Goal: Find contact information: Find contact information

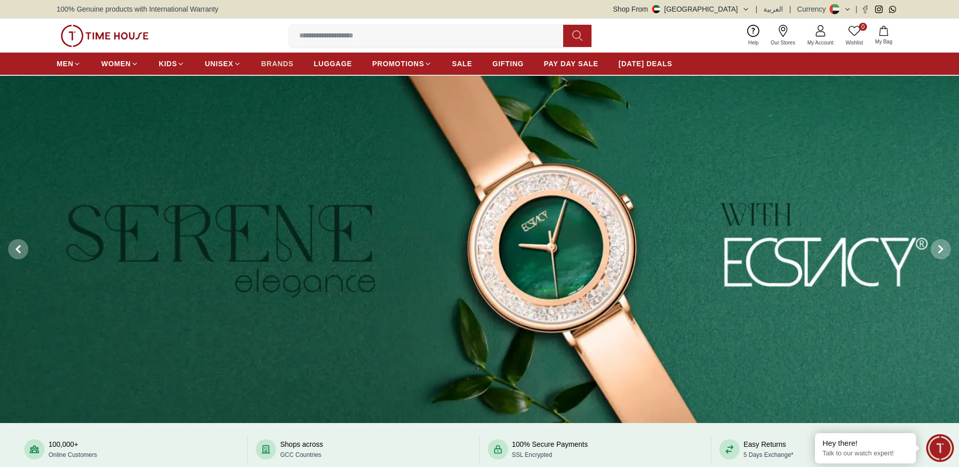
click at [278, 65] on span "BRANDS" at bounding box center [277, 64] width 32 height 10
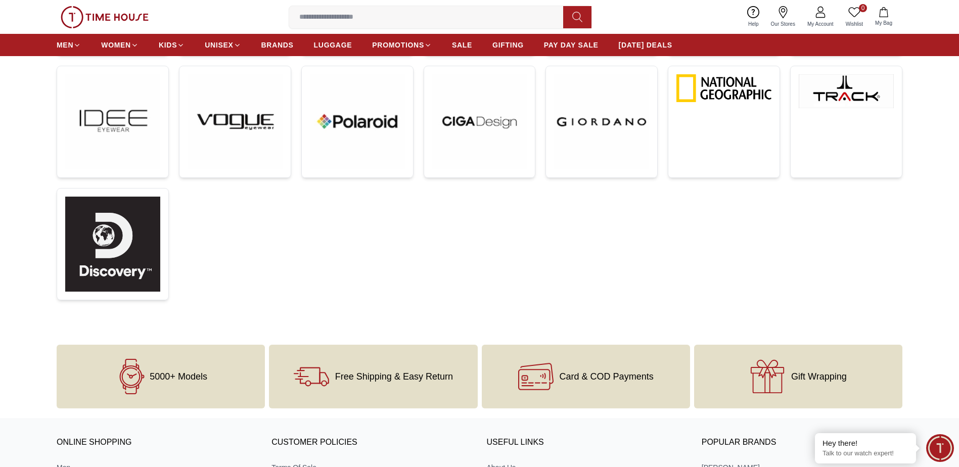
scroll to position [246, 0]
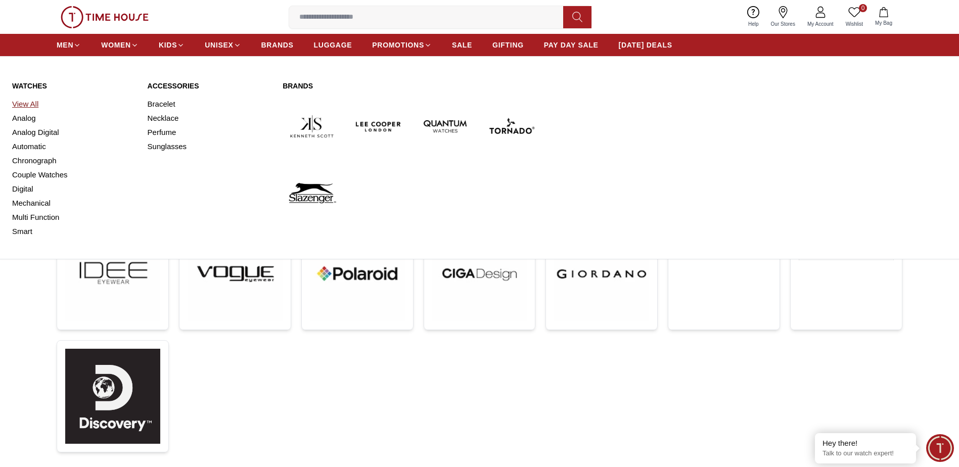
click at [31, 102] on link "View All" at bounding box center [73, 104] width 123 height 14
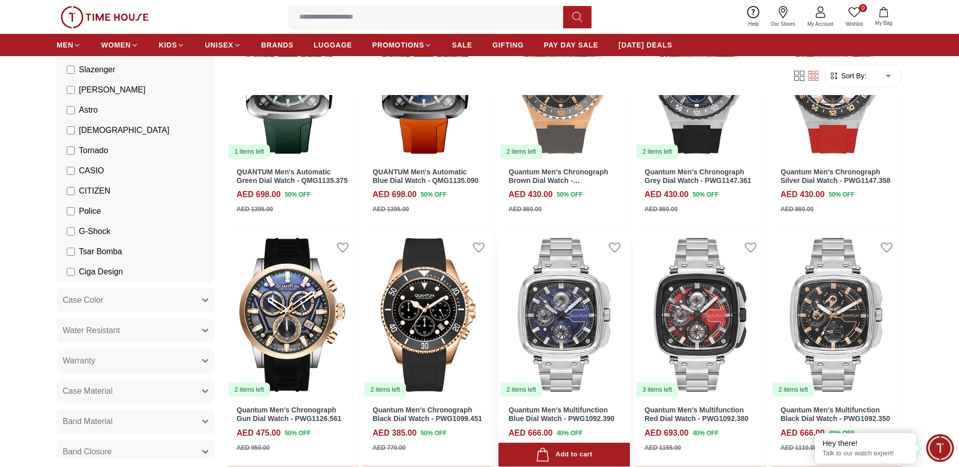
scroll to position [1415, 0]
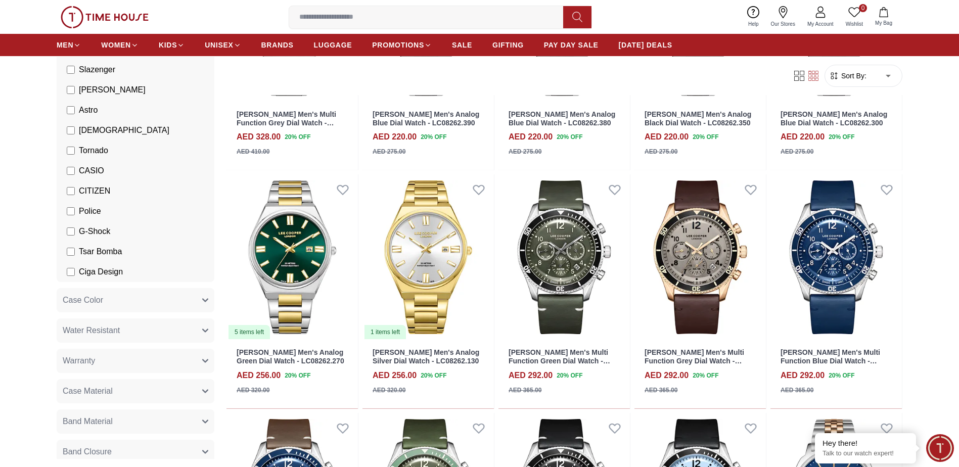
scroll to position [2375, 0]
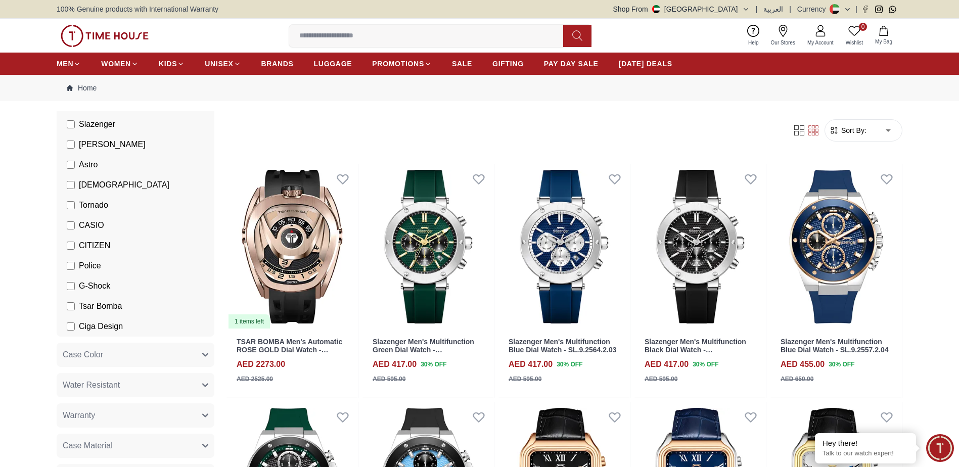
click at [863, 133] on span "Sort By:" at bounding box center [852, 130] width 27 height 10
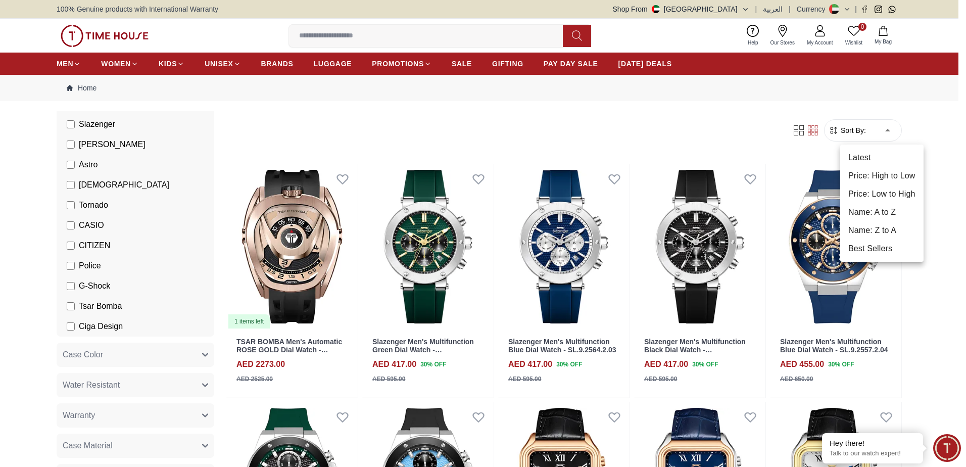
click at [878, 175] on li "Price: High to Low" at bounding box center [881, 176] width 83 height 18
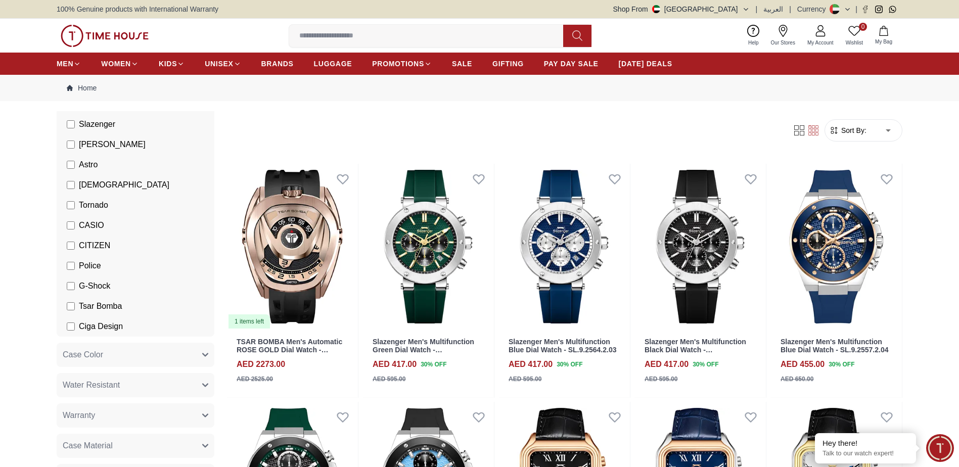
type input "*"
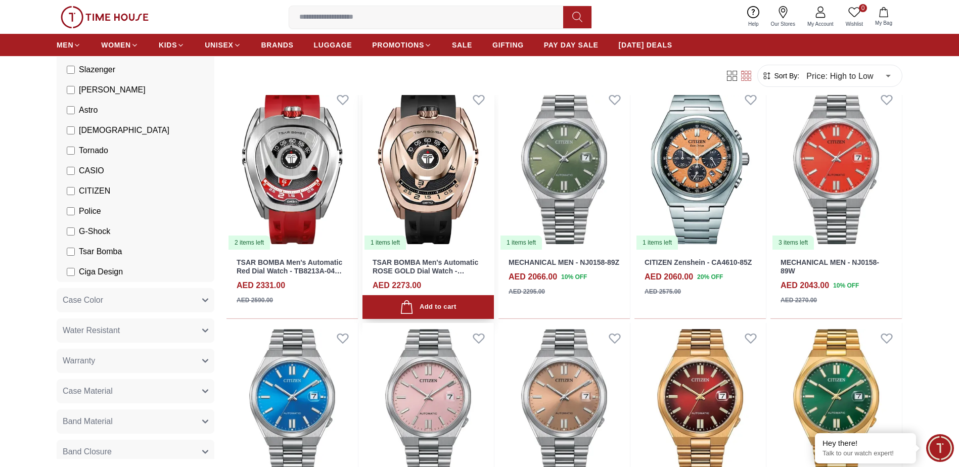
scroll to position [556, 0]
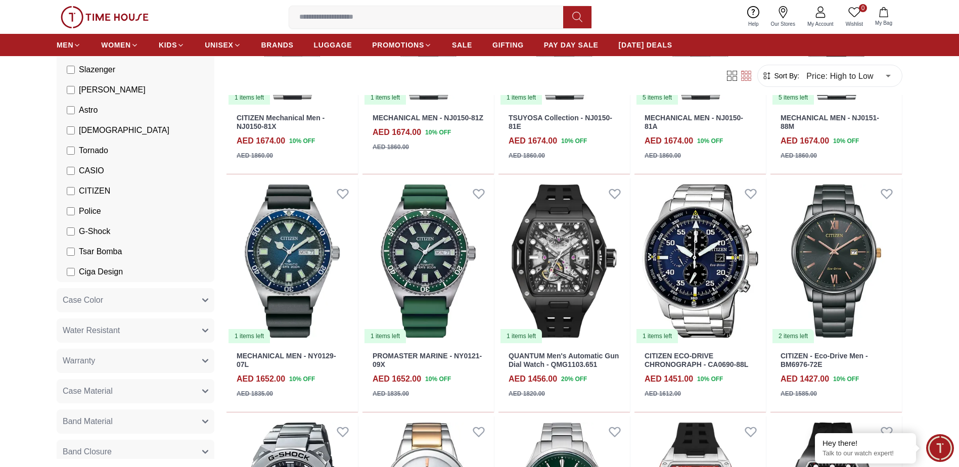
scroll to position [1415, 0]
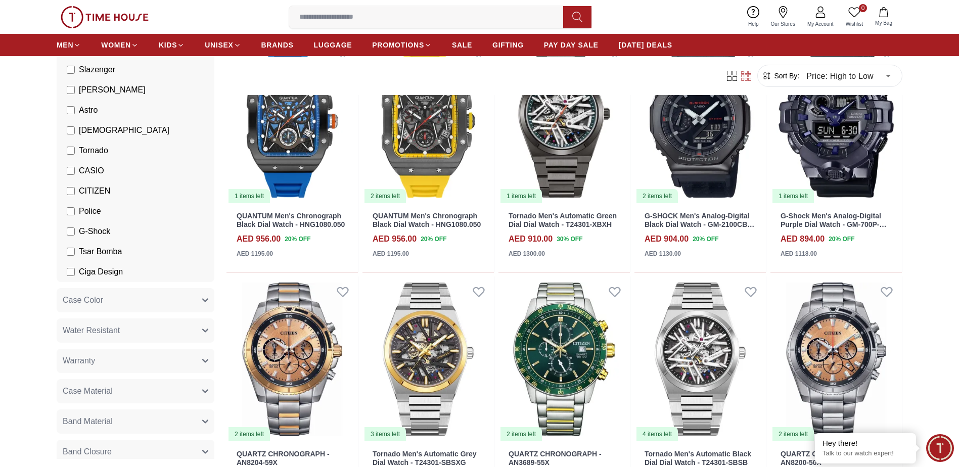
scroll to position [3487, 0]
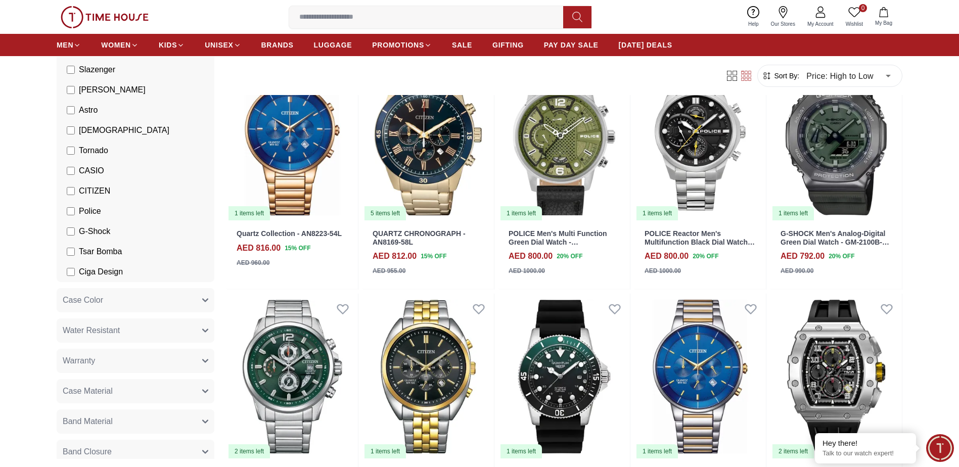
scroll to position [4042, 0]
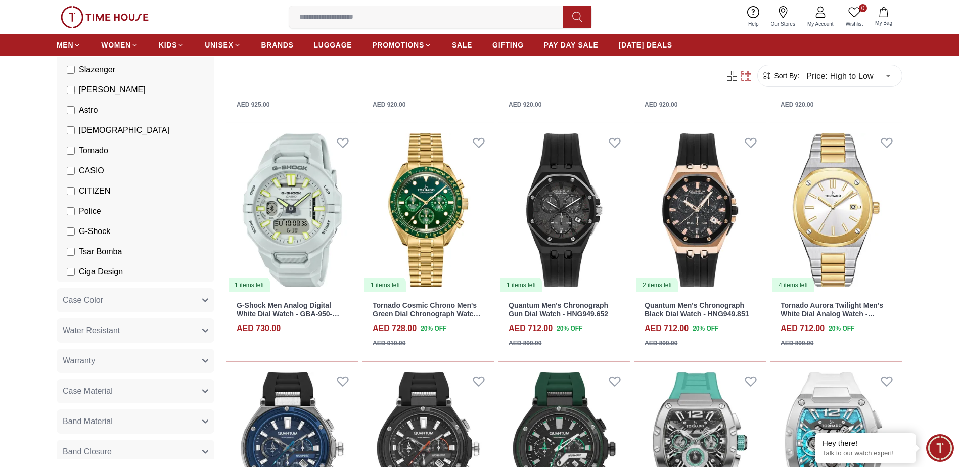
scroll to position [5306, 0]
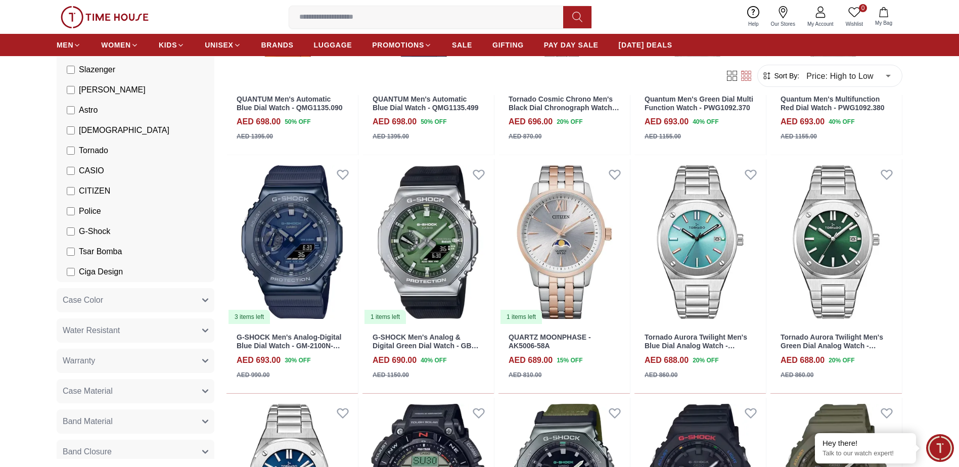
scroll to position [6215, 0]
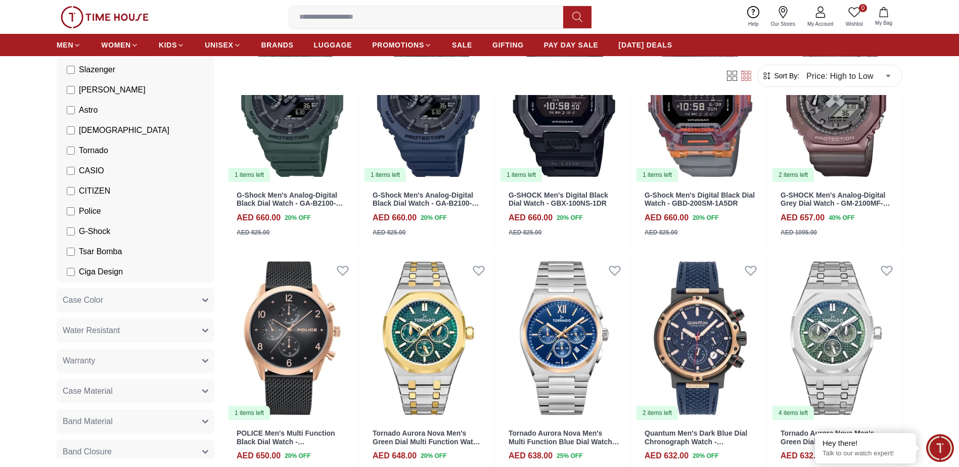
scroll to position [7074, 0]
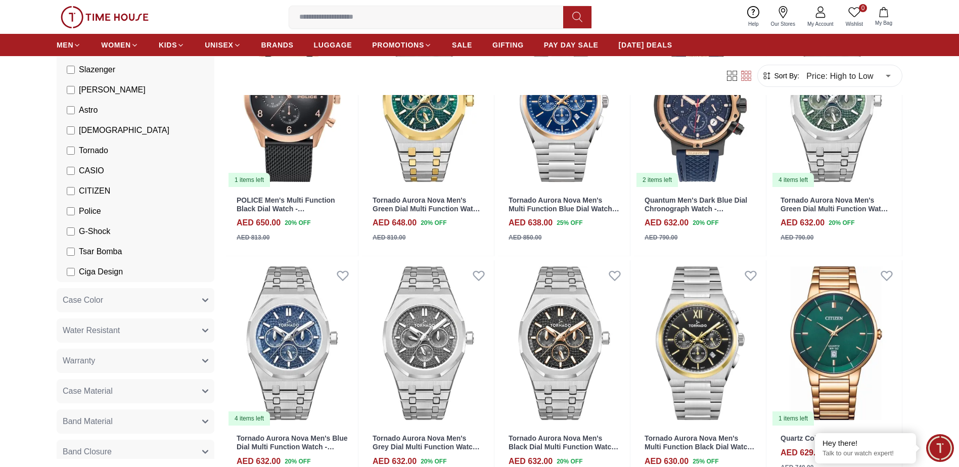
scroll to position [7580, 0]
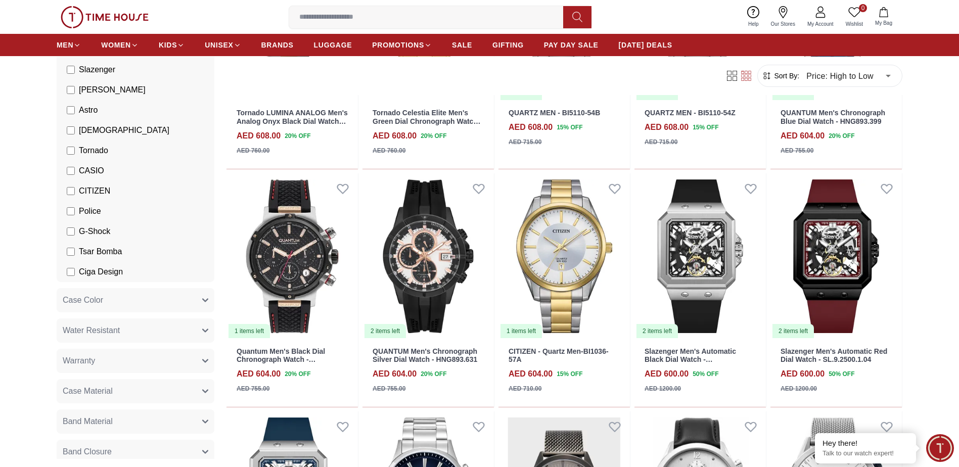
scroll to position [8843, 0]
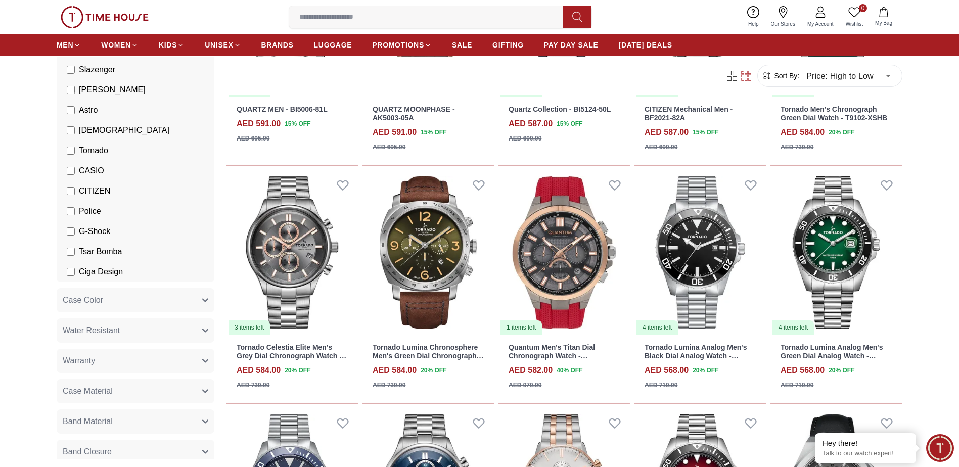
scroll to position [9803, 0]
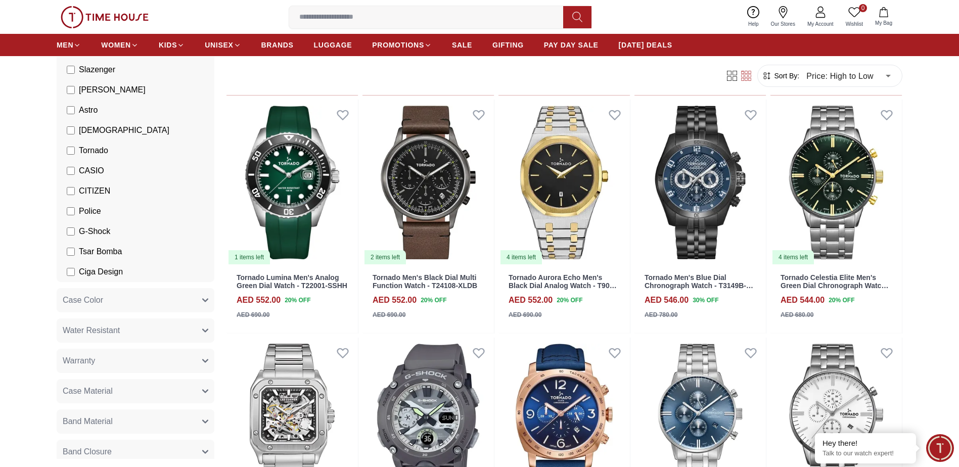
scroll to position [11016, 0]
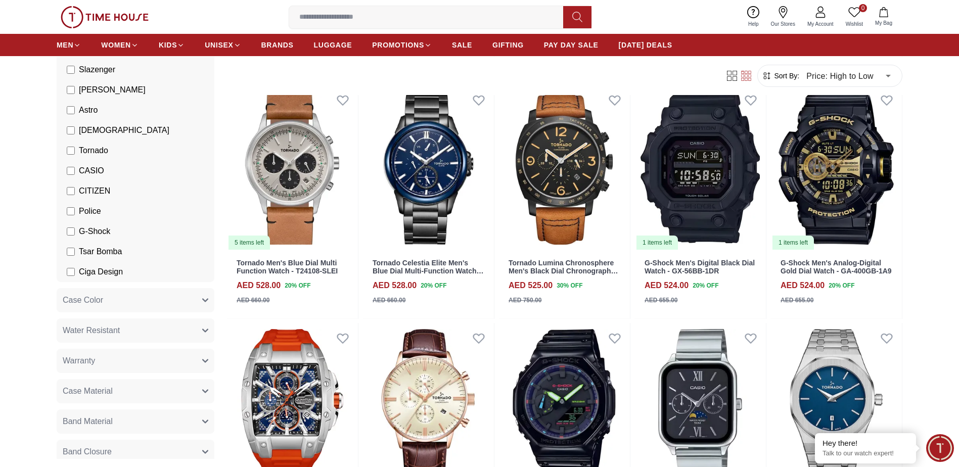
scroll to position [12082, 0]
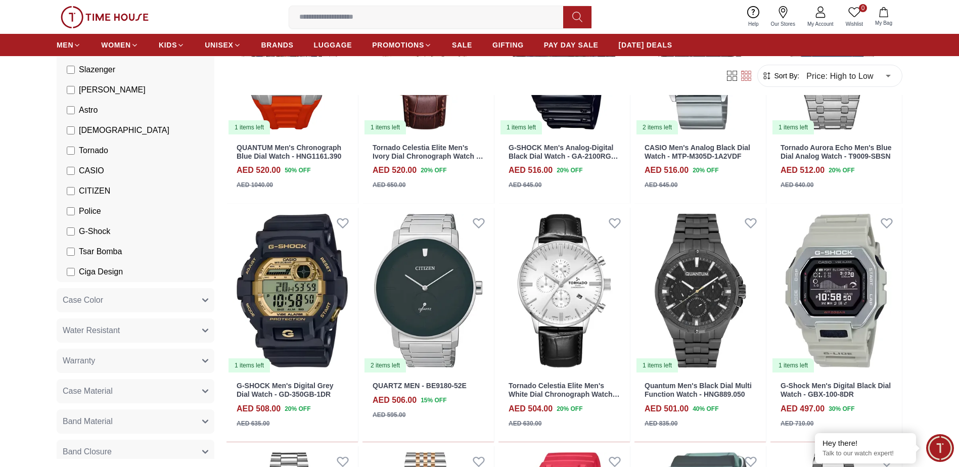
scroll to position [12582, 0]
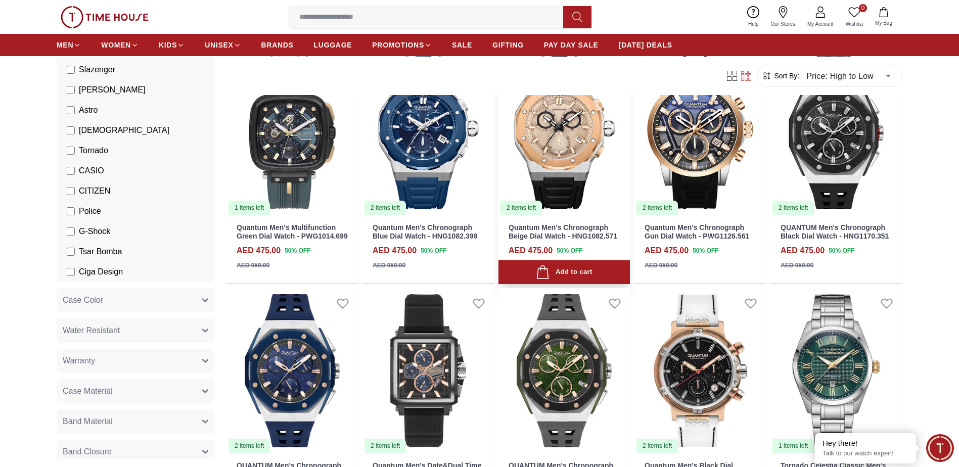
scroll to position [13694, 0]
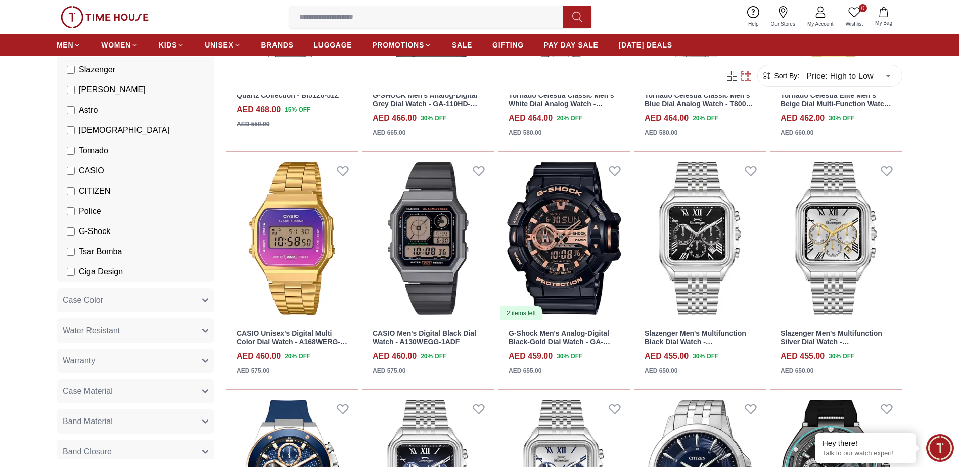
scroll to position [14553, 0]
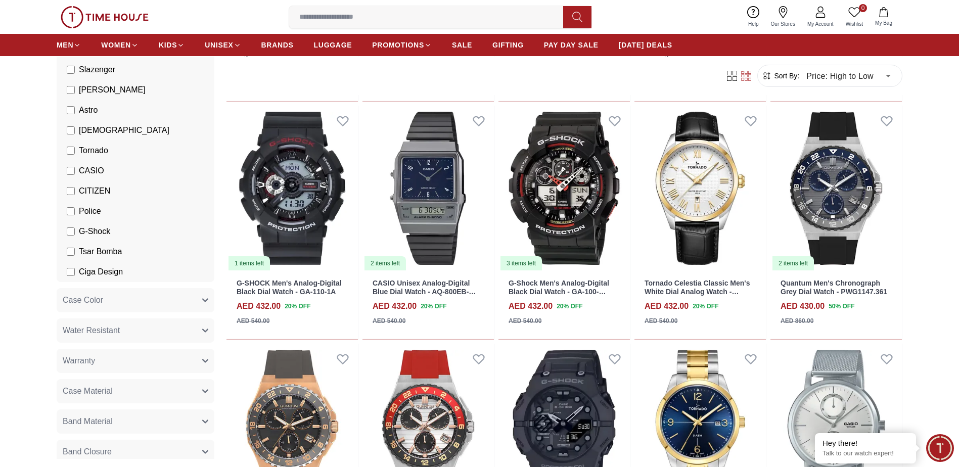
scroll to position [15861, 0]
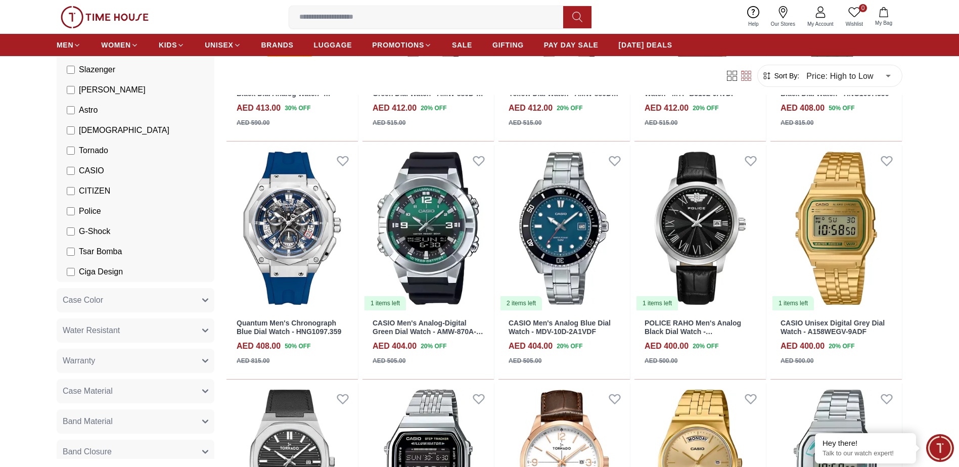
scroll to position [17812, 0]
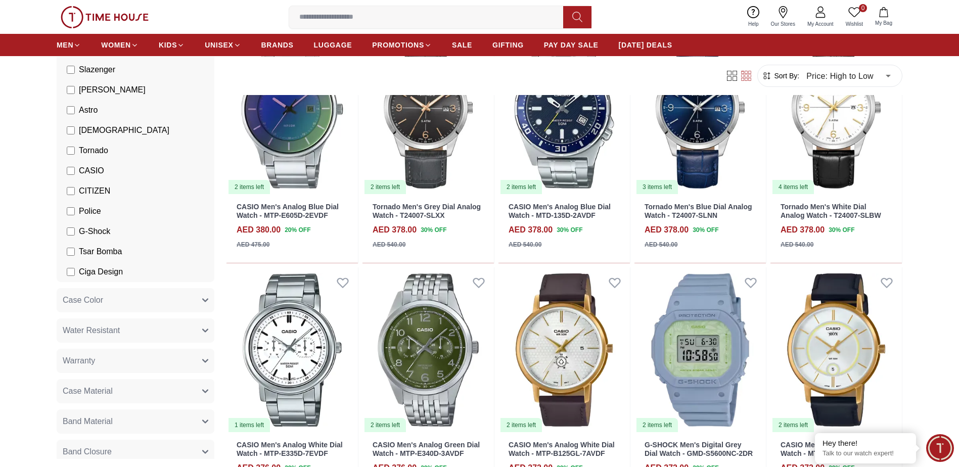
scroll to position [18757, 0]
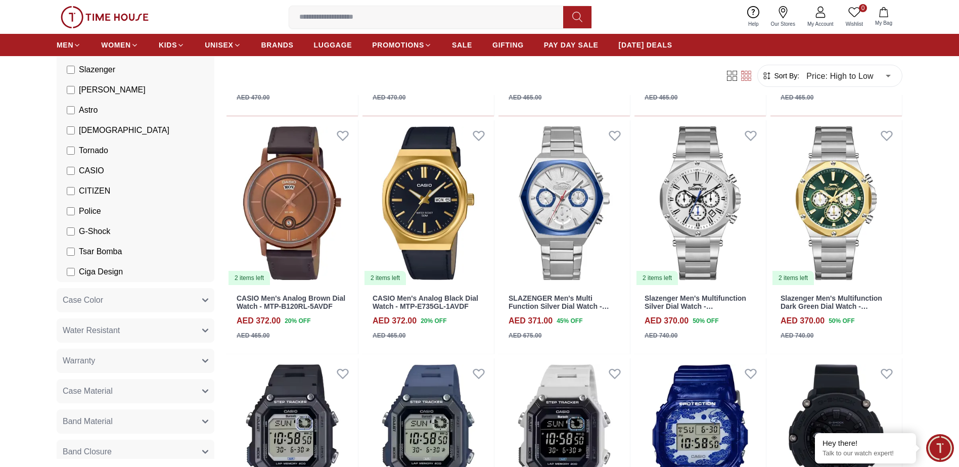
scroll to position [19101, 0]
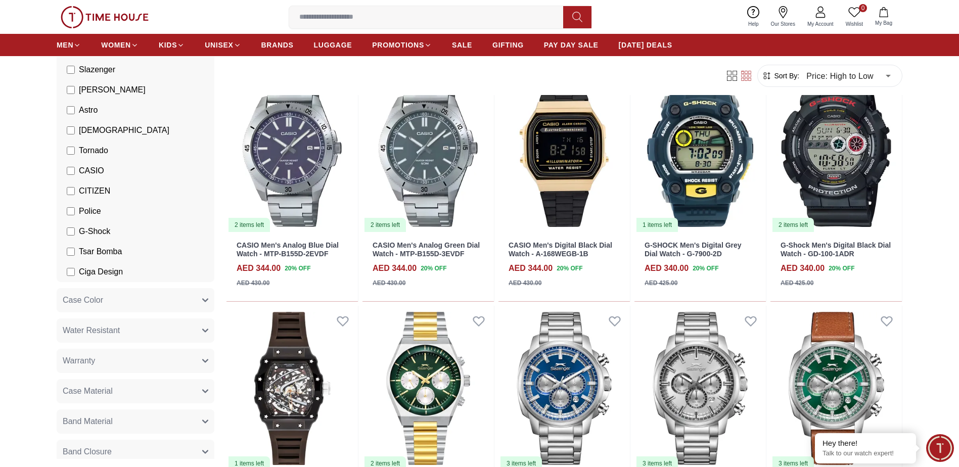
scroll to position [20611, 0]
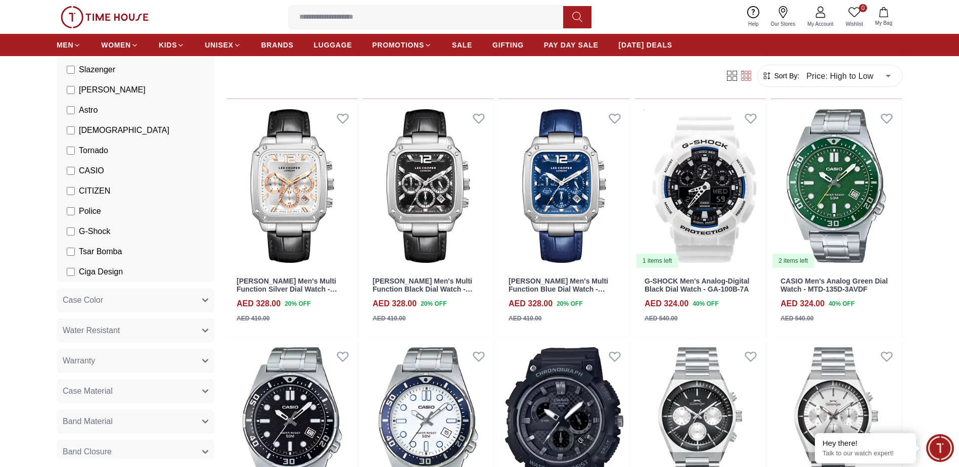
scroll to position [22528, 0]
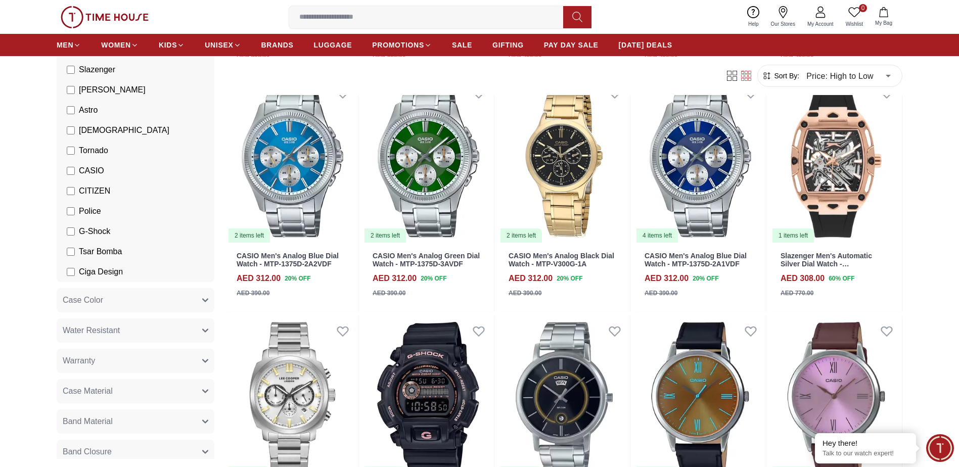
scroll to position [23396, 0]
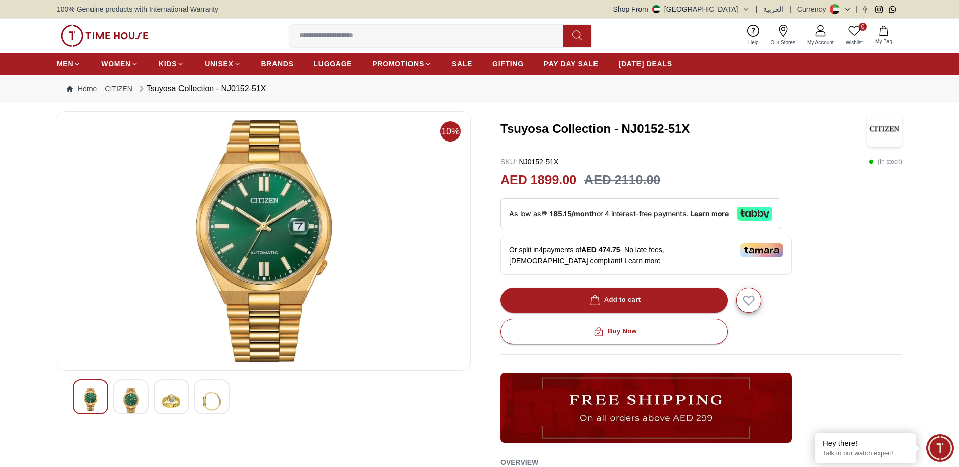
click at [134, 396] on img at bounding box center [131, 401] width 18 height 27
click at [144, 400] on div at bounding box center [130, 396] width 35 height 35
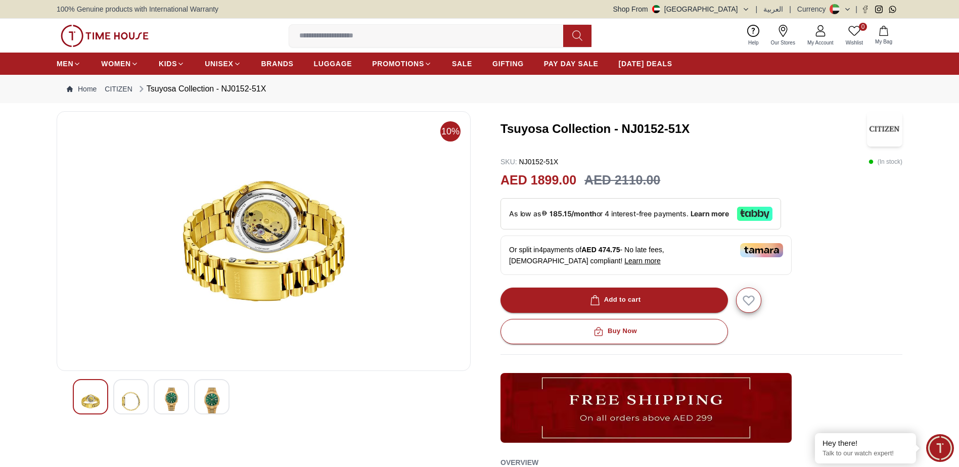
click at [168, 400] on img at bounding box center [171, 399] width 18 height 23
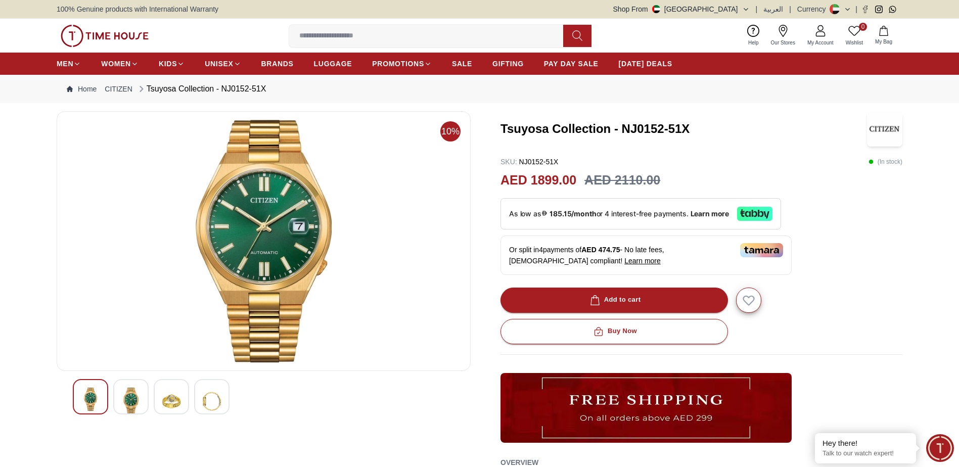
click at [148, 402] on div at bounding box center [130, 396] width 35 height 35
click at [147, 403] on div at bounding box center [130, 396] width 35 height 35
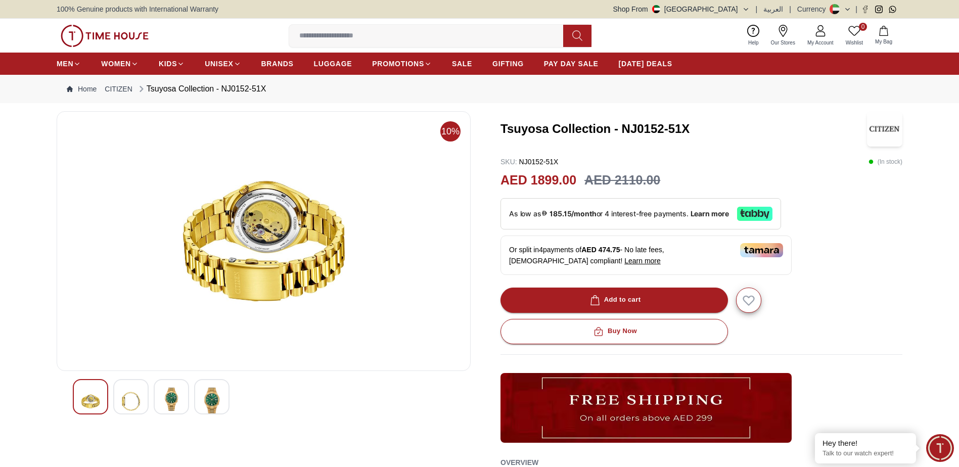
click at [138, 403] on img at bounding box center [131, 401] width 18 height 27
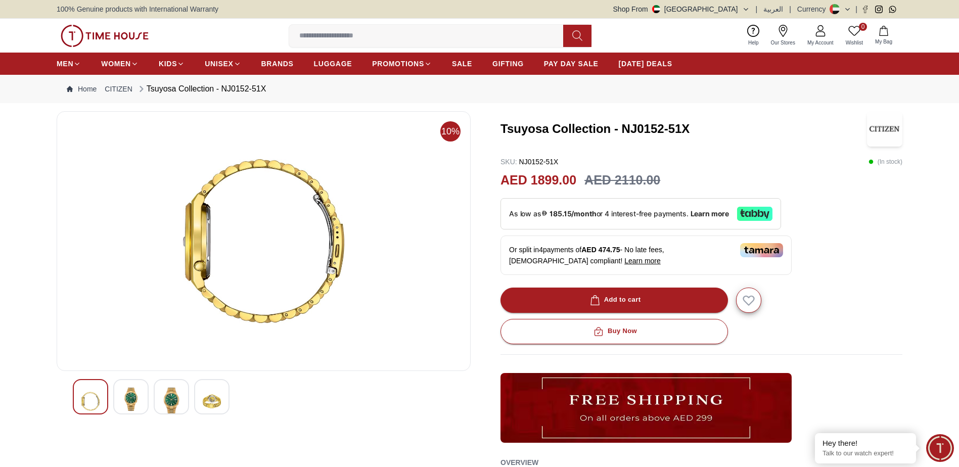
click at [138, 403] on img at bounding box center [131, 399] width 18 height 23
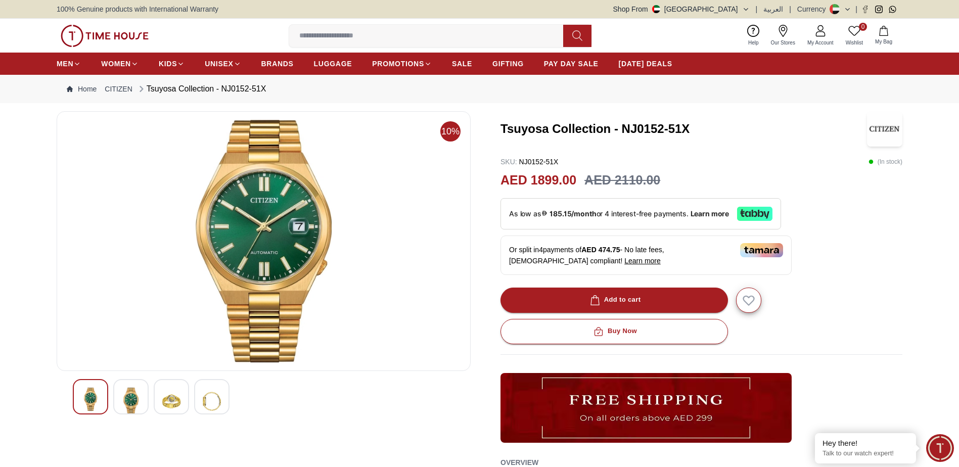
click at [138, 403] on img at bounding box center [131, 401] width 18 height 27
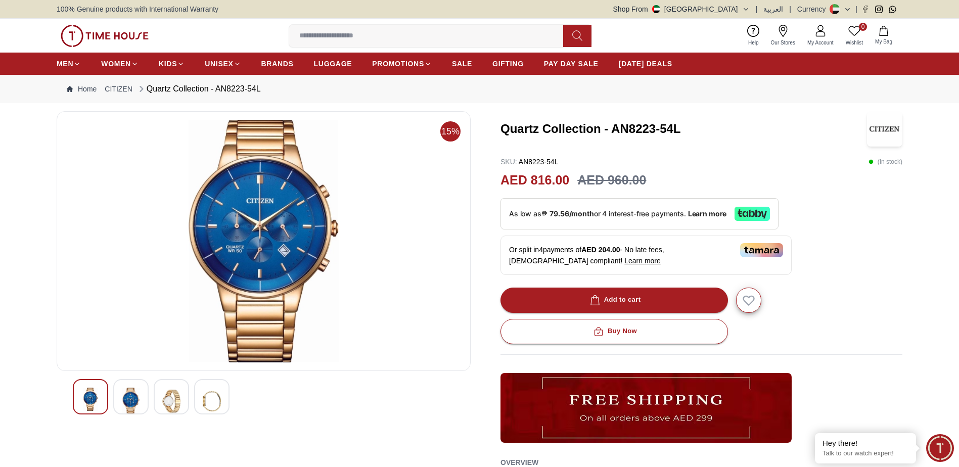
click at [141, 403] on div at bounding box center [130, 396] width 35 height 35
click at [131, 401] on img at bounding box center [131, 401] width 18 height 27
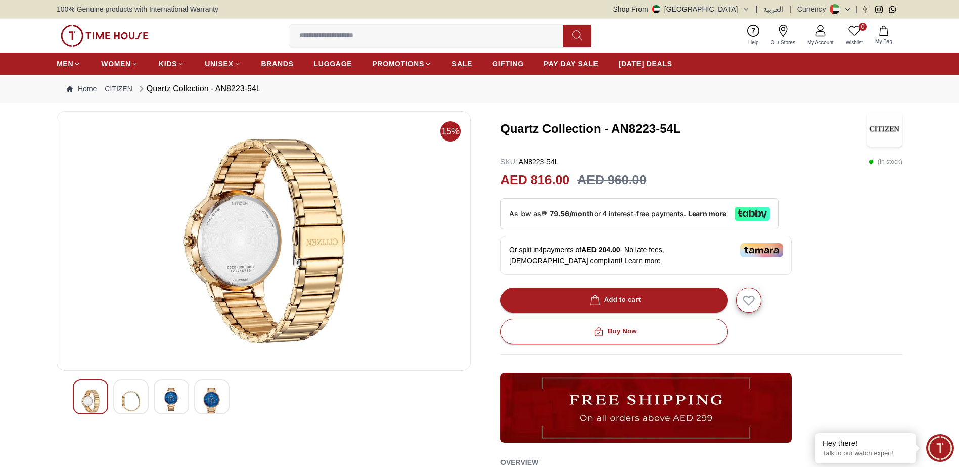
click at [151, 400] on div at bounding box center [264, 396] width 382 height 35
click at [147, 401] on div at bounding box center [130, 396] width 35 height 35
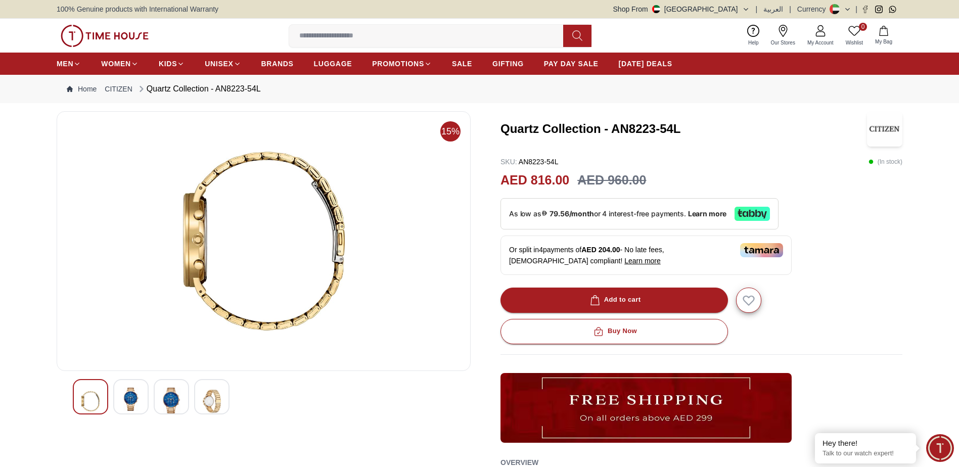
click at [130, 400] on img at bounding box center [131, 399] width 18 height 23
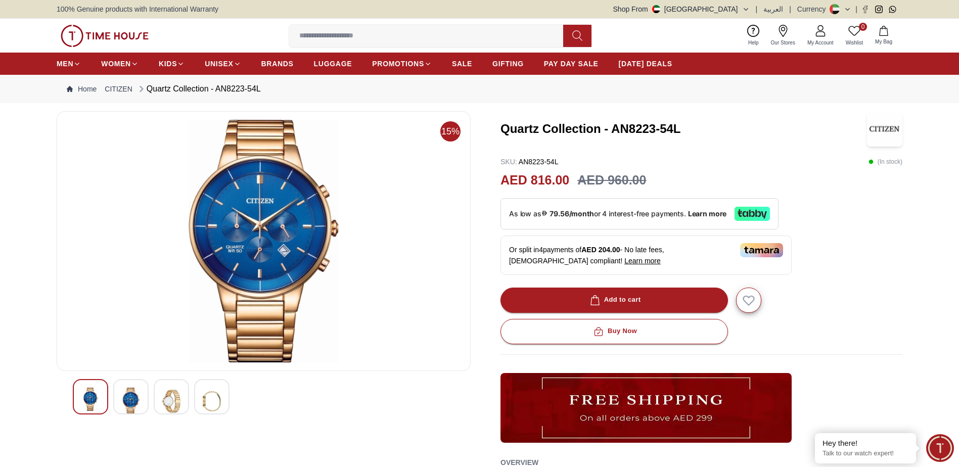
click at [144, 399] on div at bounding box center [130, 396] width 35 height 35
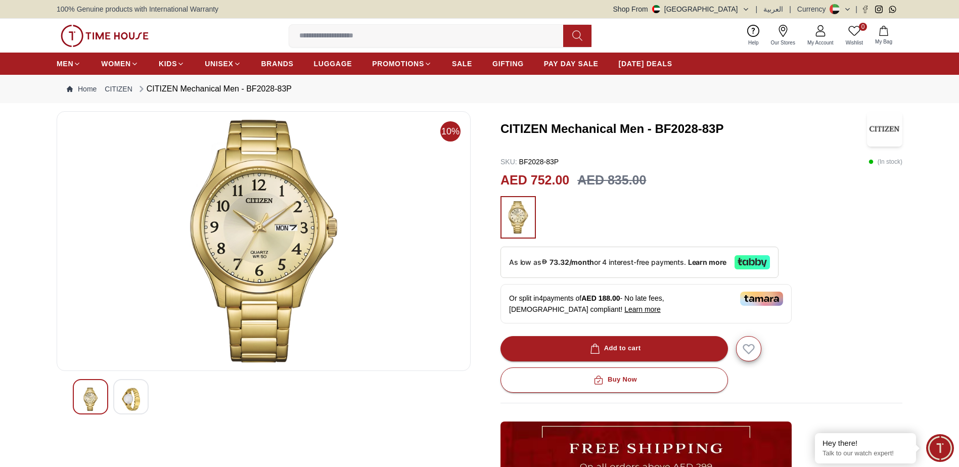
click at [127, 395] on img at bounding box center [131, 399] width 18 height 23
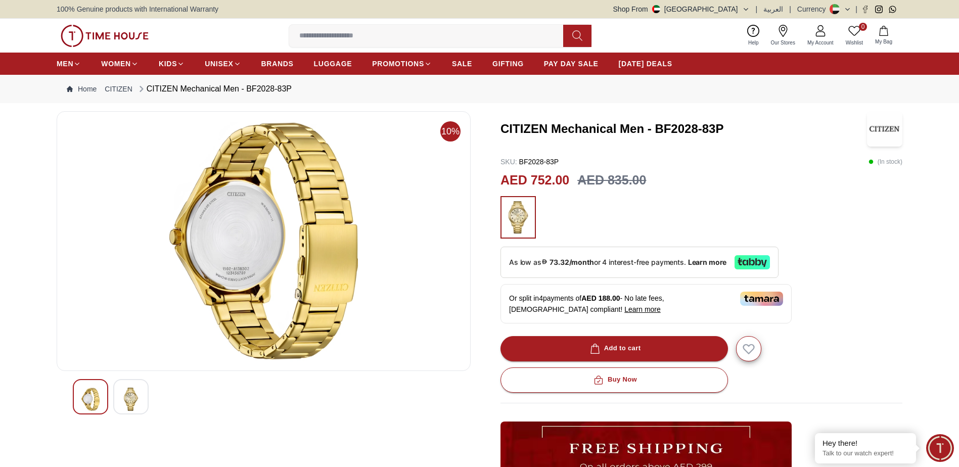
click at [117, 388] on div at bounding box center [130, 396] width 35 height 35
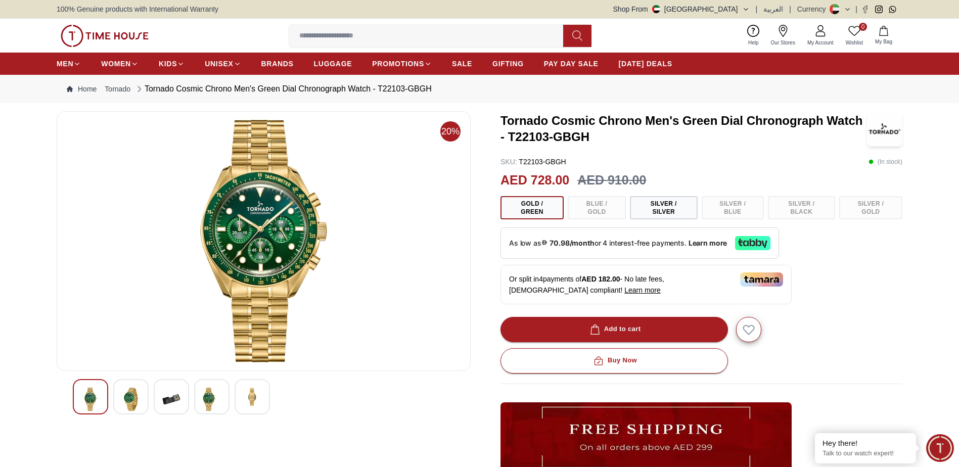
click at [130, 398] on img at bounding box center [131, 399] width 18 height 23
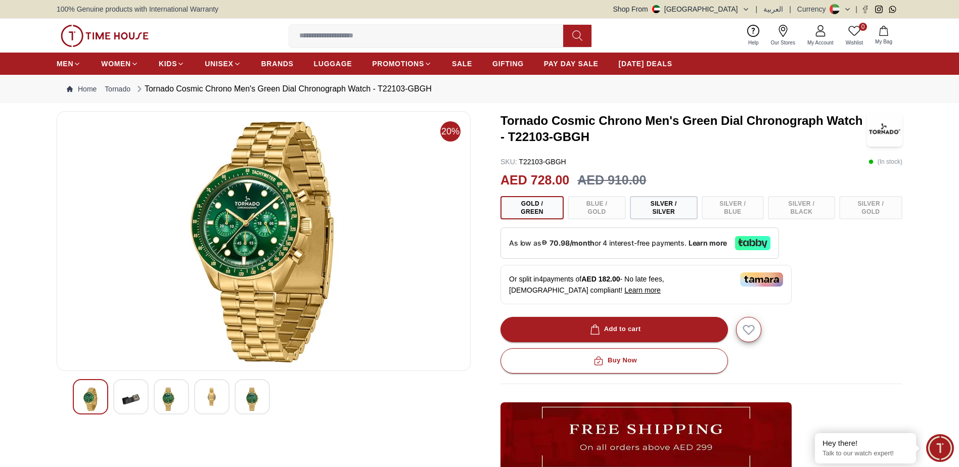
click at [130, 398] on img at bounding box center [131, 399] width 18 height 23
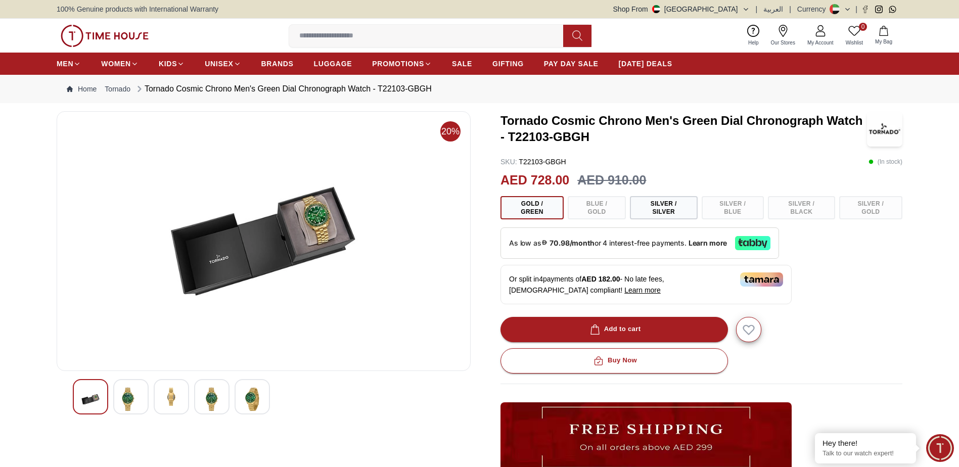
click at [130, 398] on img at bounding box center [131, 399] width 18 height 23
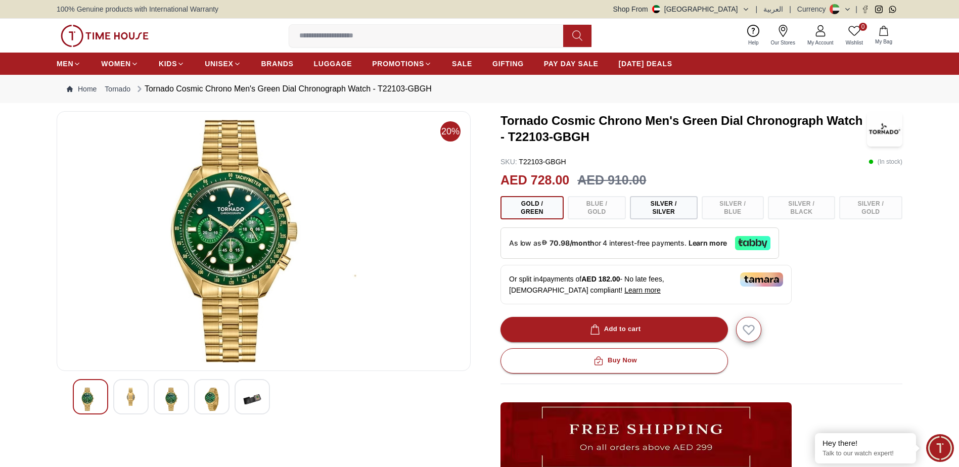
click at [130, 398] on img at bounding box center [131, 397] width 18 height 18
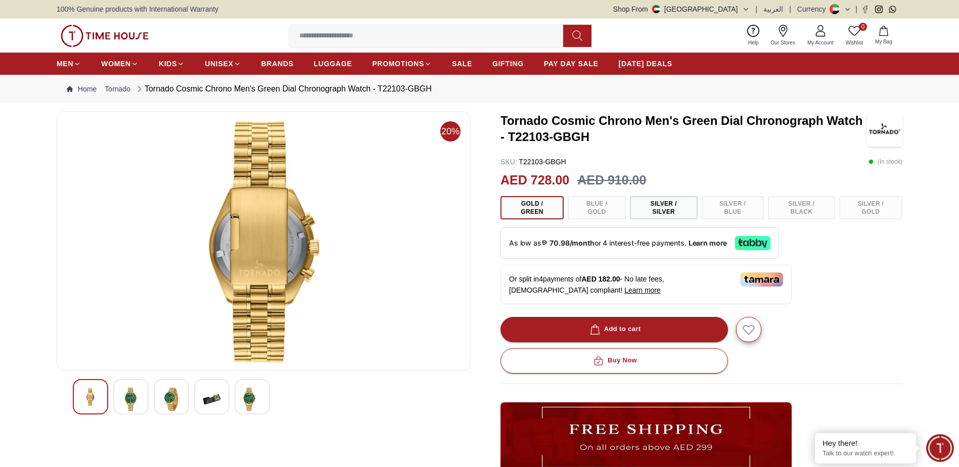
click at [130, 398] on img at bounding box center [131, 399] width 18 height 23
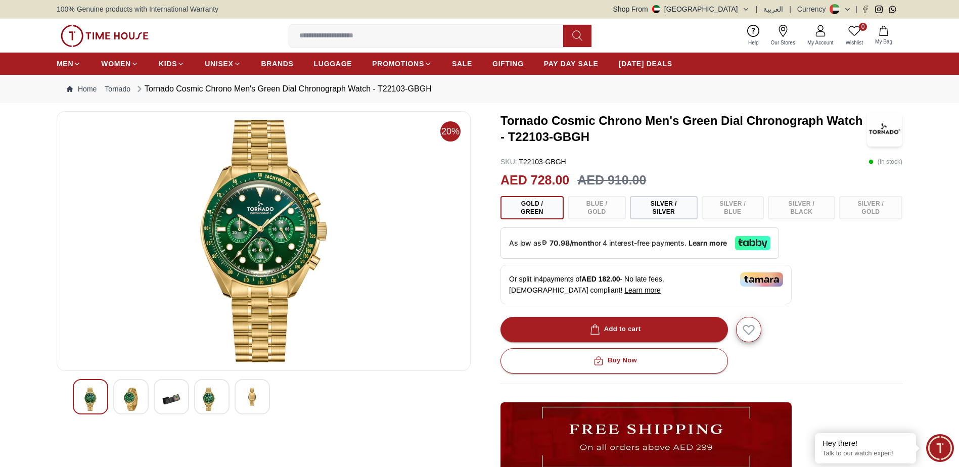
click at [140, 424] on div "20%" at bounding box center [264, 363] width 414 height 504
click at [136, 419] on div "20%" at bounding box center [264, 363] width 414 height 504
click at [126, 401] on img at bounding box center [131, 399] width 18 height 23
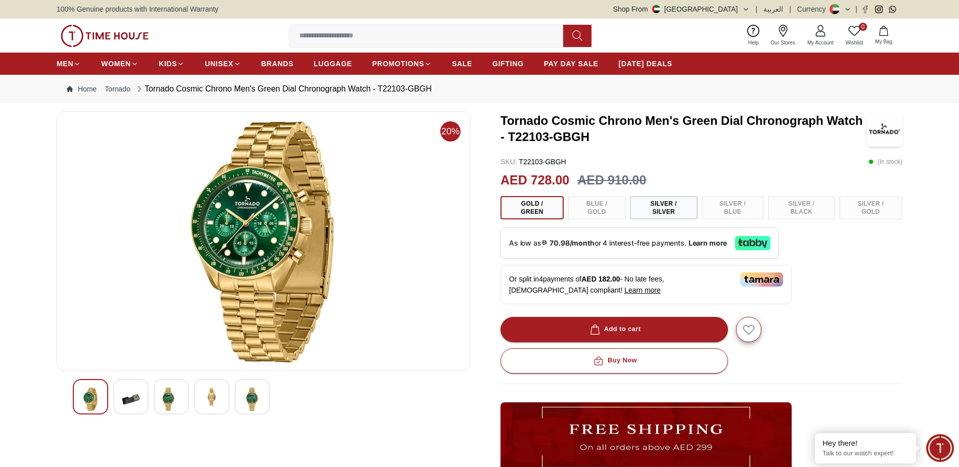
click at [149, 395] on div at bounding box center [264, 396] width 382 height 35
click at [135, 403] on img at bounding box center [131, 399] width 18 height 23
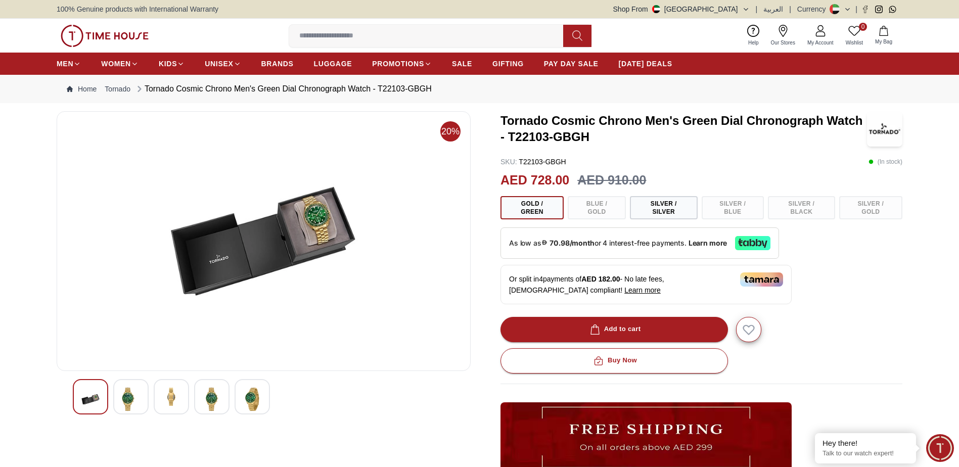
click at [130, 400] on img at bounding box center [131, 399] width 18 height 23
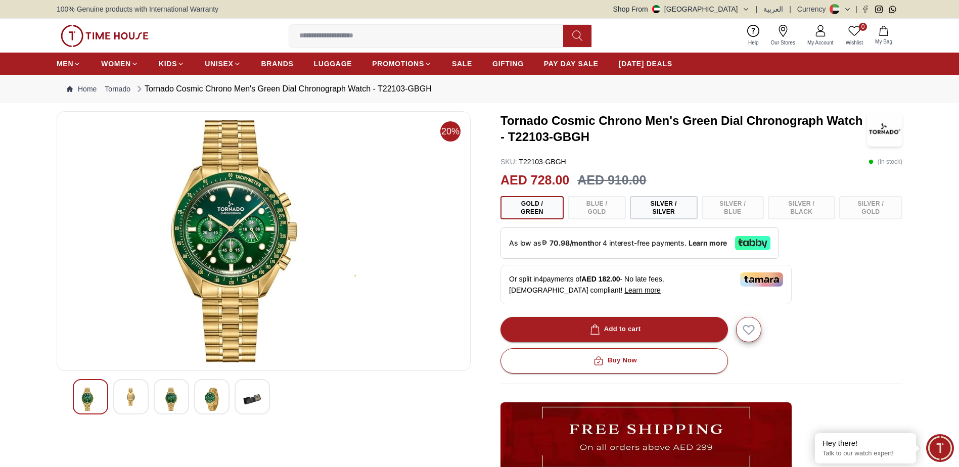
click at [129, 399] on img at bounding box center [131, 397] width 18 height 18
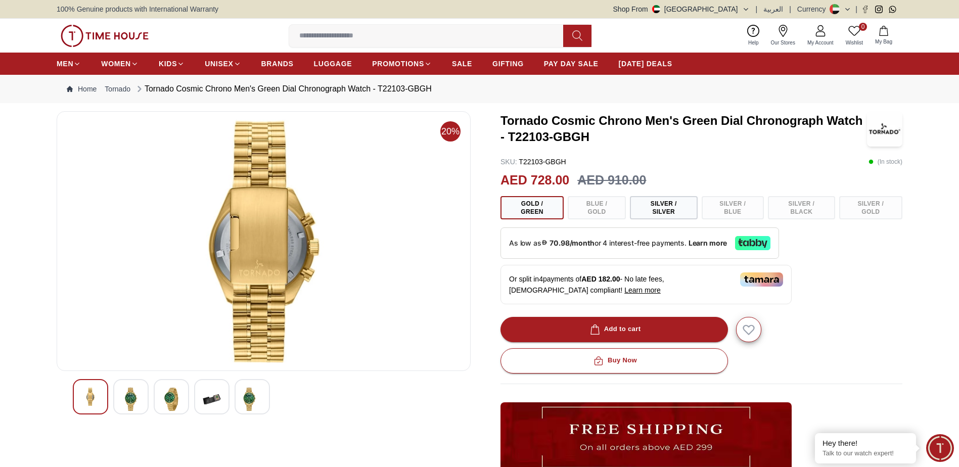
click at [129, 398] on img at bounding box center [131, 399] width 18 height 23
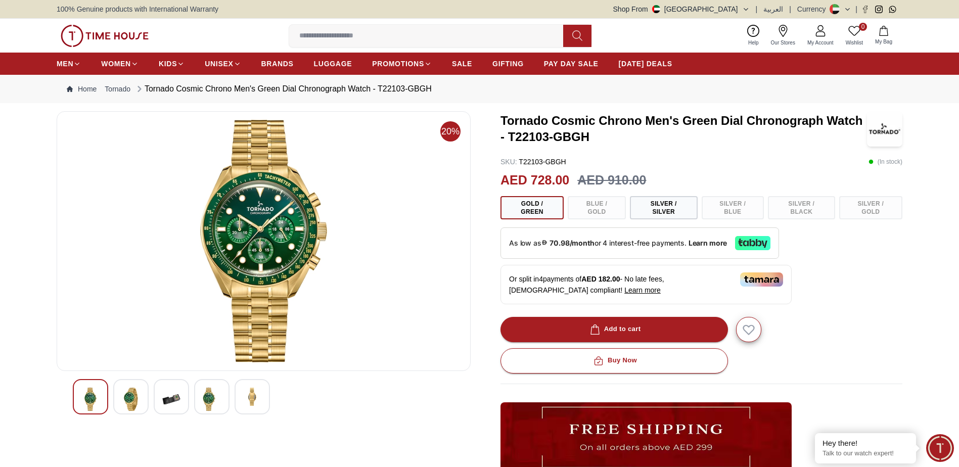
click at [129, 386] on div at bounding box center [130, 396] width 35 height 35
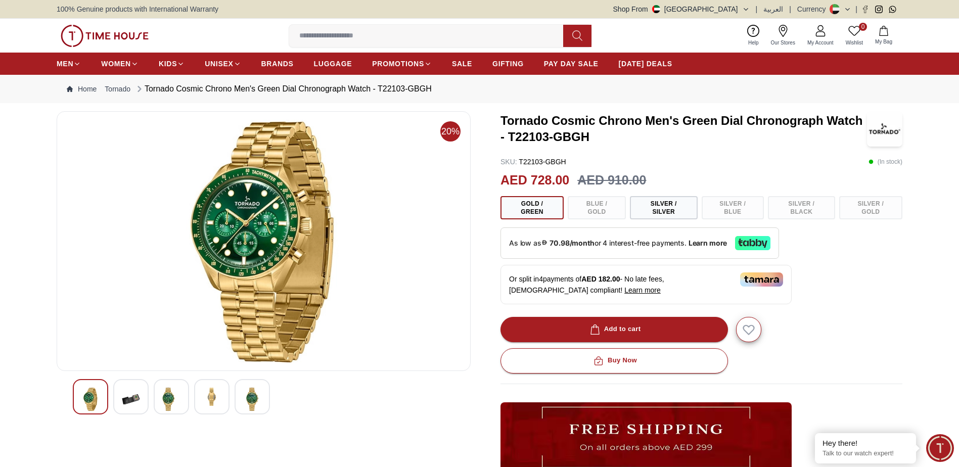
click at [123, 404] on img at bounding box center [131, 399] width 18 height 23
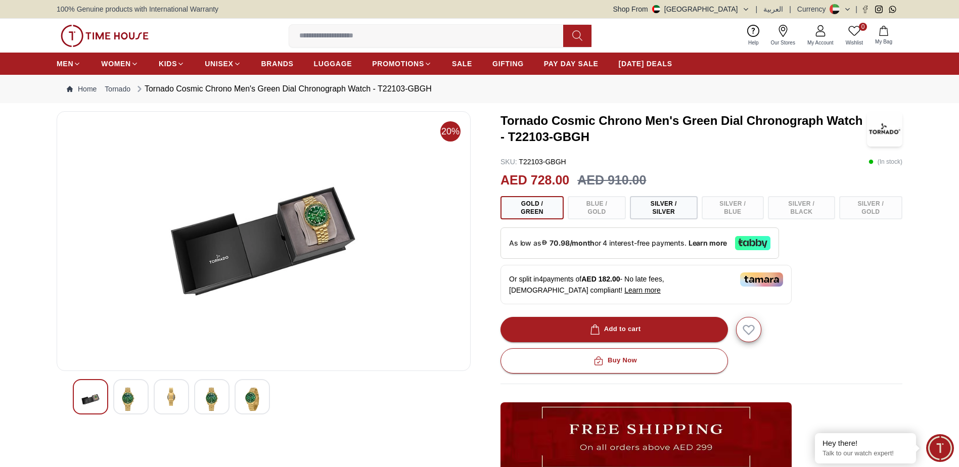
click at [162, 397] on img at bounding box center [171, 397] width 18 height 18
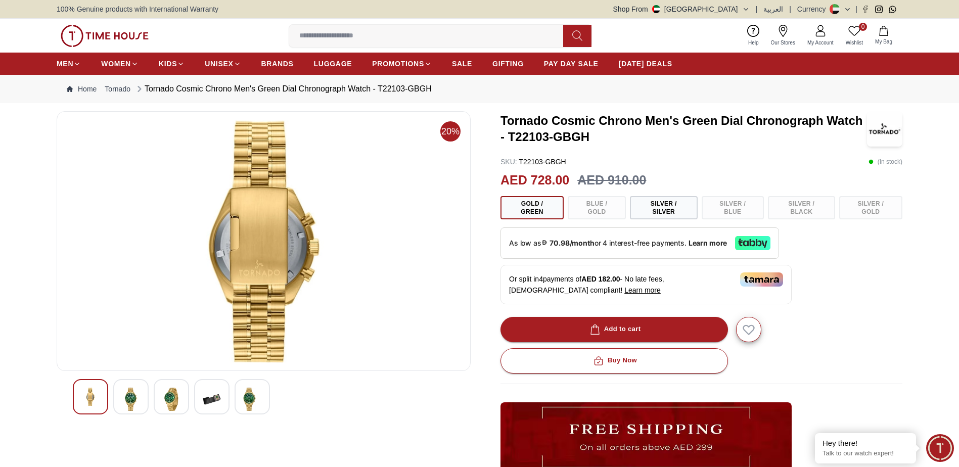
click at [139, 395] on img at bounding box center [131, 399] width 18 height 23
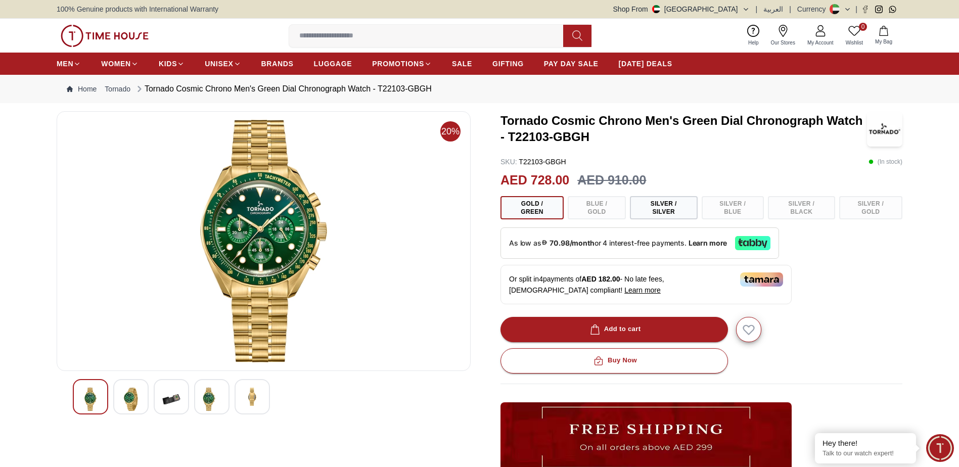
click at [134, 388] on img at bounding box center [131, 399] width 18 height 23
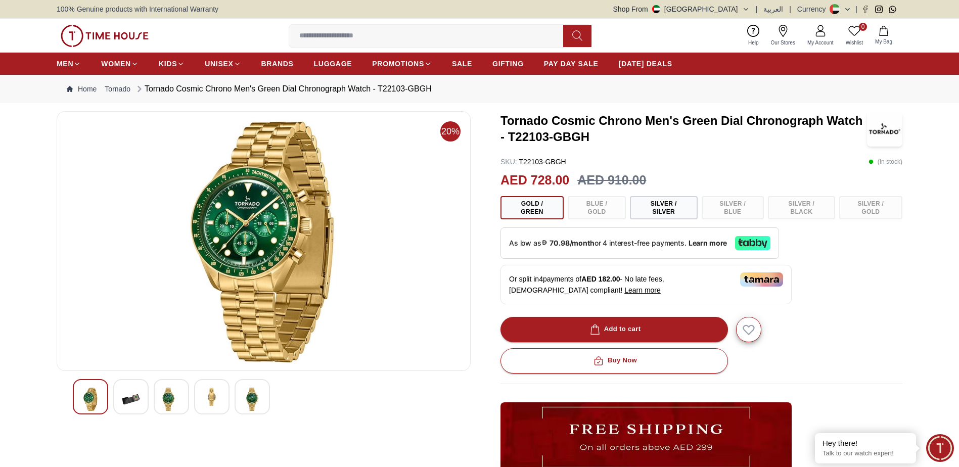
click at [257, 269] on img at bounding box center [263, 241] width 397 height 243
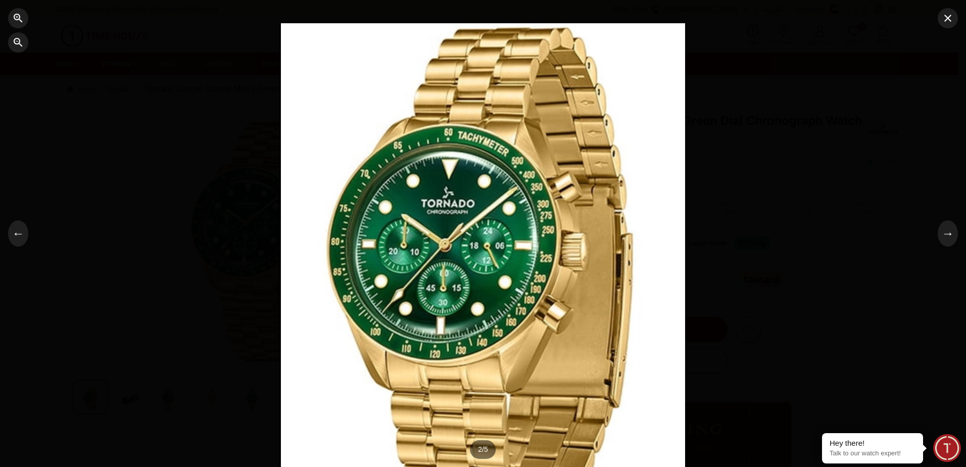
click at [431, 256] on div at bounding box center [483, 233] width 404 height 420
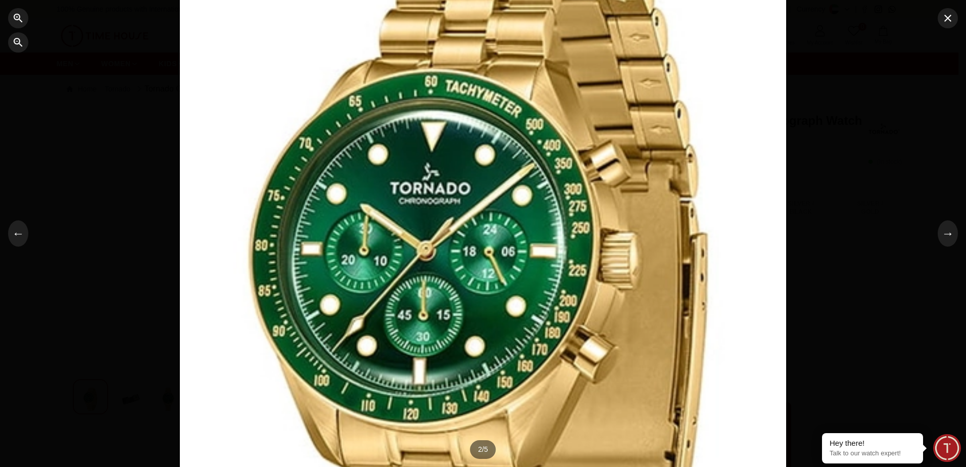
click at [430, 255] on div at bounding box center [483, 233] width 606 height 630
click at [877, 240] on div at bounding box center [483, 233] width 966 height 467
click at [948, 32] on div at bounding box center [483, 233] width 966 height 467
click at [943, 17] on icon "button" at bounding box center [948, 18] width 12 height 12
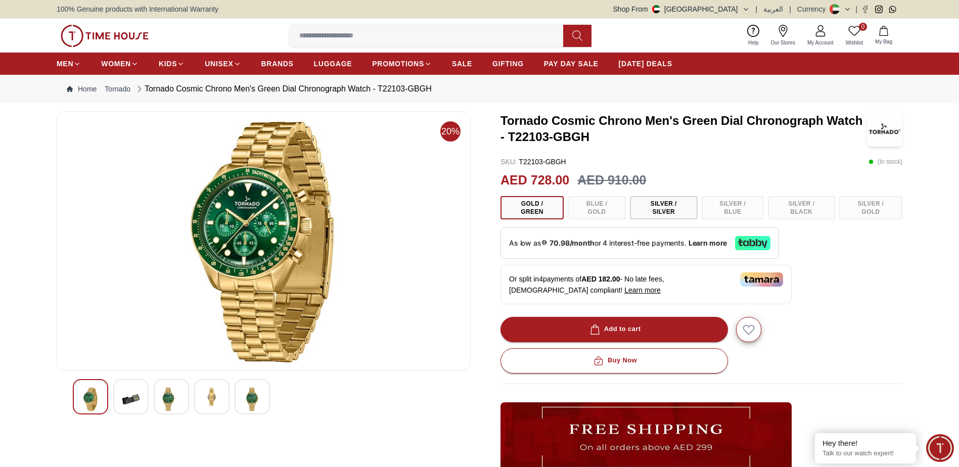
click at [123, 399] on img at bounding box center [131, 399] width 18 height 23
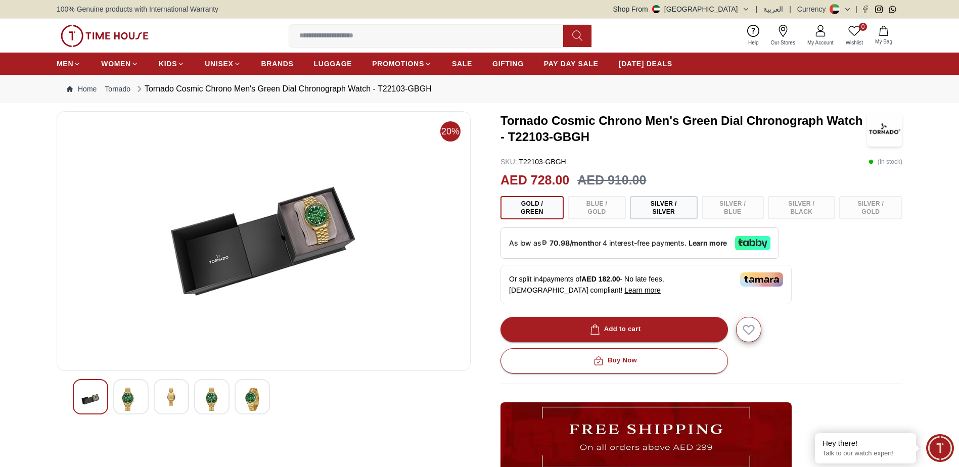
click at [133, 396] on img at bounding box center [131, 399] width 18 height 23
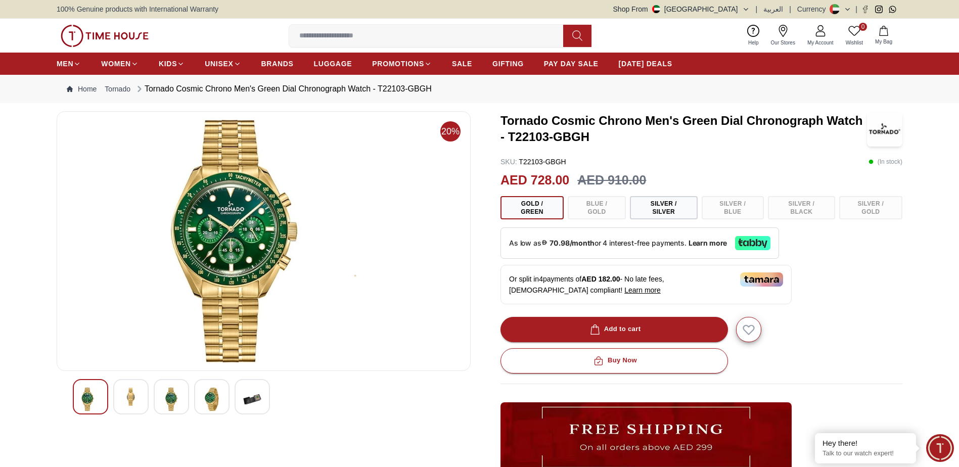
click at [146, 396] on div at bounding box center [130, 396] width 35 height 35
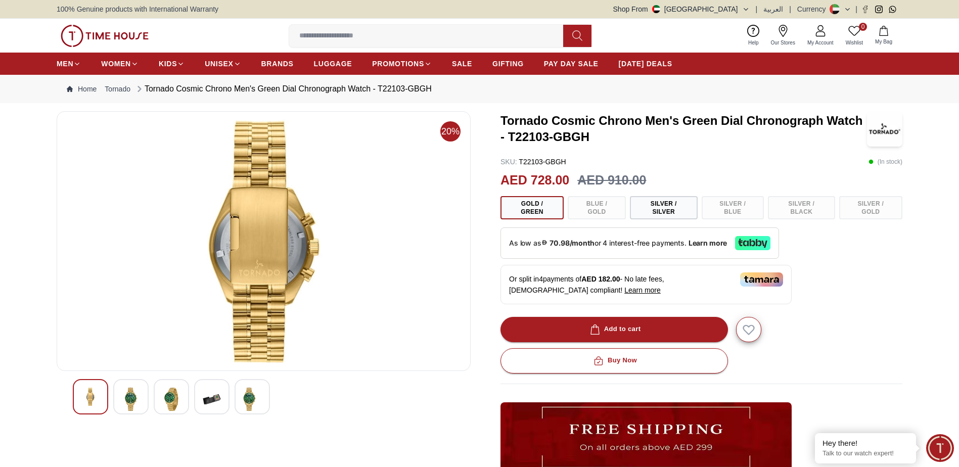
click at [143, 396] on div at bounding box center [130, 396] width 35 height 35
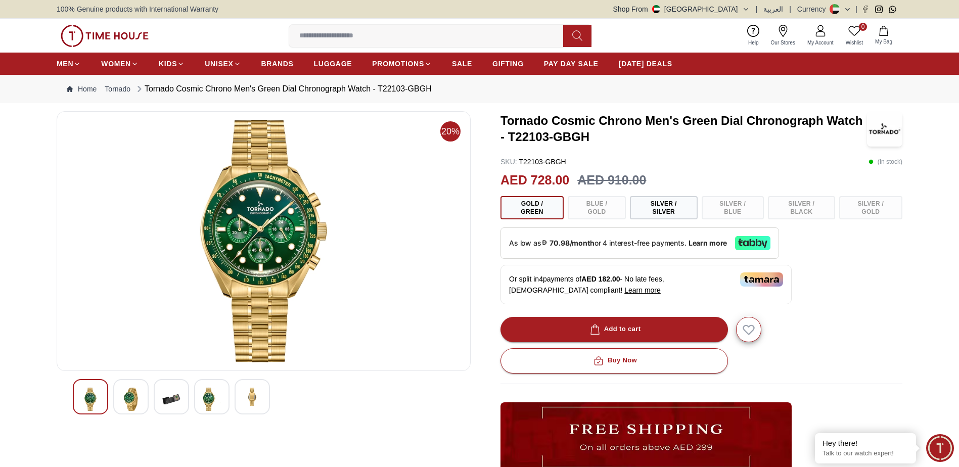
click at [149, 403] on div at bounding box center [264, 396] width 382 height 35
click at [138, 406] on img at bounding box center [131, 399] width 18 height 23
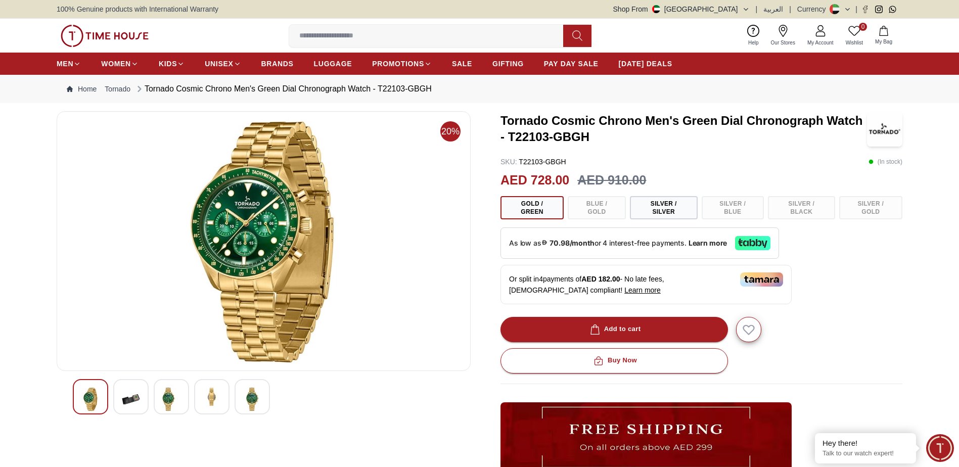
click at [145, 401] on div at bounding box center [130, 396] width 35 height 35
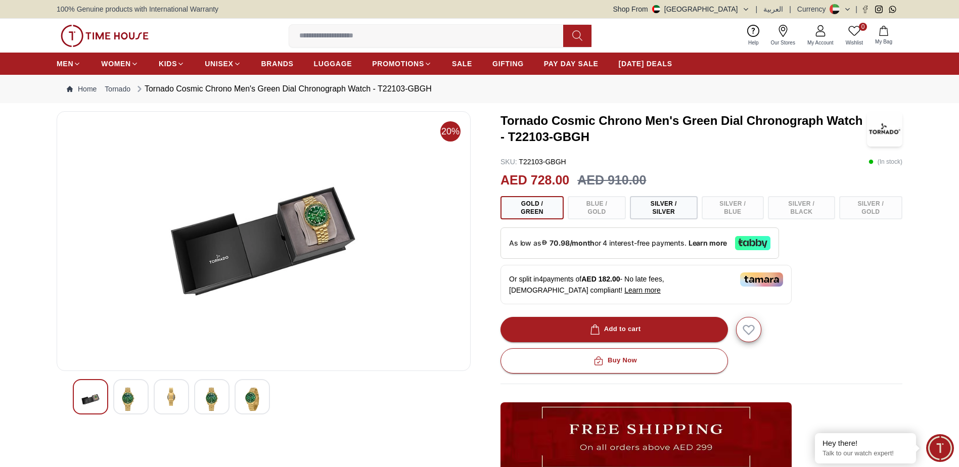
click at [143, 403] on div at bounding box center [130, 396] width 35 height 35
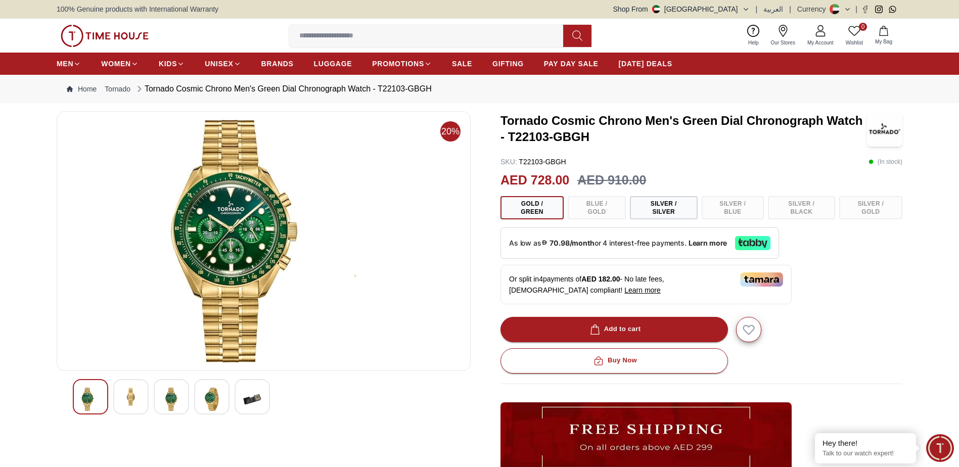
click at [274, 256] on img at bounding box center [263, 241] width 397 height 243
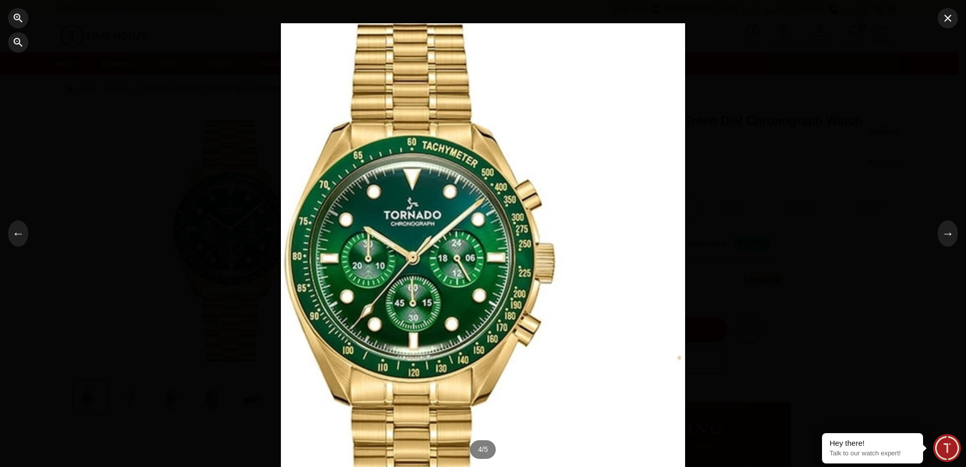
click at [431, 242] on div at bounding box center [483, 233] width 404 height 420
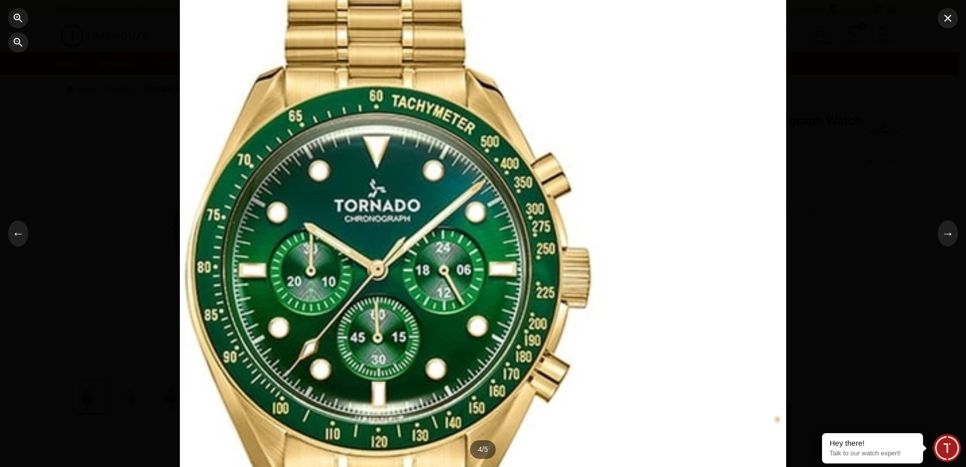
click at [431, 242] on div at bounding box center [483, 233] width 606 height 630
click at [822, 213] on div at bounding box center [483, 233] width 966 height 467
click at [947, 26] on button "button" at bounding box center [948, 18] width 20 height 20
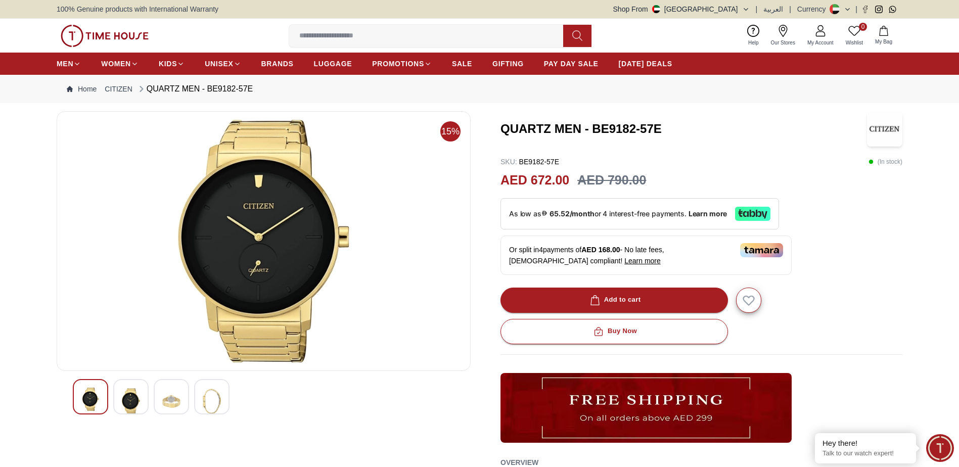
click at [141, 403] on div at bounding box center [130, 396] width 35 height 35
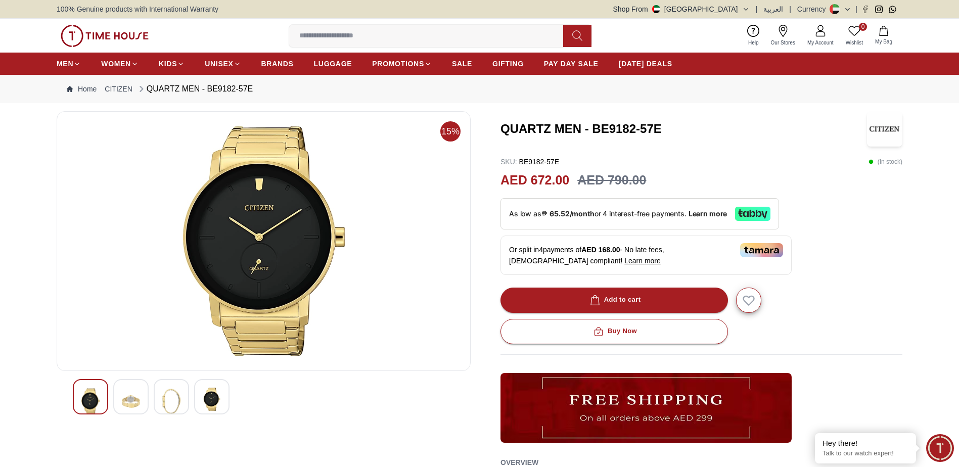
click at [156, 400] on div at bounding box center [171, 396] width 35 height 35
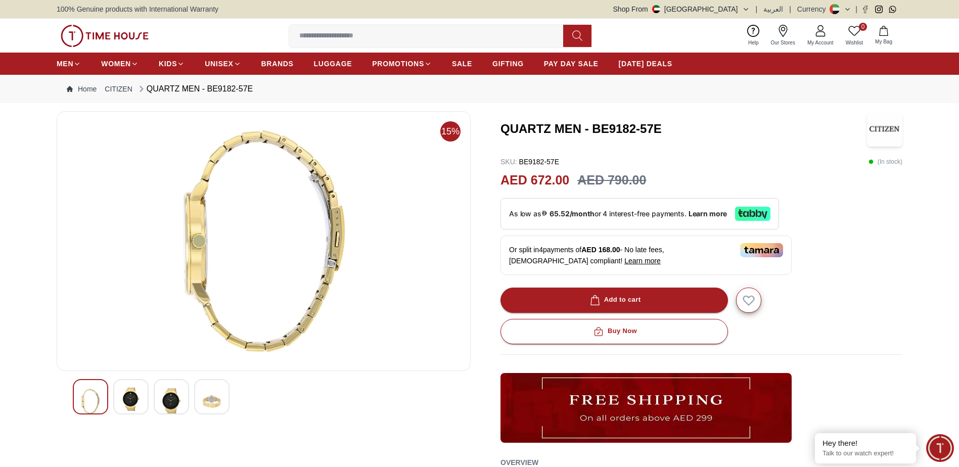
click at [163, 399] on img at bounding box center [171, 401] width 18 height 27
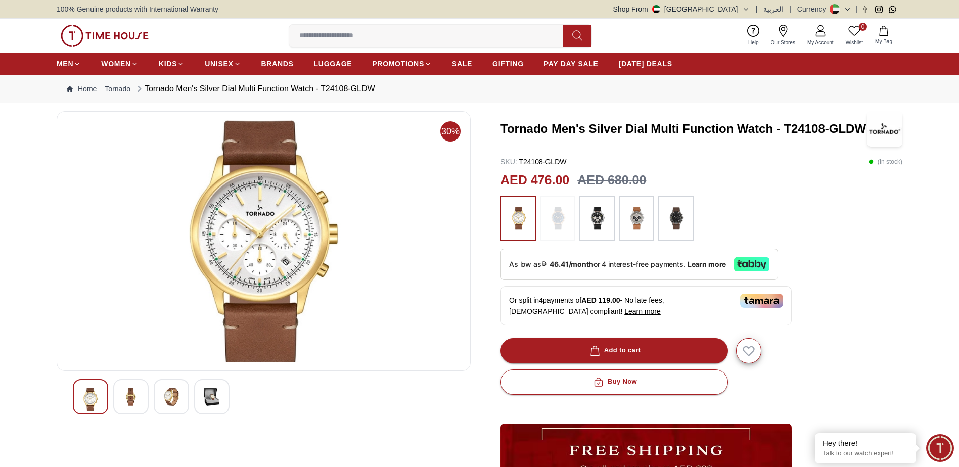
click at [127, 404] on img at bounding box center [131, 397] width 18 height 18
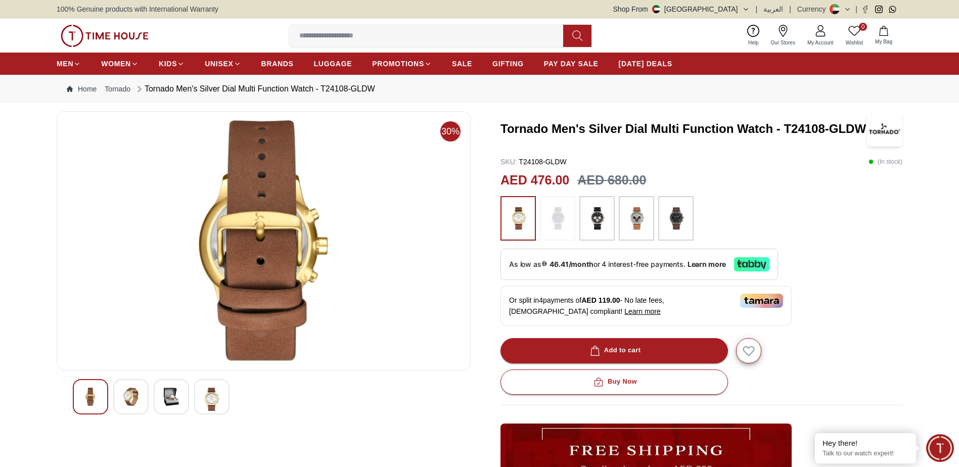
click at [166, 404] on img at bounding box center [171, 397] width 18 height 18
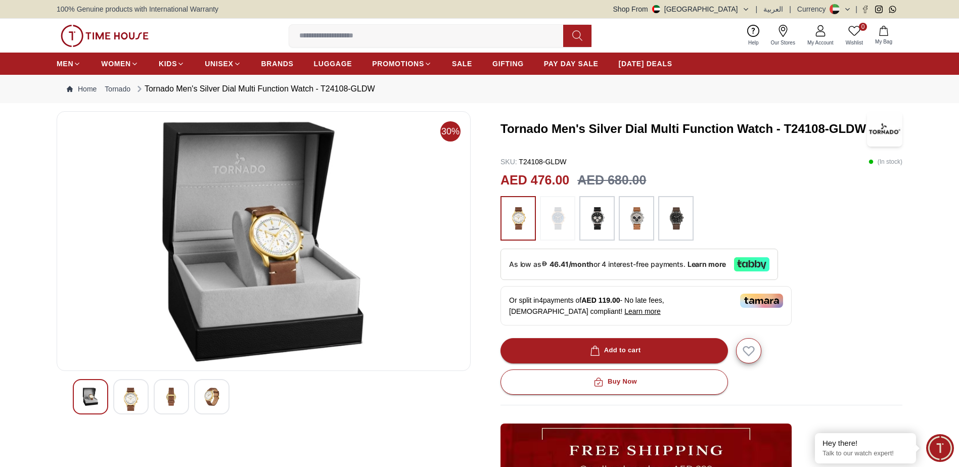
click at [141, 399] on div at bounding box center [130, 396] width 35 height 35
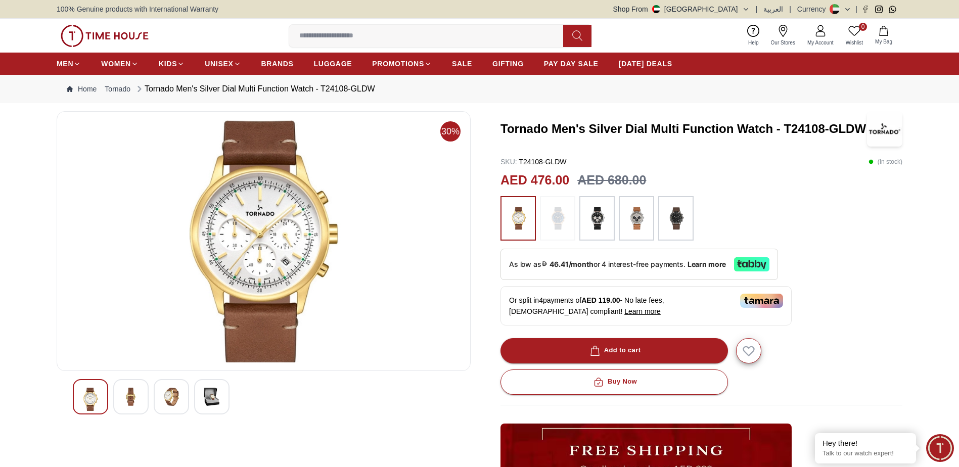
click at [210, 391] on img at bounding box center [212, 397] width 18 height 18
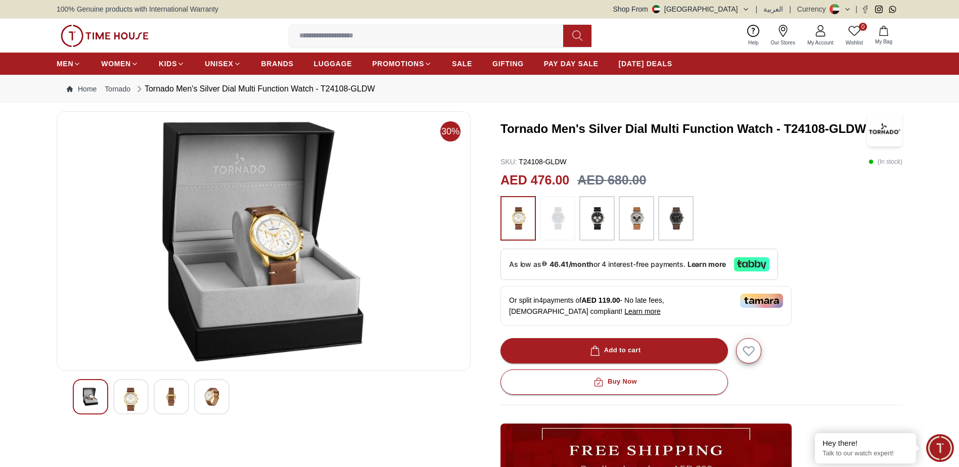
click at [133, 399] on img at bounding box center [131, 399] width 18 height 23
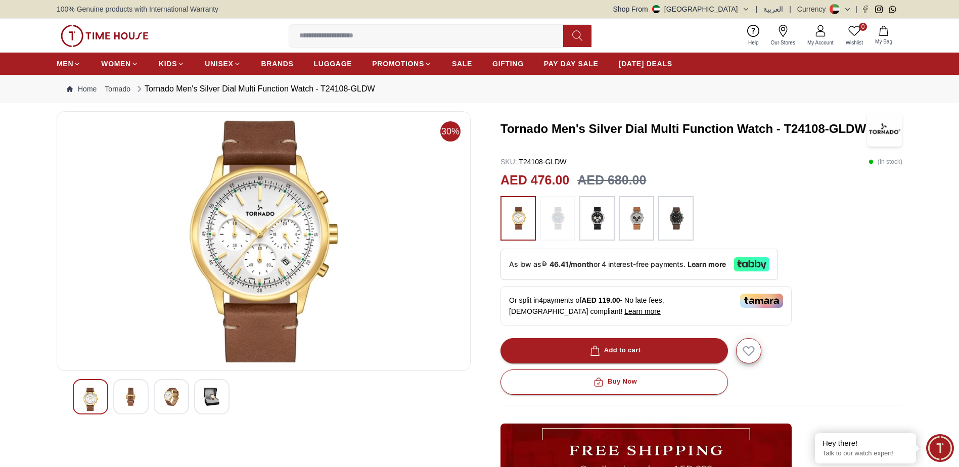
click at [139, 394] on img at bounding box center [131, 397] width 18 height 18
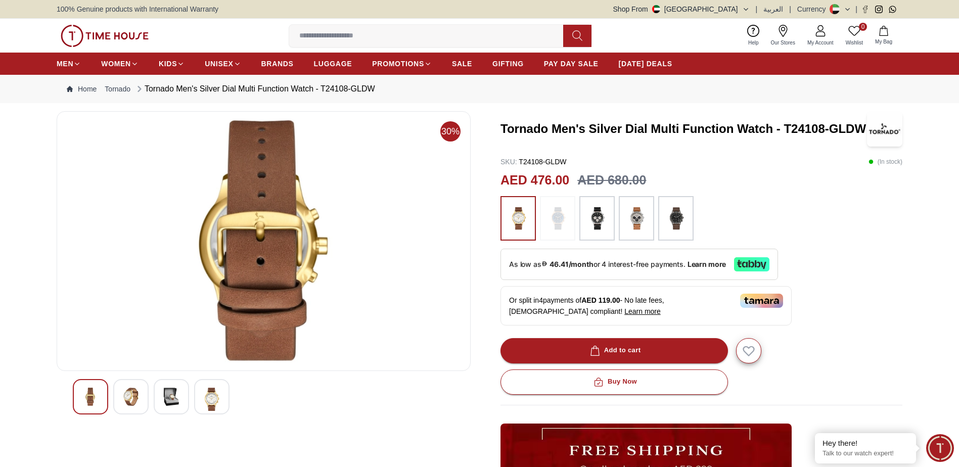
click at [133, 391] on img at bounding box center [131, 397] width 18 height 18
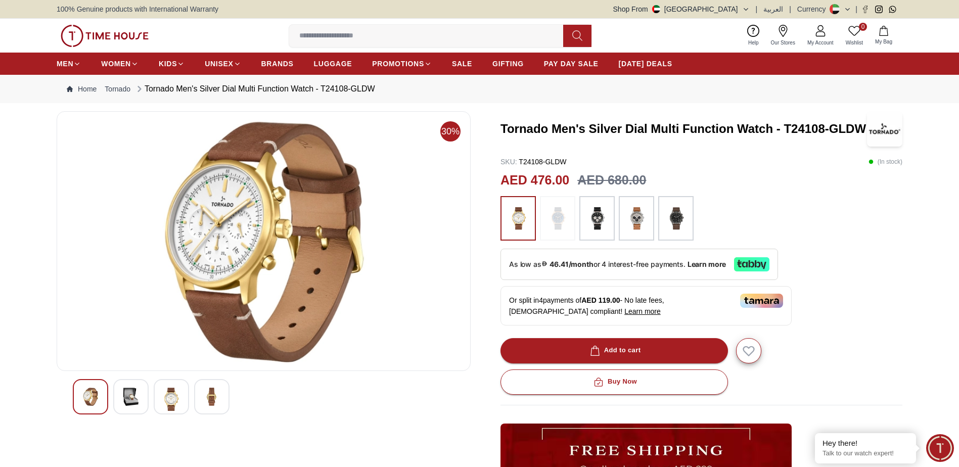
click at [127, 395] on img at bounding box center [131, 397] width 18 height 18
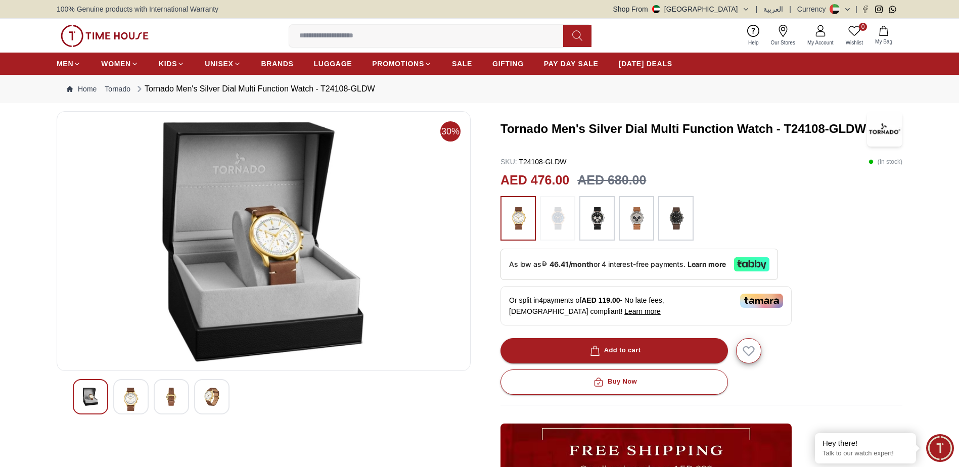
click at [127, 401] on img at bounding box center [131, 399] width 18 height 23
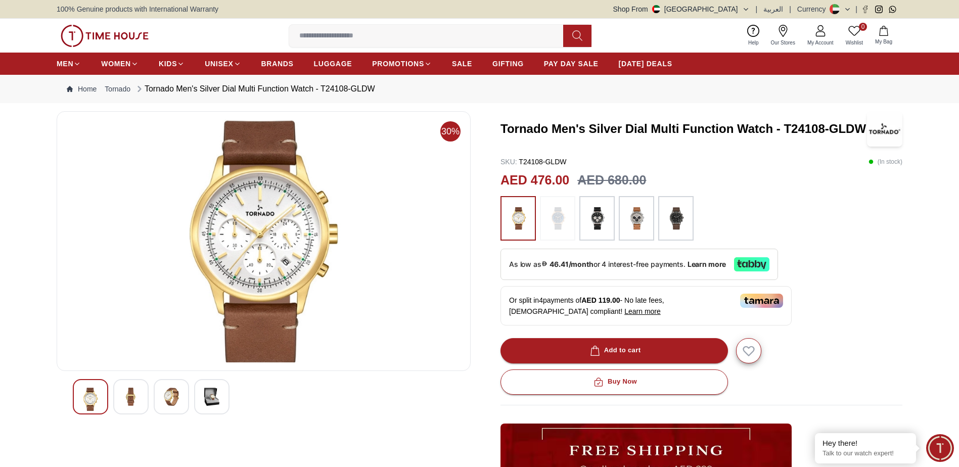
click at [145, 389] on div at bounding box center [130, 396] width 35 height 35
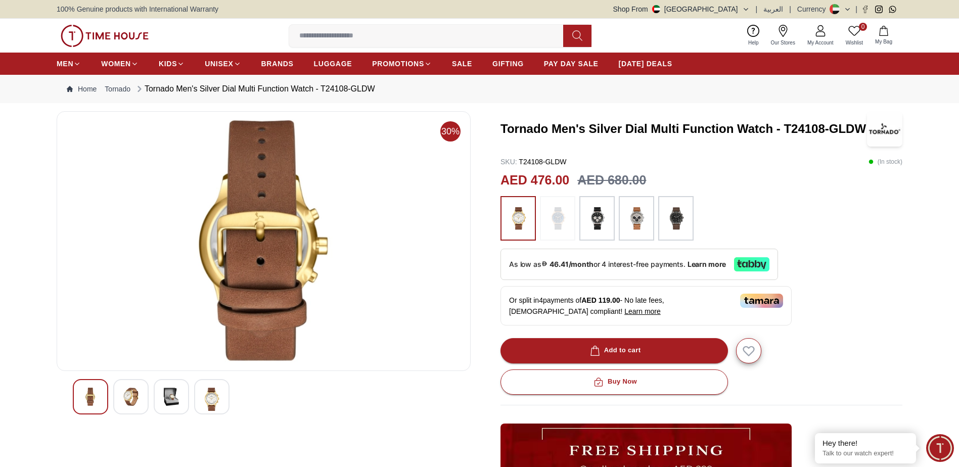
click at [146, 389] on div at bounding box center [130, 396] width 35 height 35
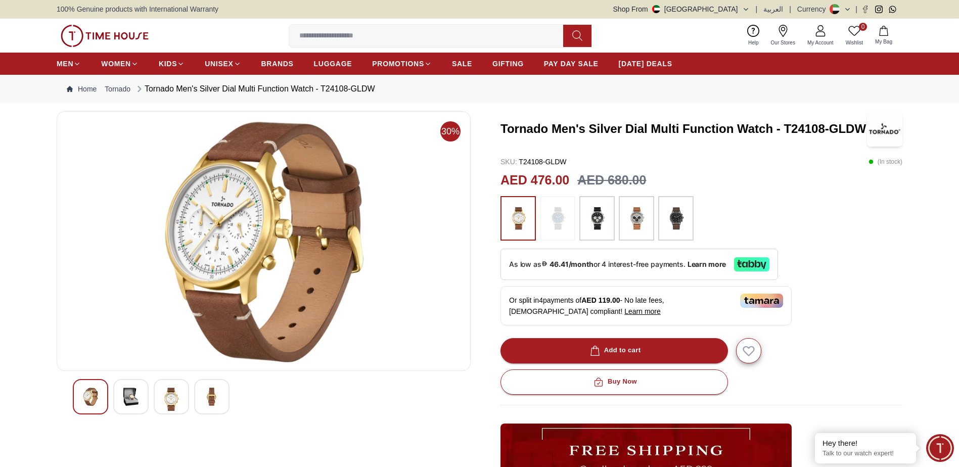
click at [146, 390] on div at bounding box center [130, 396] width 35 height 35
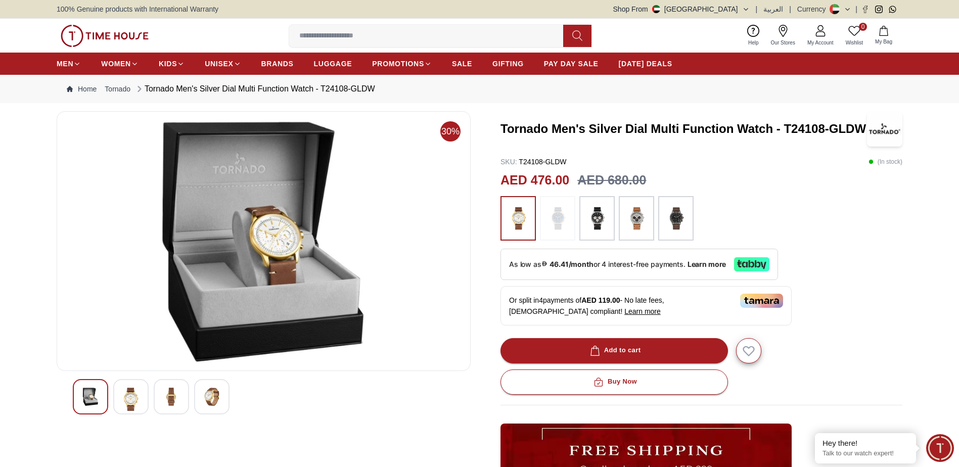
click at [119, 397] on div at bounding box center [130, 396] width 35 height 35
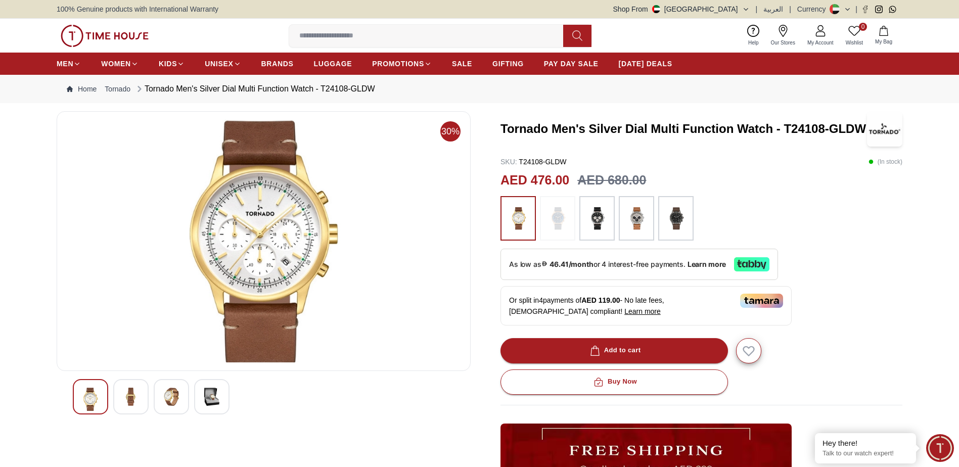
click at [128, 406] on div at bounding box center [130, 396] width 35 height 35
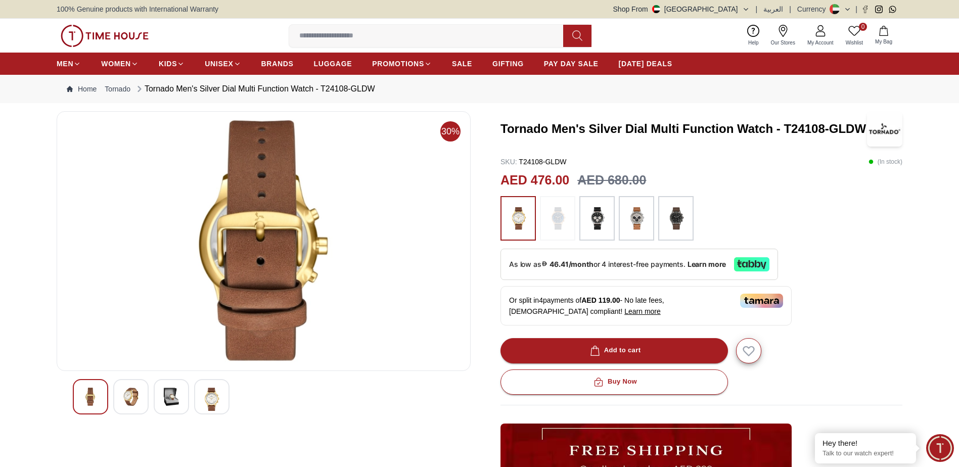
click at [120, 398] on div at bounding box center [130, 396] width 35 height 35
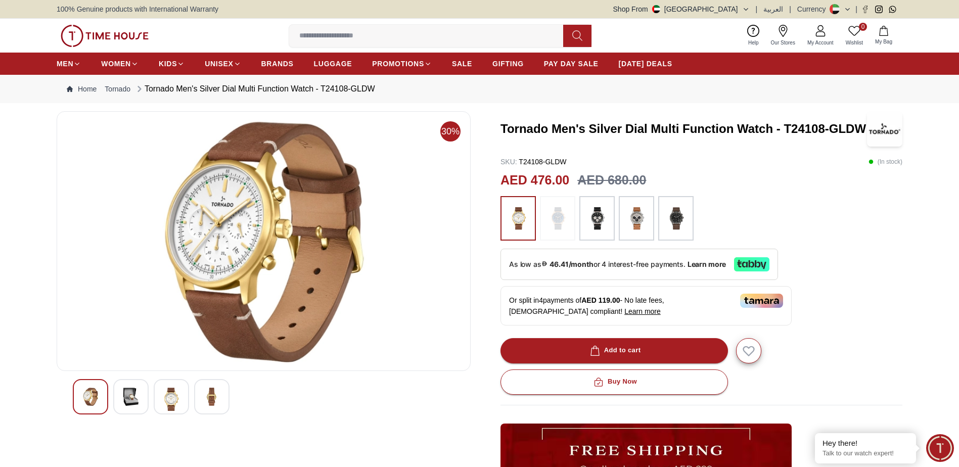
click at [167, 396] on img at bounding box center [171, 399] width 18 height 23
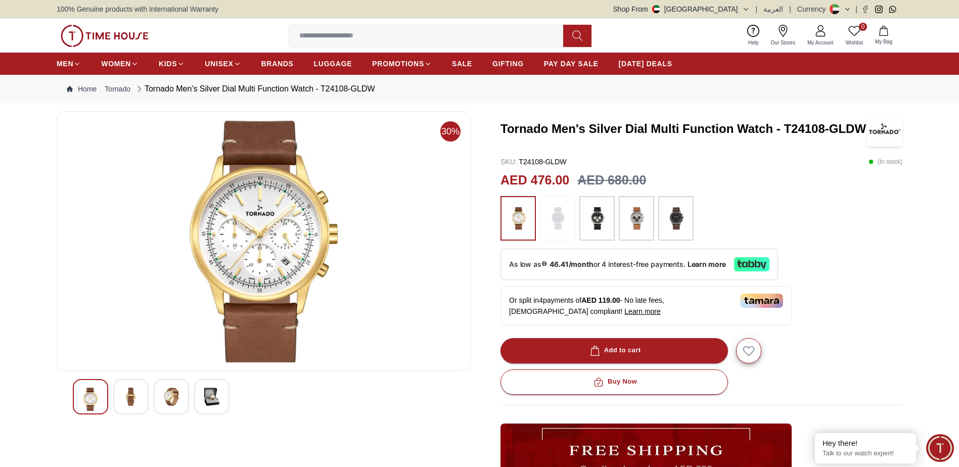
click at [600, 225] on img at bounding box center [596, 218] width 25 height 34
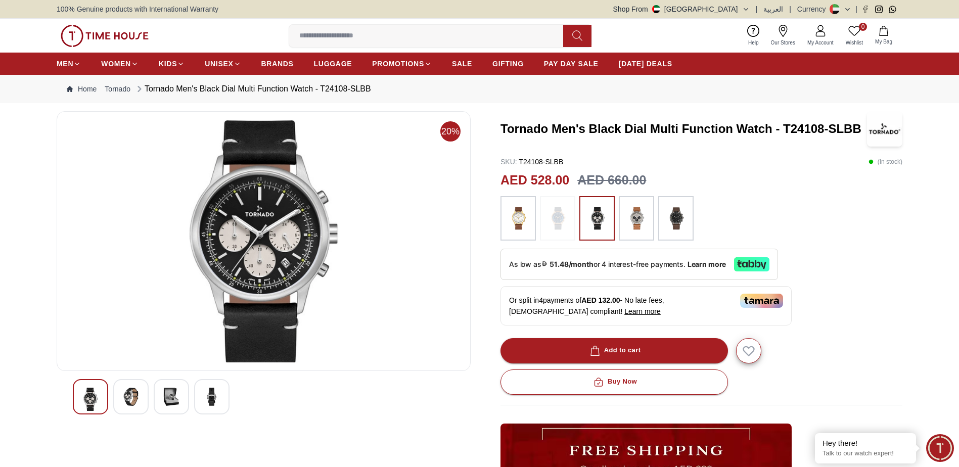
click at [667, 218] on img at bounding box center [675, 218] width 25 height 34
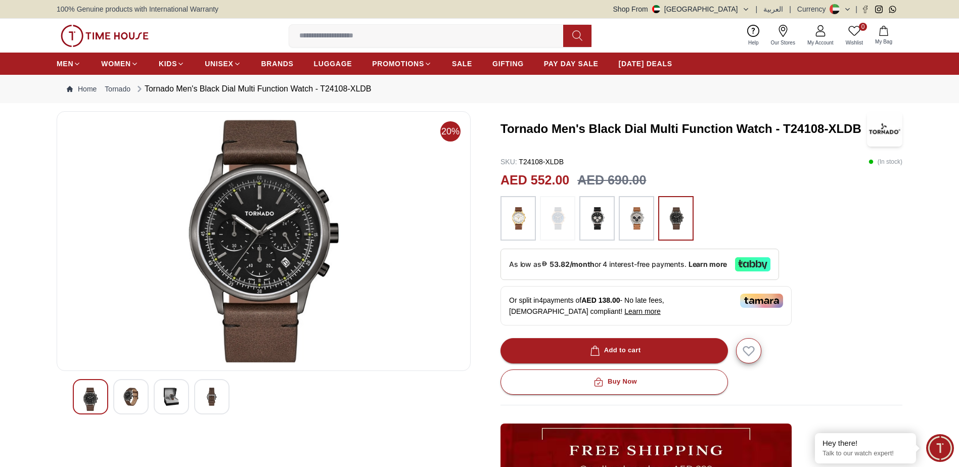
click at [637, 226] on img at bounding box center [636, 218] width 25 height 34
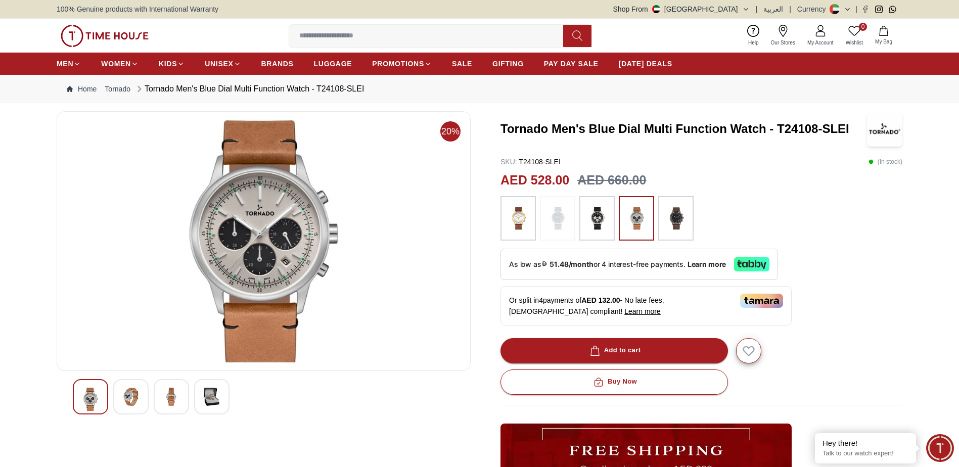
click at [529, 220] on img at bounding box center [517, 218] width 25 height 34
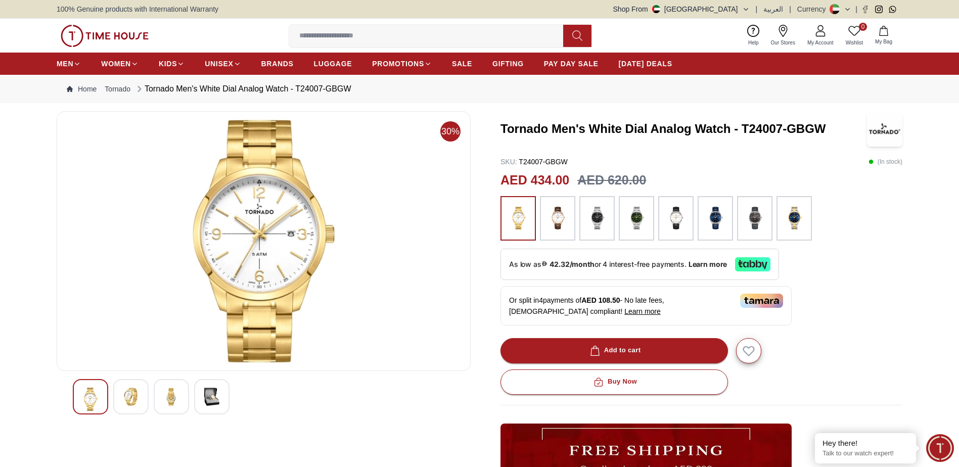
click at [144, 393] on div at bounding box center [130, 396] width 35 height 35
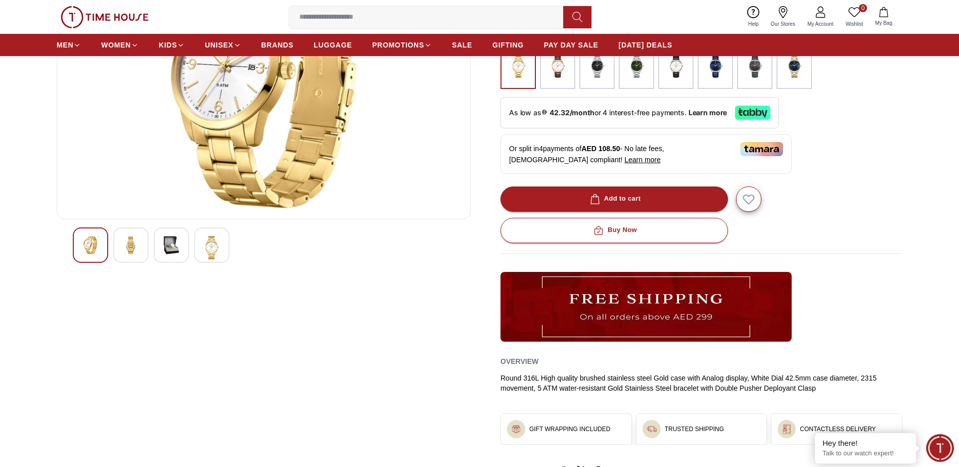
click at [161, 252] on div at bounding box center [171, 244] width 35 height 35
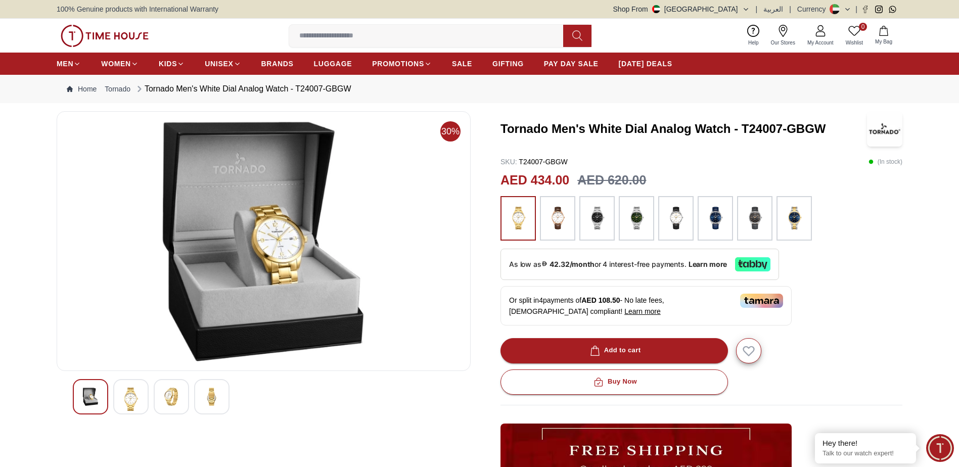
click at [123, 400] on img at bounding box center [131, 399] width 18 height 23
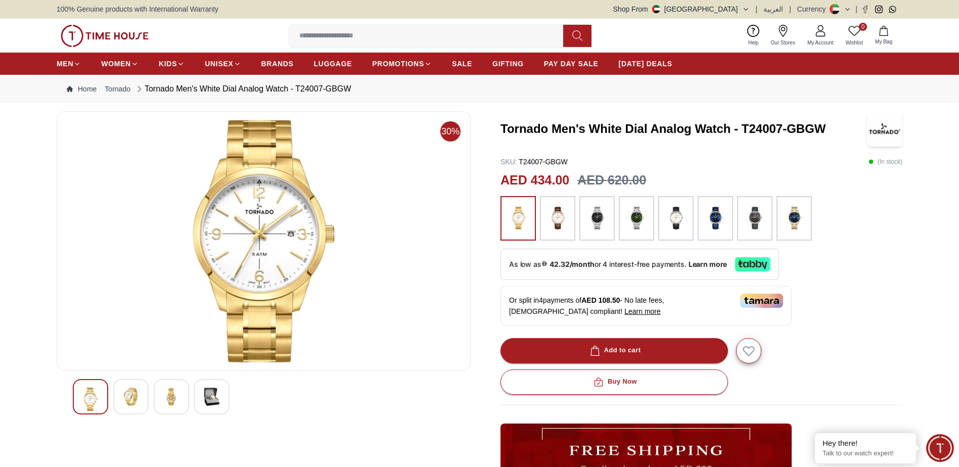
click at [118, 398] on div at bounding box center [130, 396] width 35 height 35
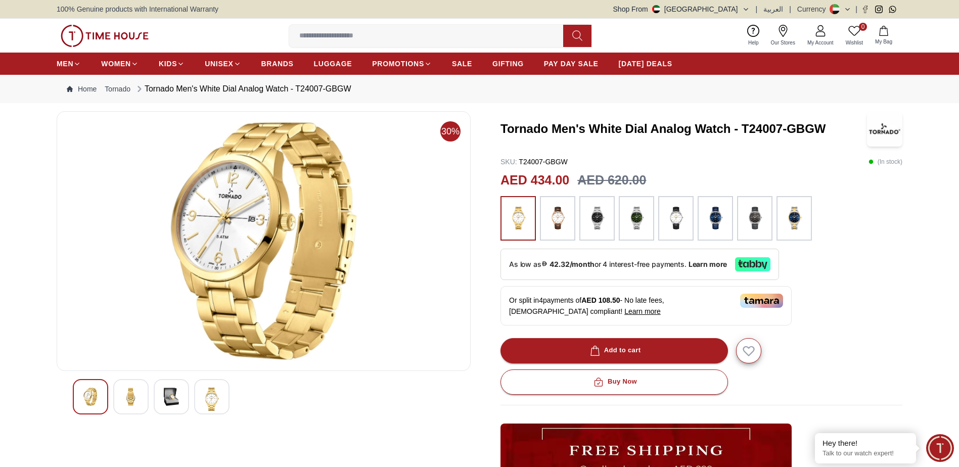
click at [135, 396] on img at bounding box center [131, 397] width 18 height 18
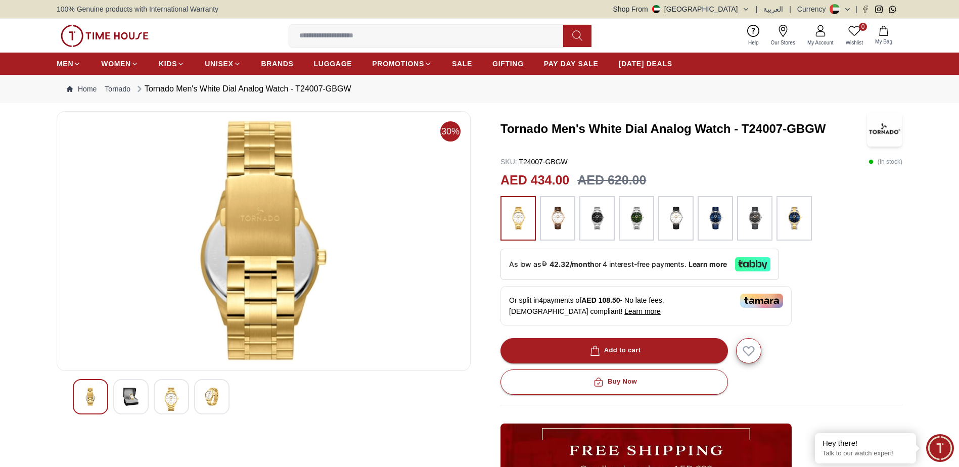
click at [133, 401] on img at bounding box center [131, 397] width 18 height 18
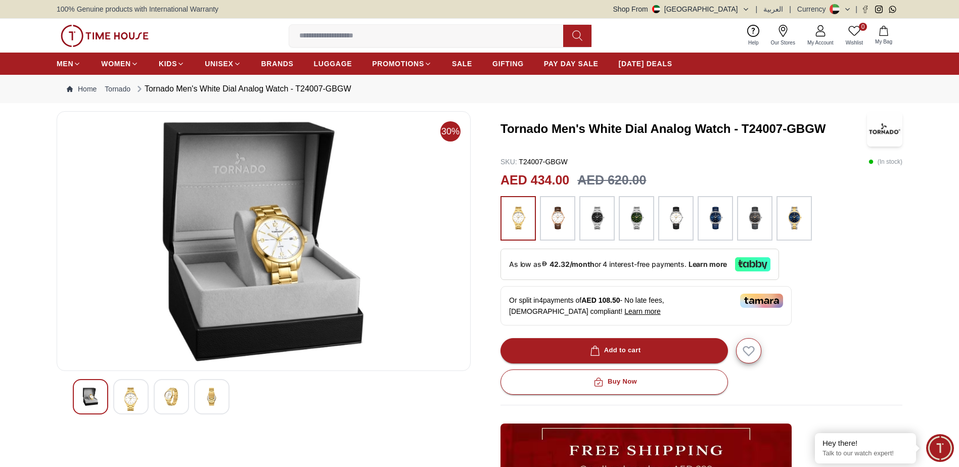
click at [145, 394] on div at bounding box center [130, 396] width 35 height 35
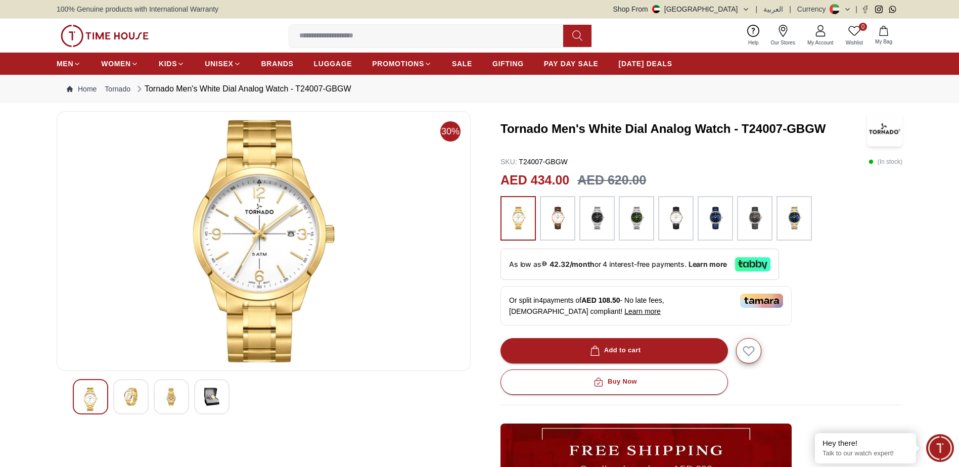
click at [156, 394] on div at bounding box center [171, 396] width 35 height 35
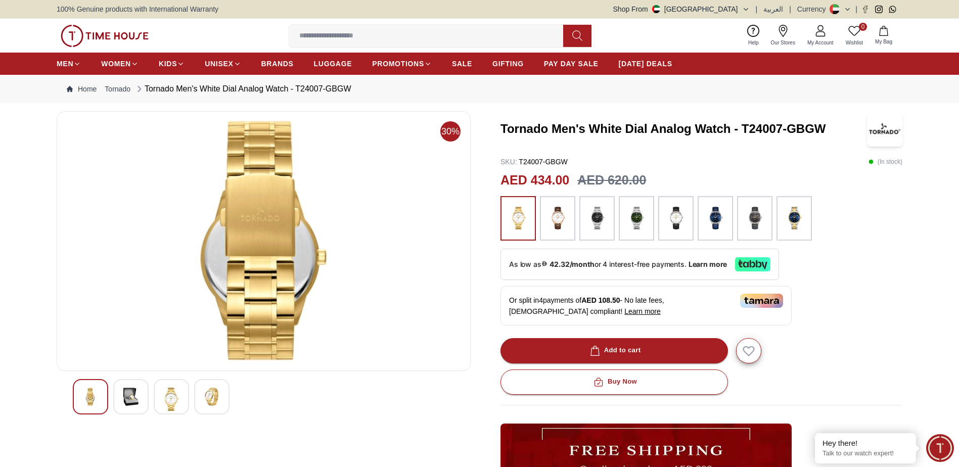
click at [160, 399] on div at bounding box center [171, 396] width 35 height 35
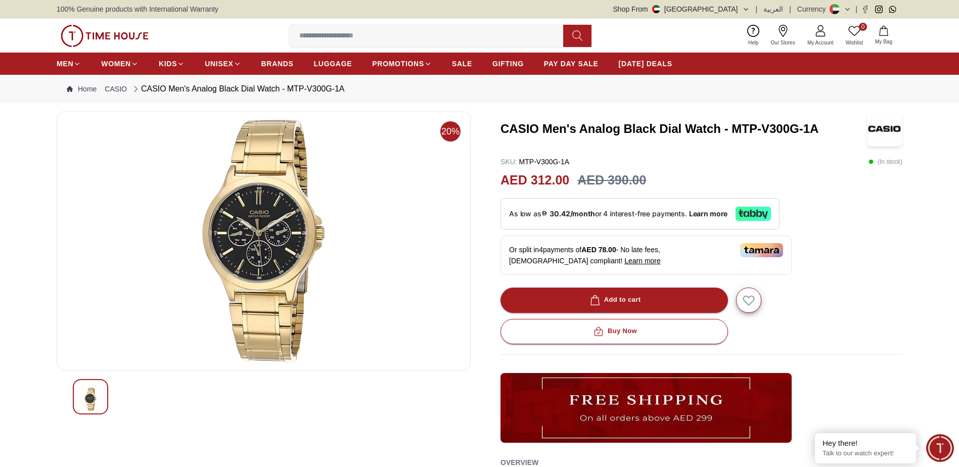
click at [416, 40] on input at bounding box center [430, 36] width 282 height 20
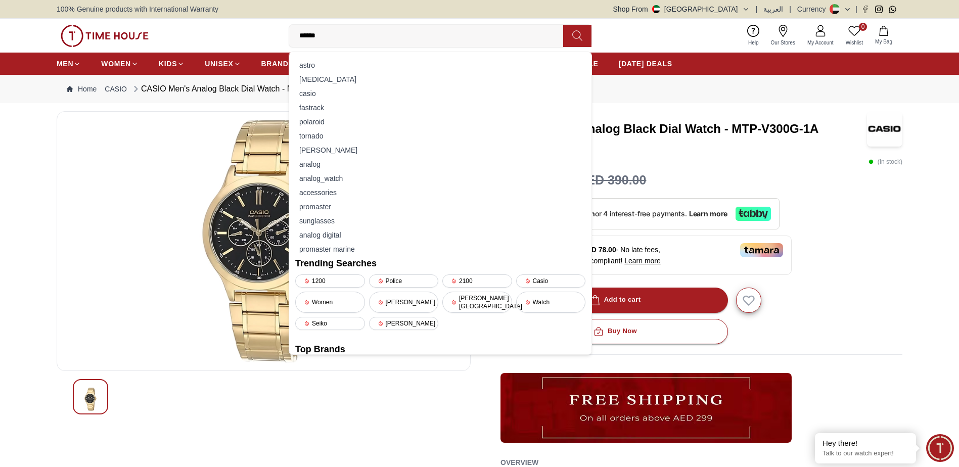
type input "*******"
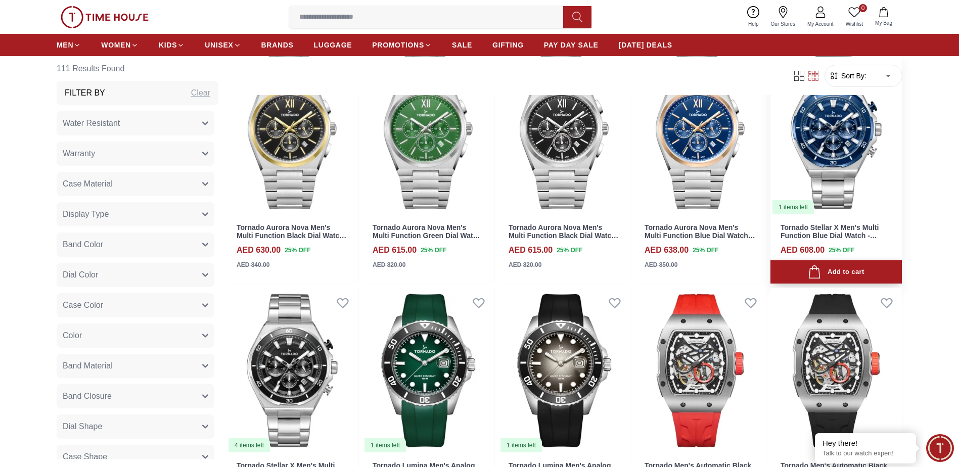
scroll to position [1162, 0]
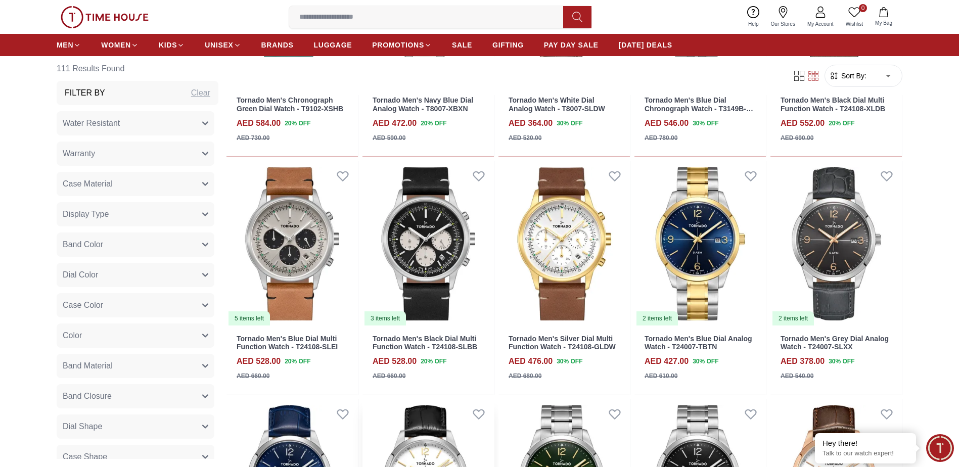
scroll to position [2021, 0]
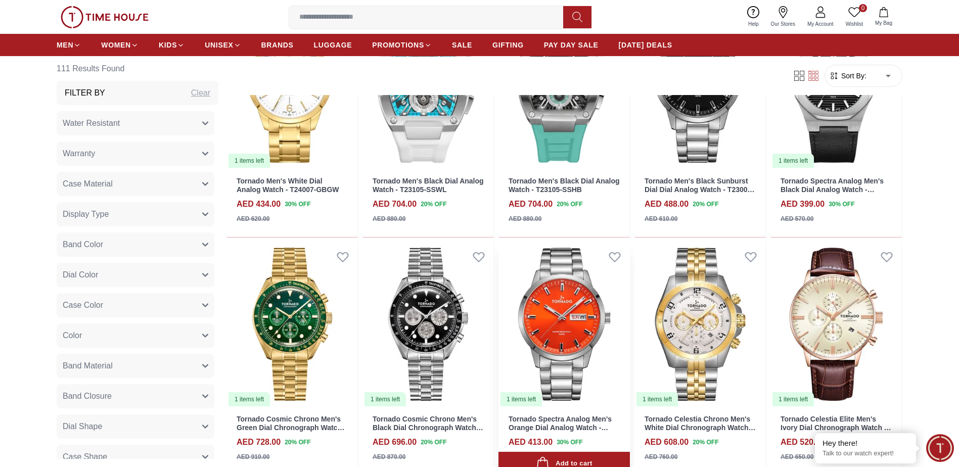
scroll to position [2577, 0]
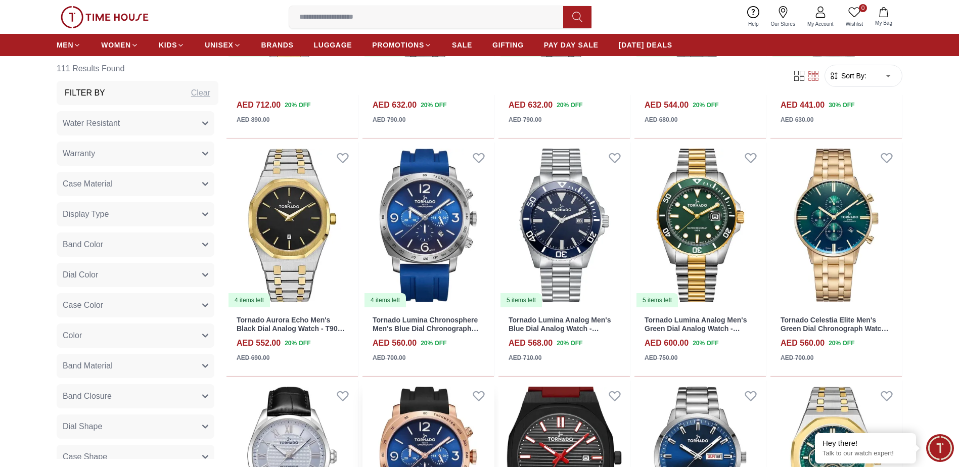
scroll to position [3992, 0]
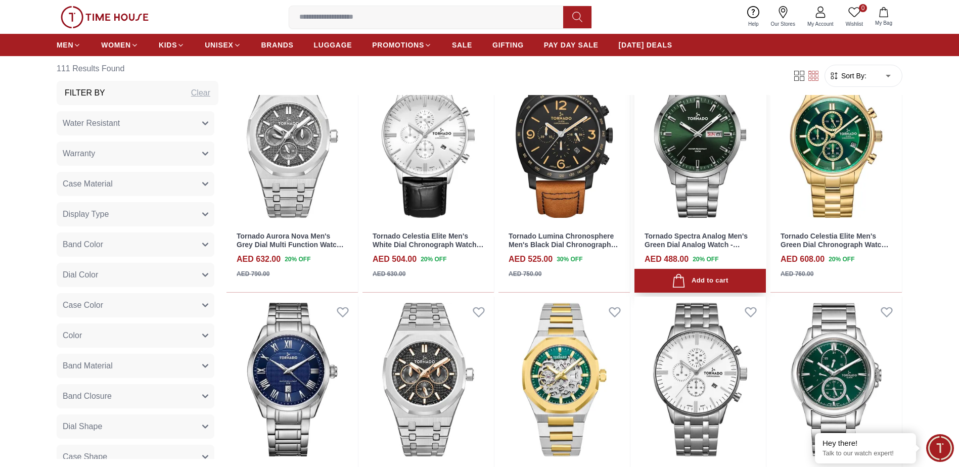
scroll to position [4851, 0]
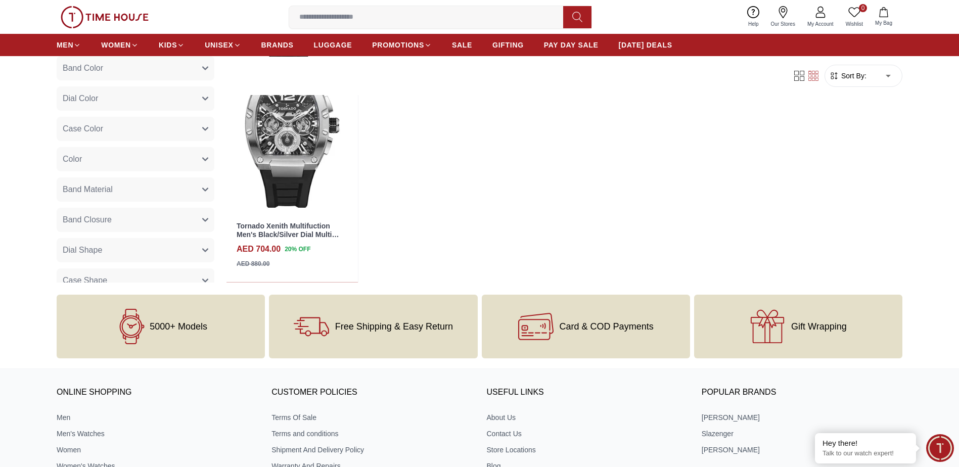
scroll to position [5811, 0]
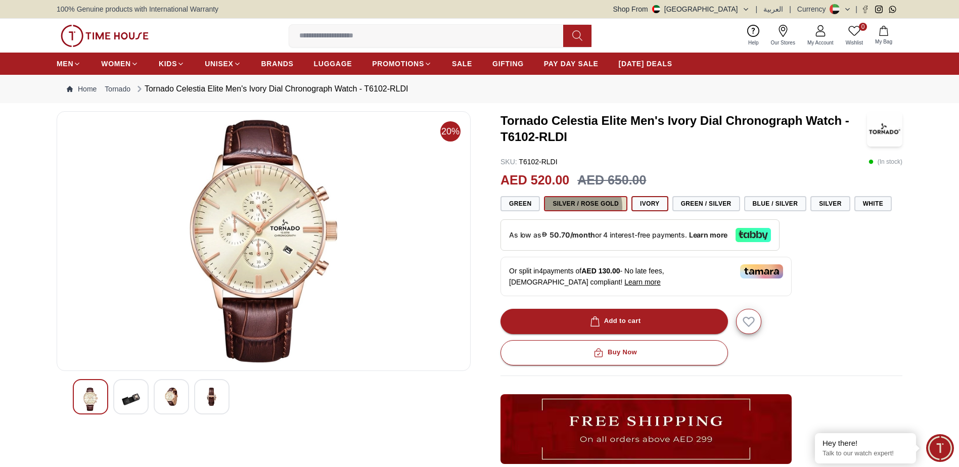
click at [572, 207] on button "Silver / Rose Gold" at bounding box center [585, 203] width 83 height 15
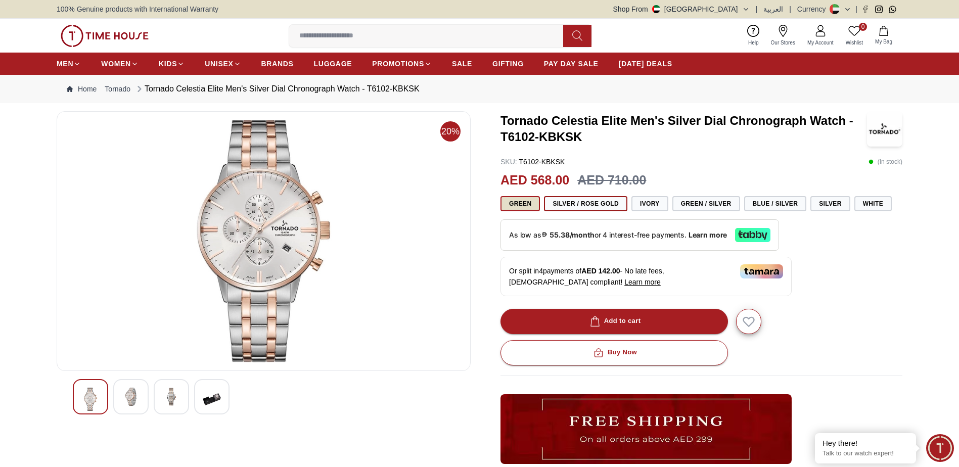
click at [526, 206] on button "Green" at bounding box center [519, 203] width 39 height 15
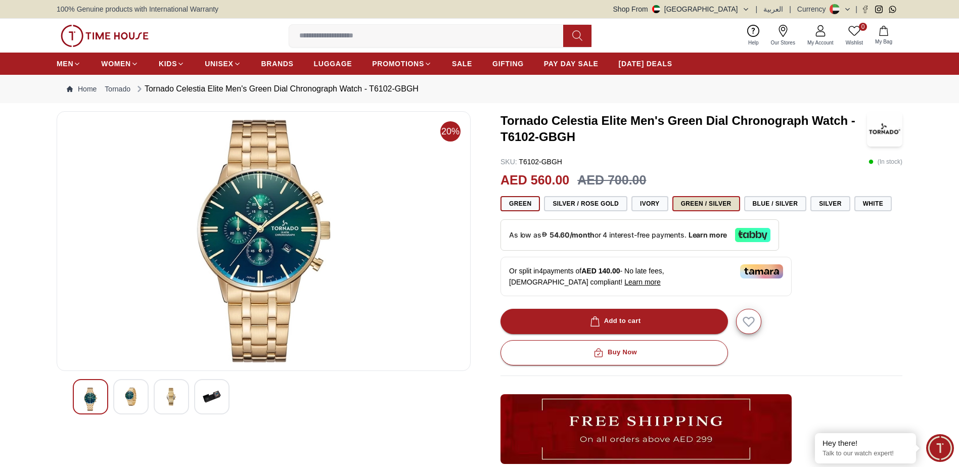
click at [676, 201] on button "Green / Silver" at bounding box center [706, 203] width 68 height 15
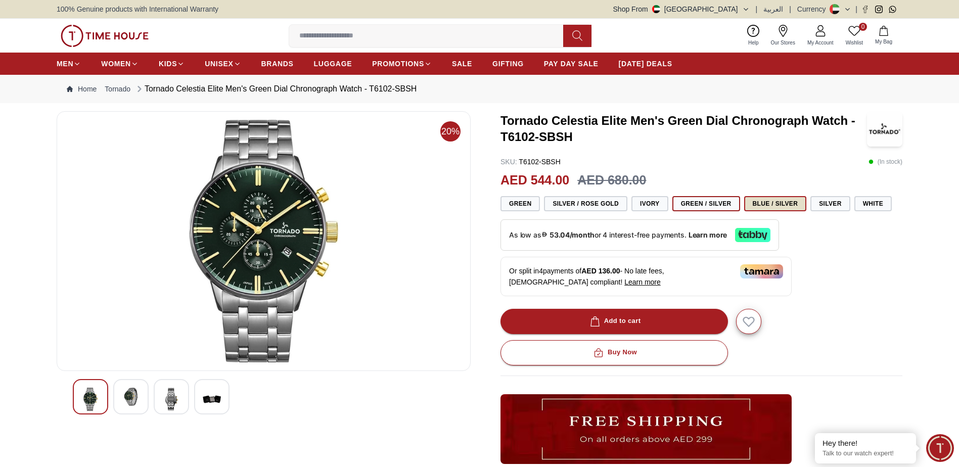
click at [744, 200] on button "Blue / Silver" at bounding box center [775, 203] width 63 height 15
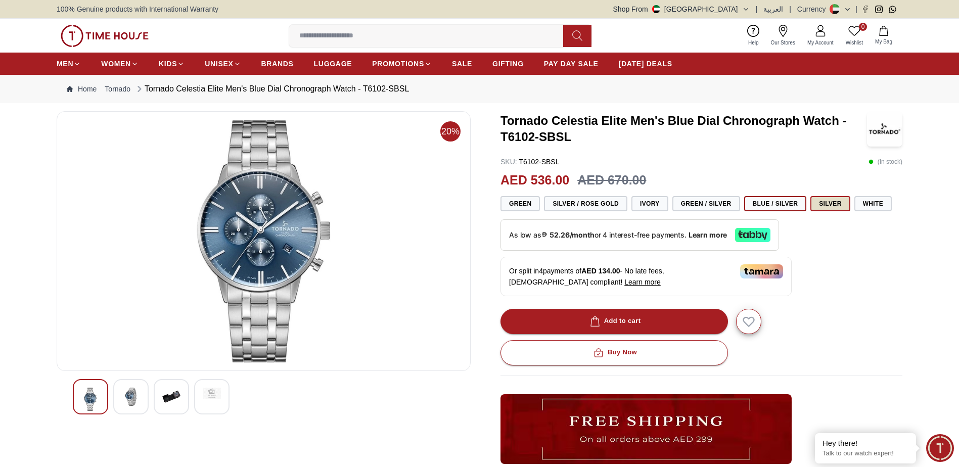
click at [810, 205] on button "Silver" at bounding box center [830, 203] width 40 height 15
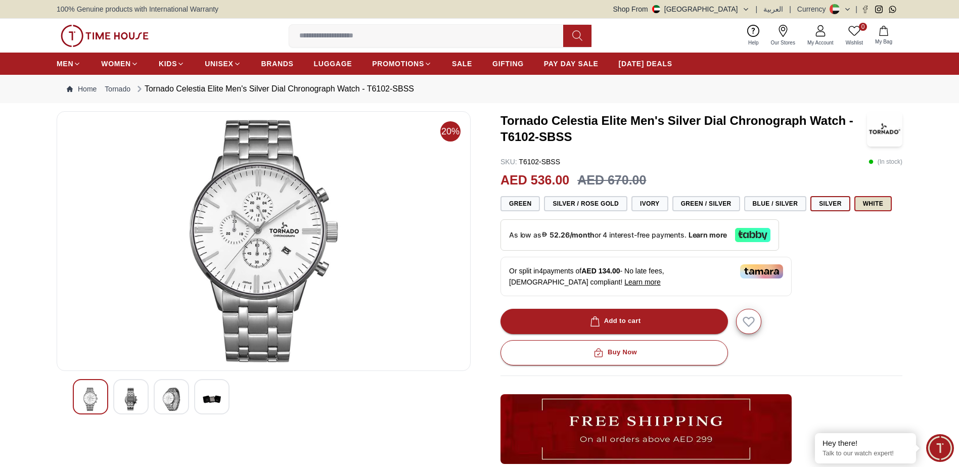
click at [854, 204] on button "White" at bounding box center [872, 203] width 37 height 15
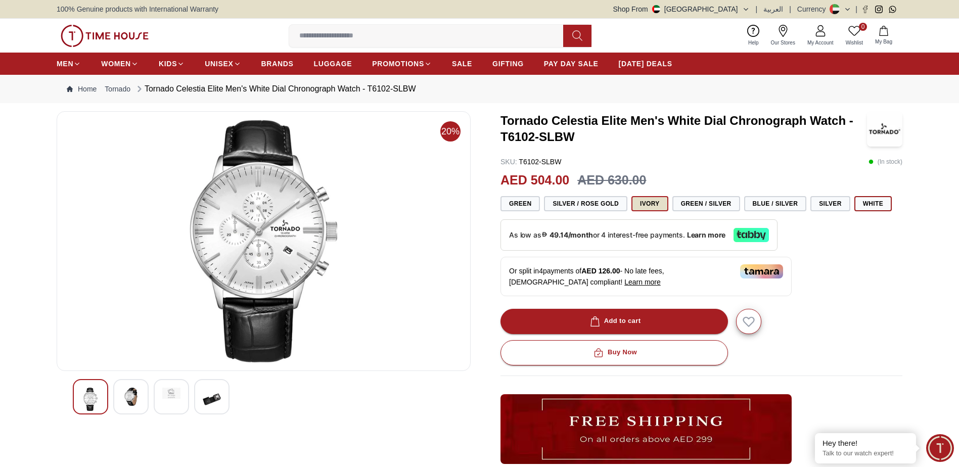
click at [631, 208] on button "Ivory" at bounding box center [649, 203] width 37 height 15
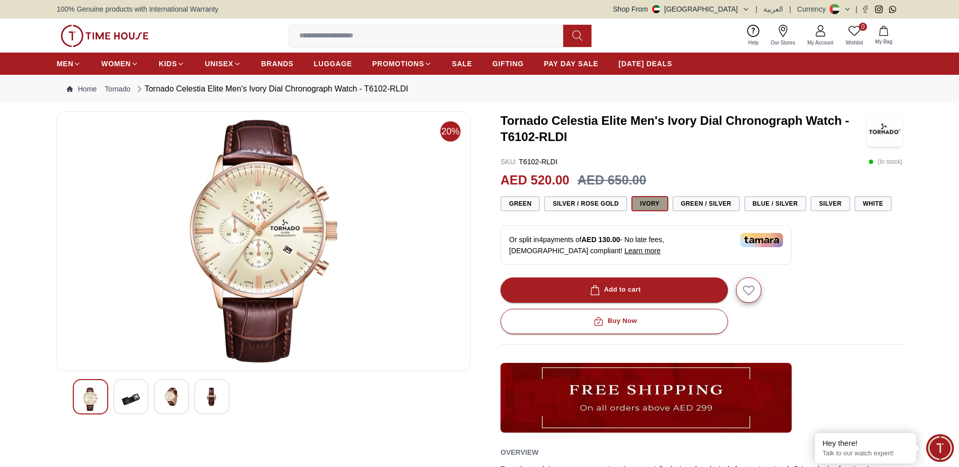
click at [641, 205] on button "Ivory" at bounding box center [649, 203] width 37 height 15
click at [615, 207] on button "Silver / Rose Gold" at bounding box center [585, 203] width 83 height 15
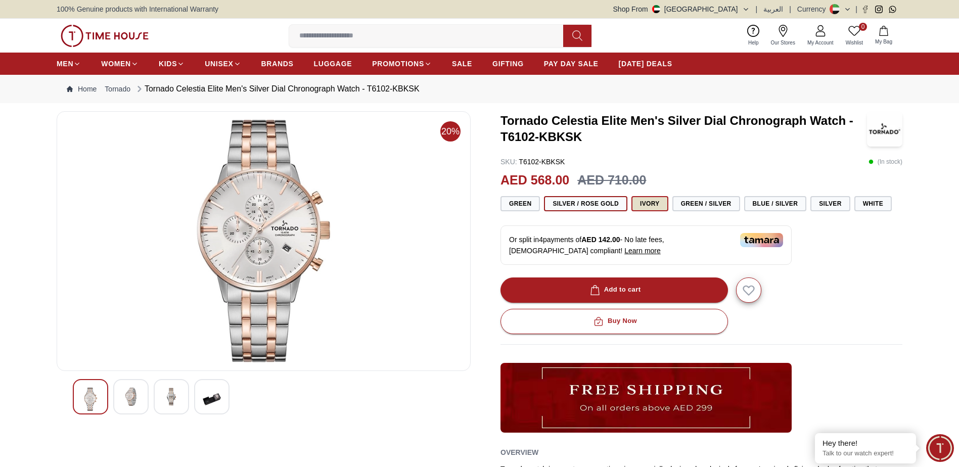
click at [646, 197] on button "Ivory" at bounding box center [649, 203] width 37 height 15
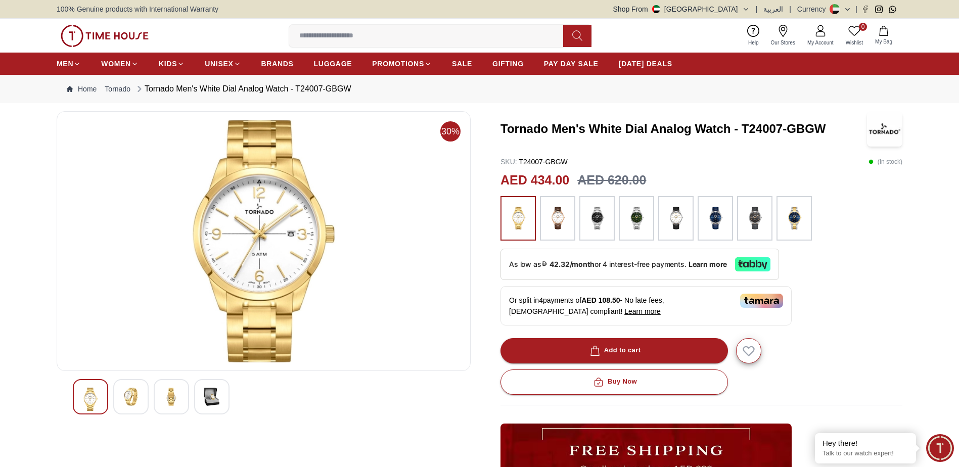
click at [551, 220] on img at bounding box center [557, 218] width 25 height 34
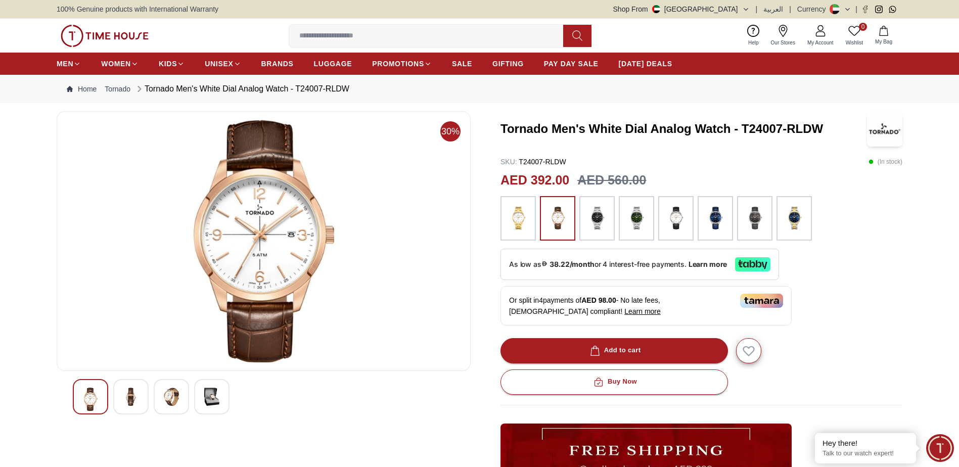
click at [785, 217] on img at bounding box center [793, 218] width 25 height 34
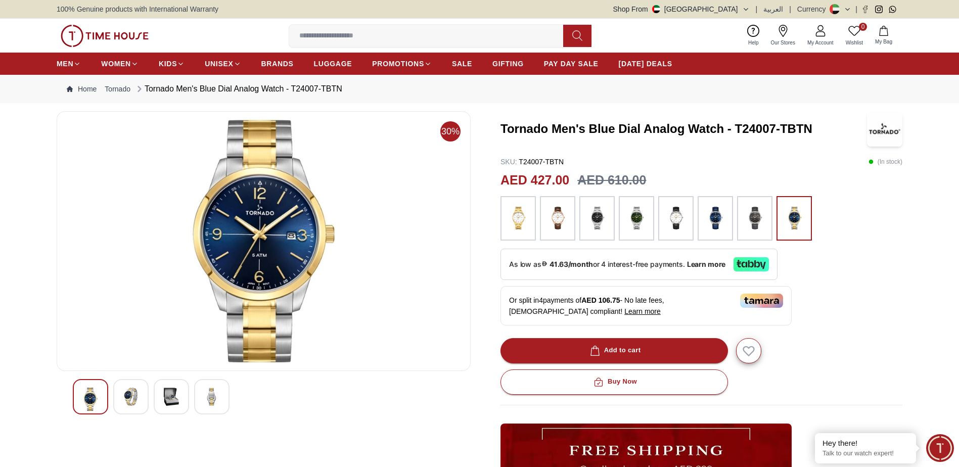
click at [725, 224] on img at bounding box center [714, 218] width 25 height 34
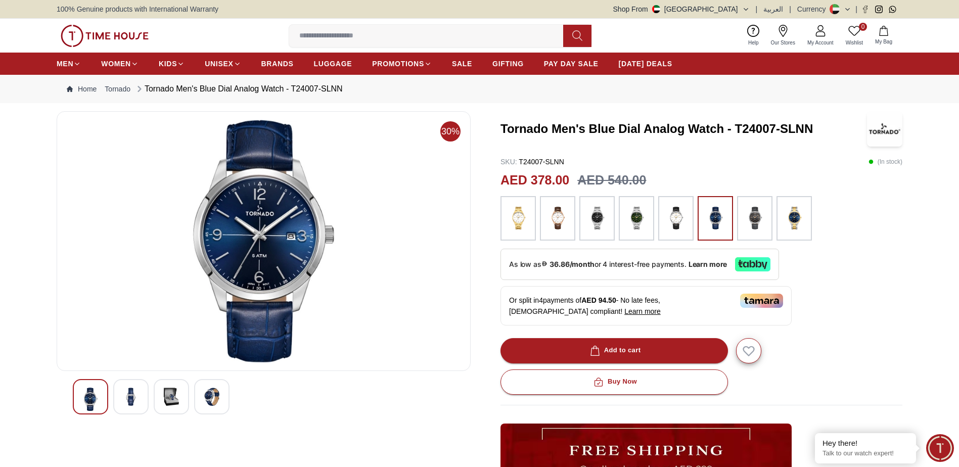
click at [641, 231] on img at bounding box center [636, 218] width 25 height 34
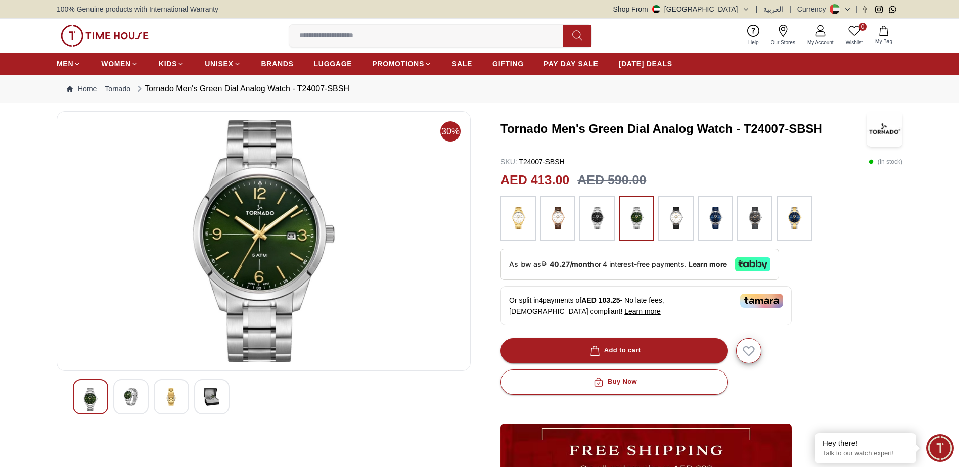
click at [609, 229] on img at bounding box center [596, 218] width 25 height 34
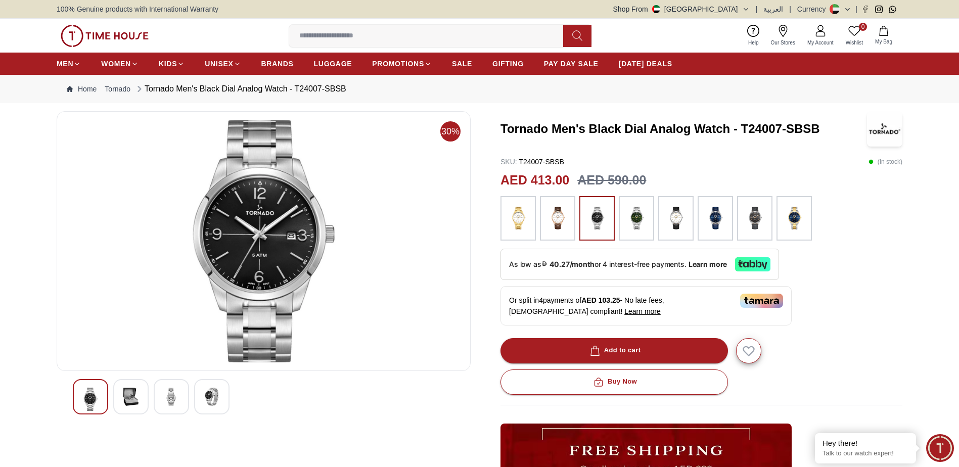
click at [529, 224] on img at bounding box center [517, 218] width 25 height 34
click at [526, 226] on img at bounding box center [517, 218] width 25 height 34
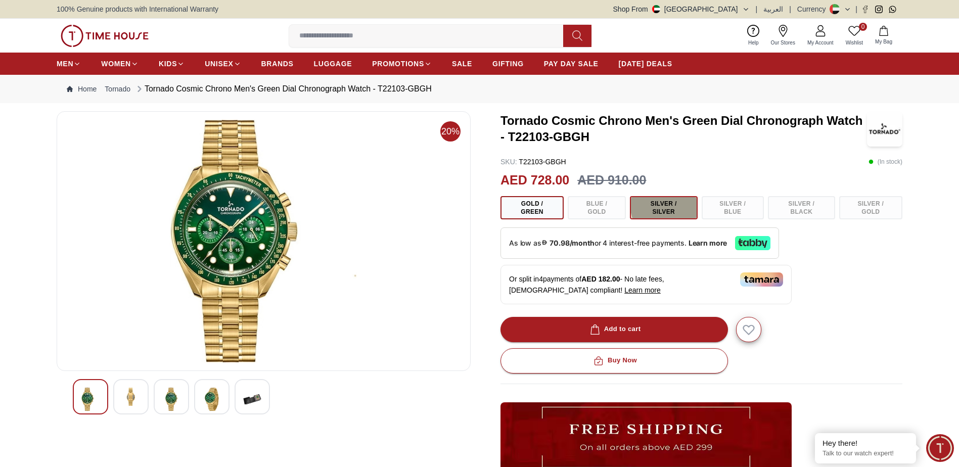
click at [669, 203] on button "Silver / Silver" at bounding box center [664, 207] width 68 height 23
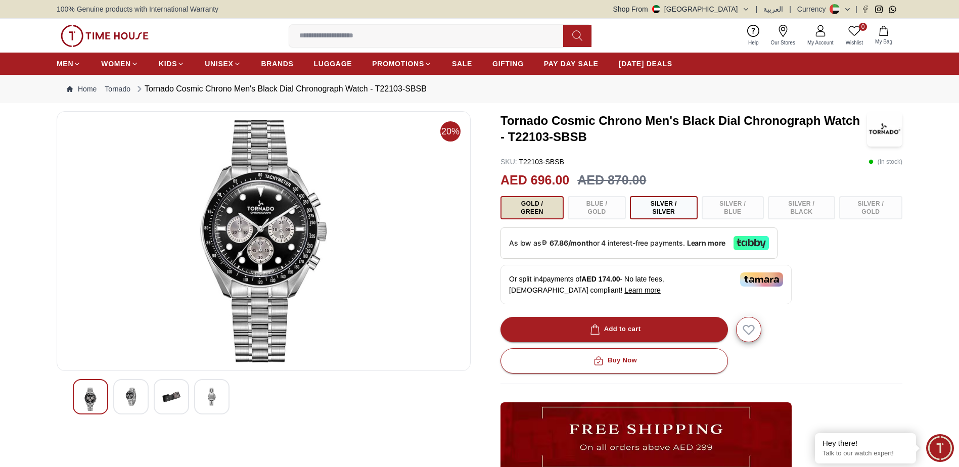
click at [527, 205] on button "Gold / Green" at bounding box center [531, 207] width 63 height 23
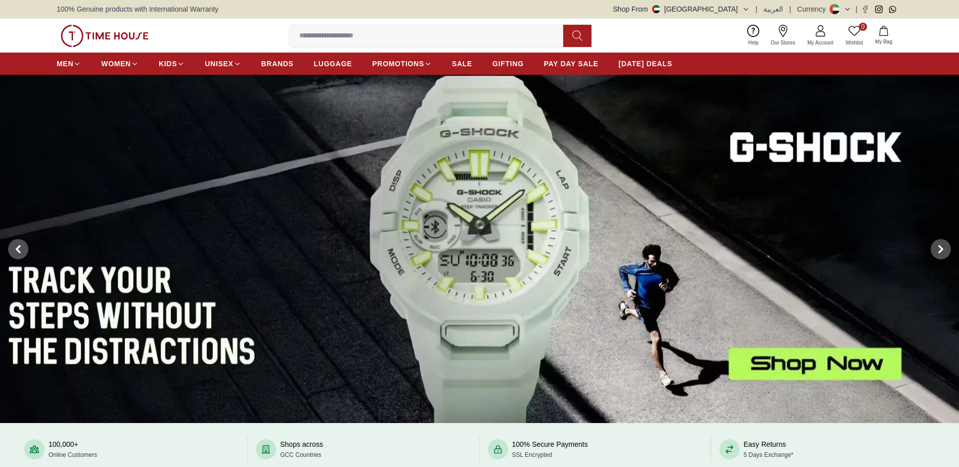
click at [355, 32] on input at bounding box center [430, 36] width 282 height 20
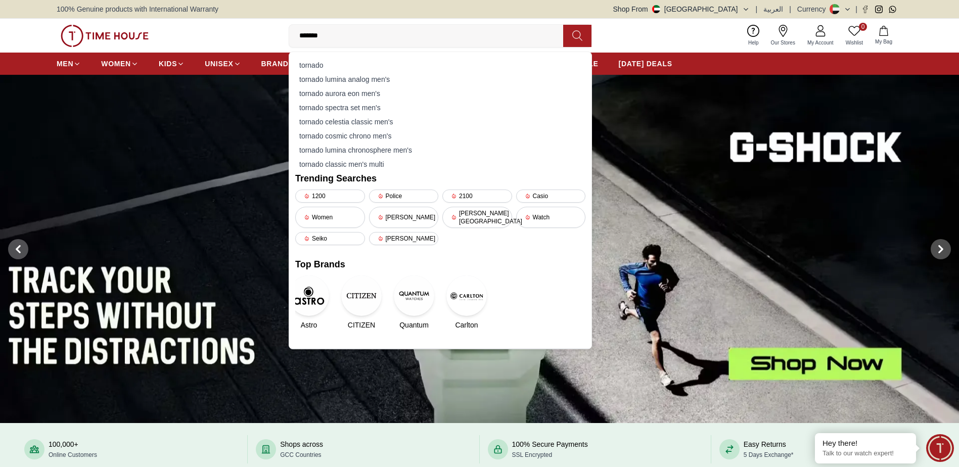
type input "*******"
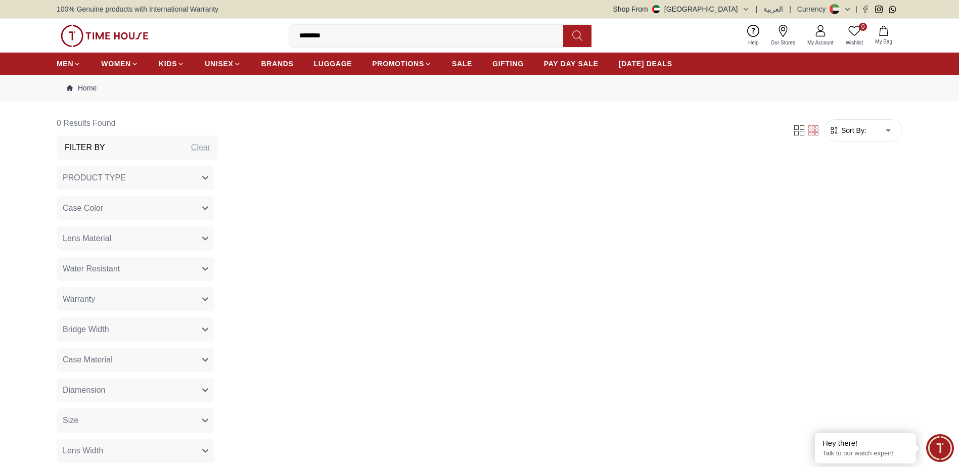
click at [358, 34] on input "*******" at bounding box center [430, 36] width 282 height 20
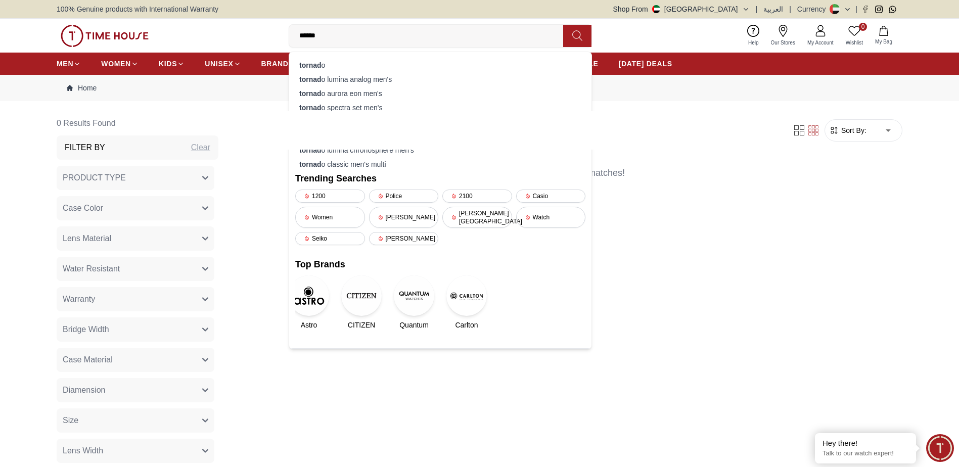
type input "*******"
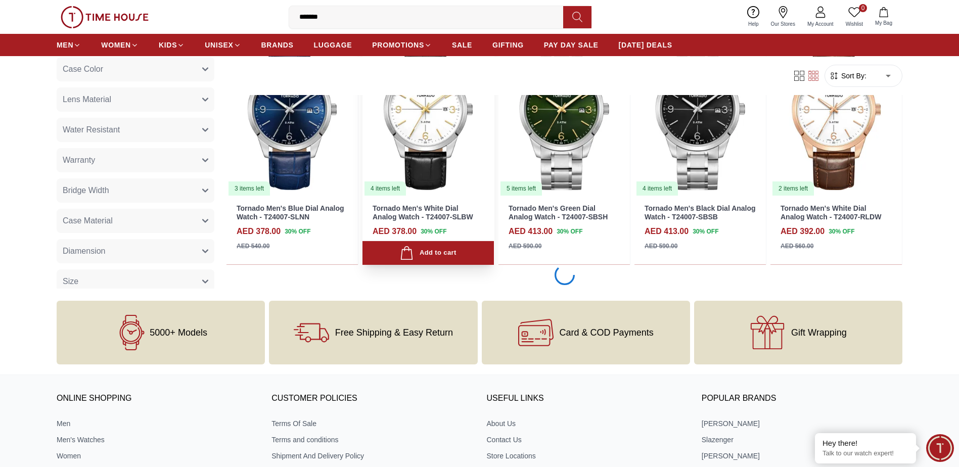
scroll to position [1819, 0]
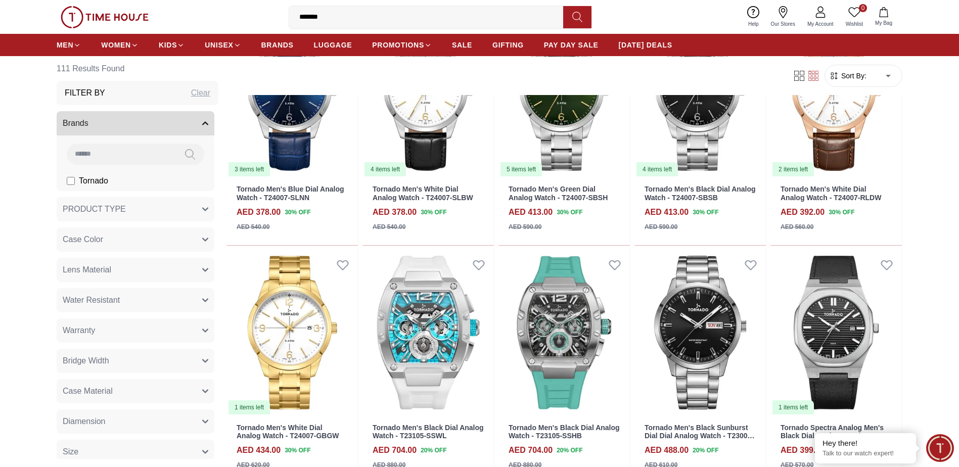
click at [781, 13] on icon at bounding box center [783, 12] width 12 height 12
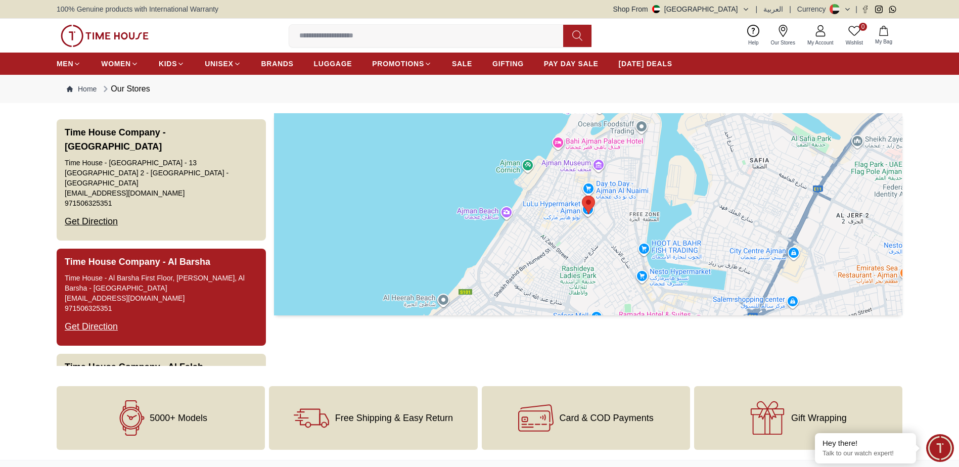
scroll to position [101, 0]
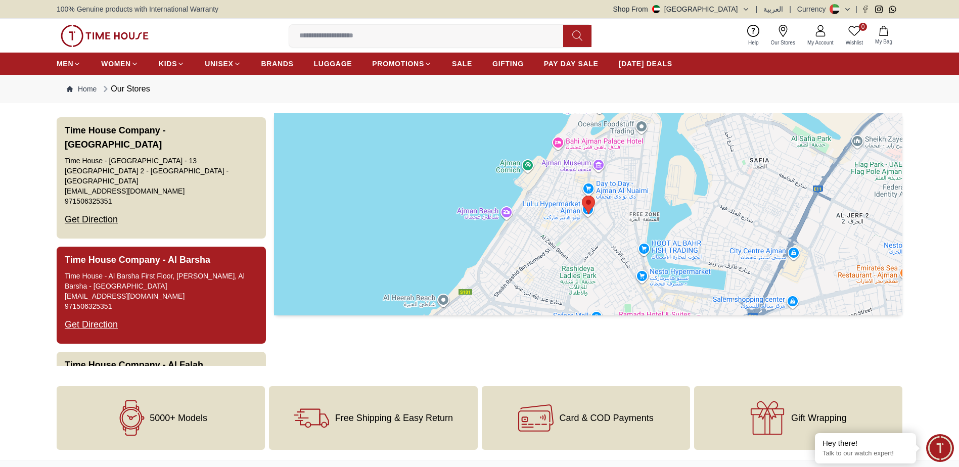
click at [210, 274] on div "Time House - Al Barsha First Floor, [PERSON_NAME], Al Barsha - [GEOGRAPHIC_DATA]" at bounding box center [161, 281] width 193 height 20
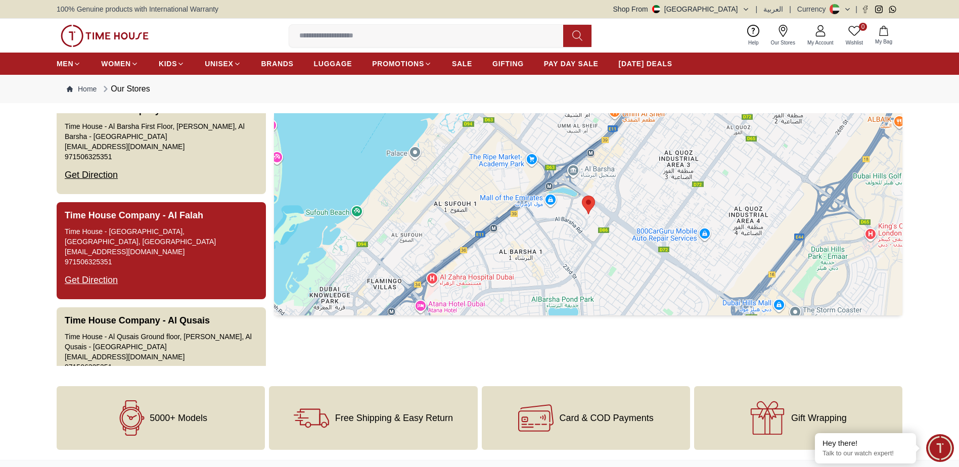
scroll to position [253, 0]
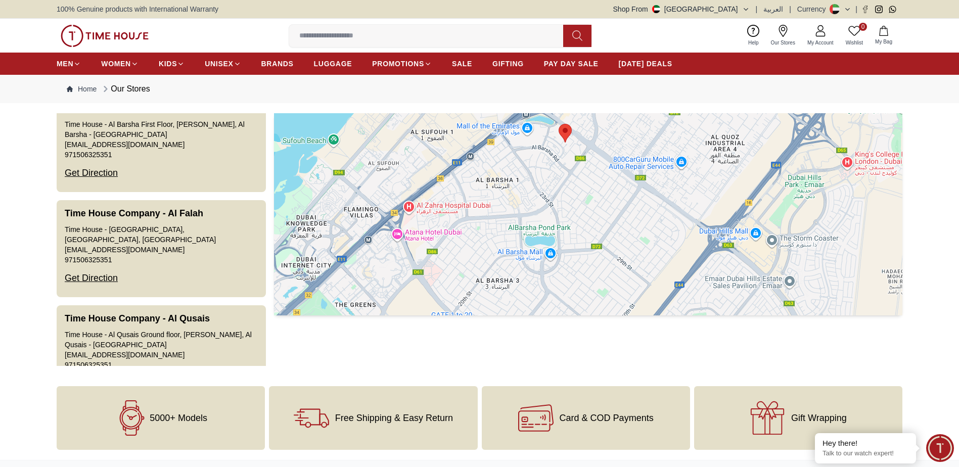
drag, startPoint x: 577, startPoint y: 288, endPoint x: 553, endPoint y: 192, distance: 98.9
click at [553, 201] on div at bounding box center [588, 214] width 628 height 202
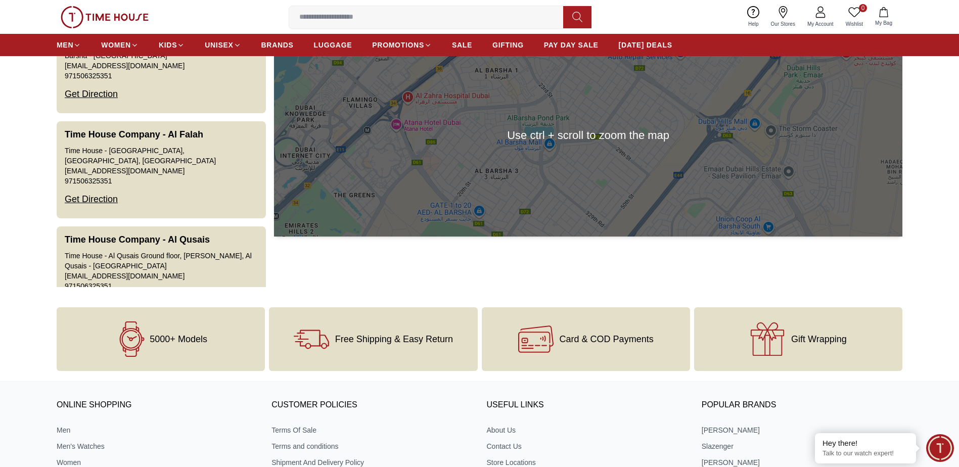
scroll to position [51, 0]
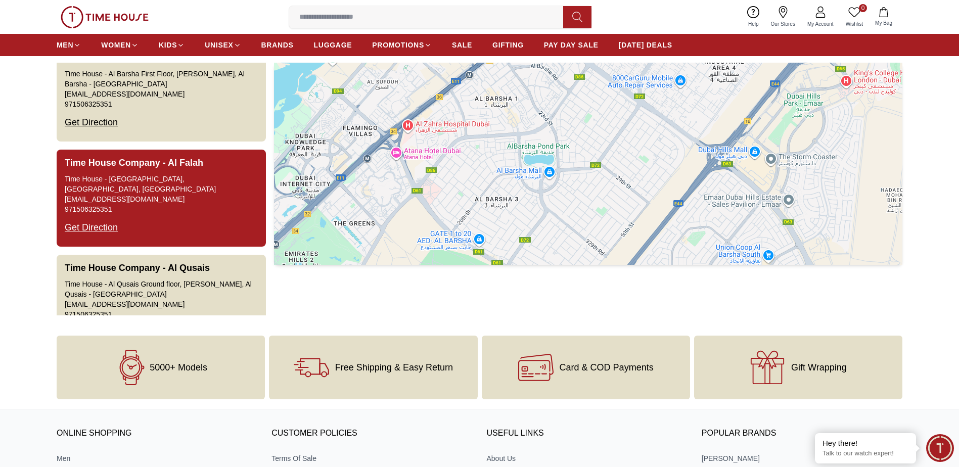
click at [185, 198] on button "Time House Company - [GEOGRAPHIC_DATA] - [GEOGRAPHIC_DATA], [GEOGRAPHIC_DATA] […" at bounding box center [161, 198] width 209 height 97
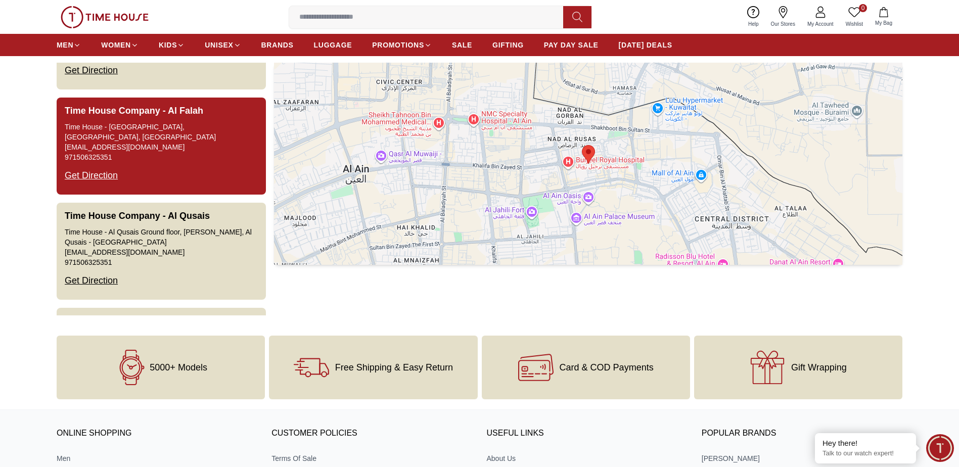
scroll to position [404, 0]
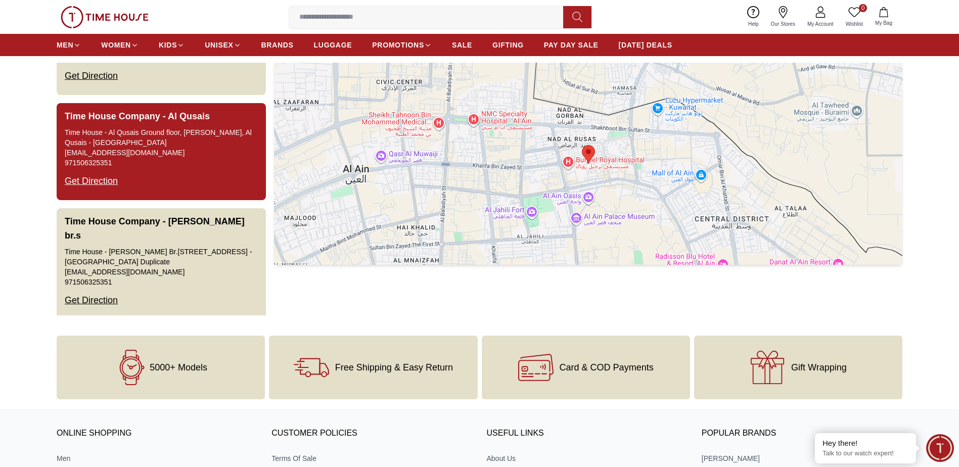
click at [170, 148] on link "[EMAIL_ADDRESS][DOMAIN_NAME]" at bounding box center [125, 153] width 120 height 10
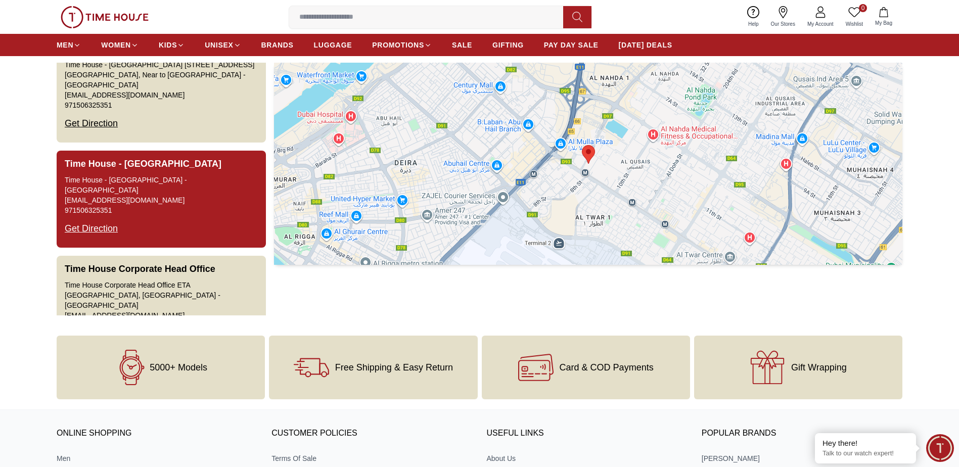
scroll to position [1061, 0]
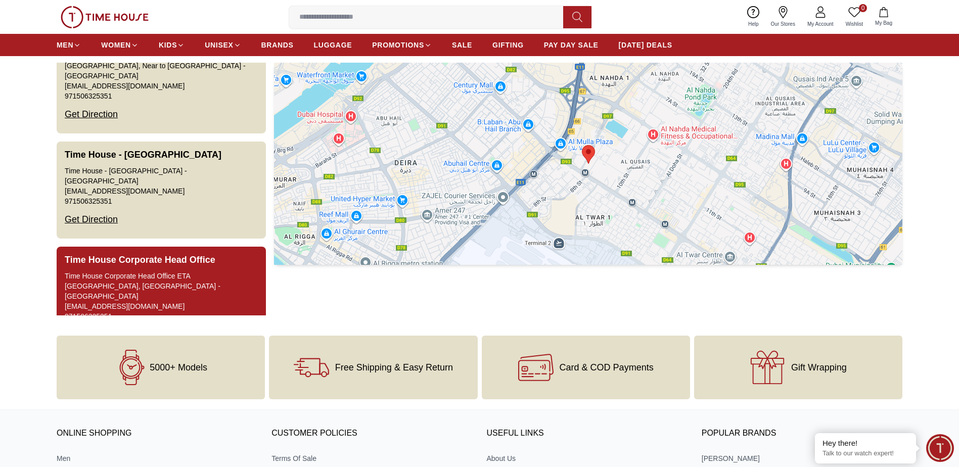
click at [216, 271] on div "Time House Corporate Head Office ETA [GEOGRAPHIC_DATA], [GEOGRAPHIC_DATA] - [GE…" at bounding box center [161, 286] width 193 height 30
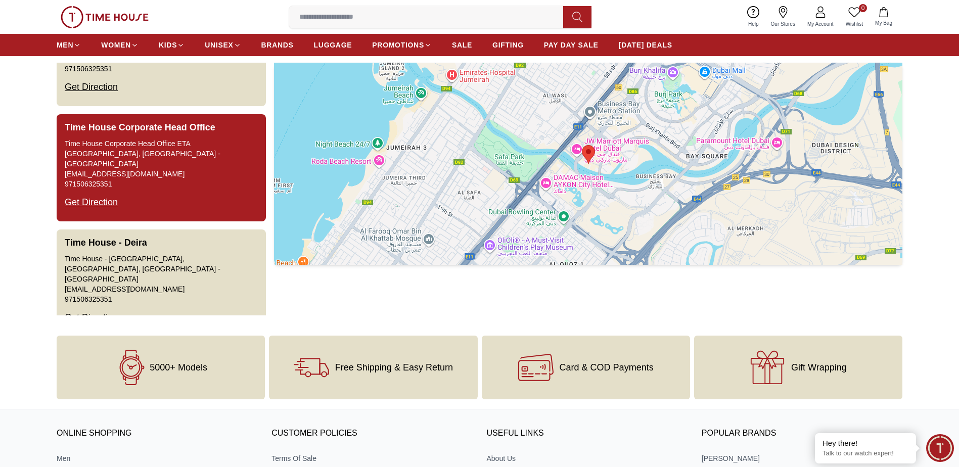
scroll to position [1213, 0]
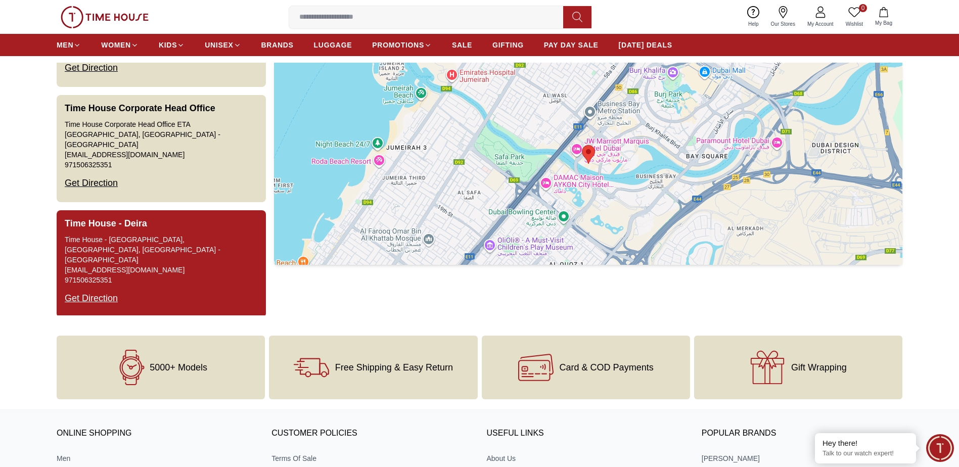
click at [215, 234] on div "Time House - [GEOGRAPHIC_DATA], [GEOGRAPHIC_DATA], [GEOGRAPHIC_DATA] - [GEOGRAP…" at bounding box center [161, 249] width 193 height 30
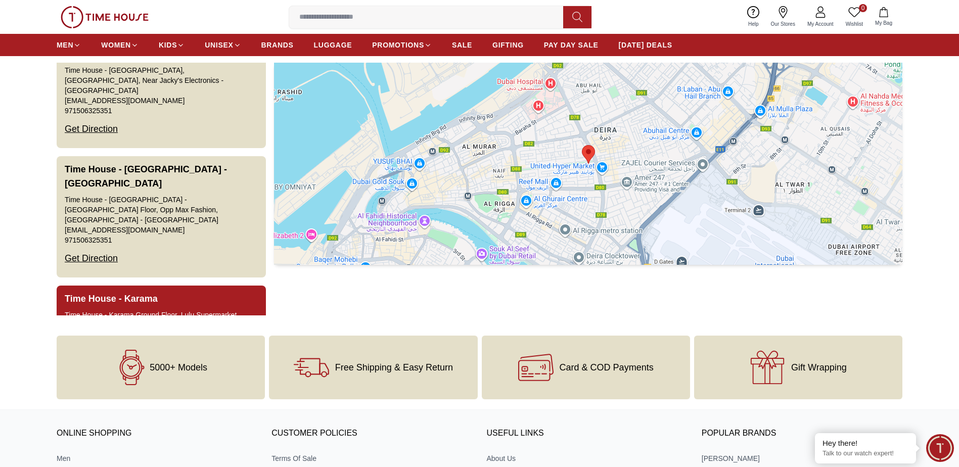
scroll to position [1516, 0]
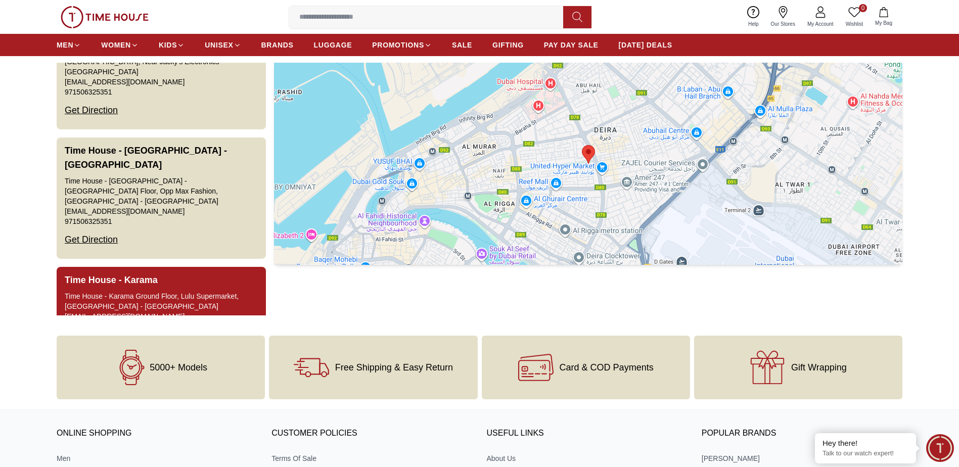
click at [215, 291] on div "Time House - Karama Ground Floor, Lulu Supermarket, [GEOGRAPHIC_DATA] - [GEOGRA…" at bounding box center [161, 301] width 193 height 20
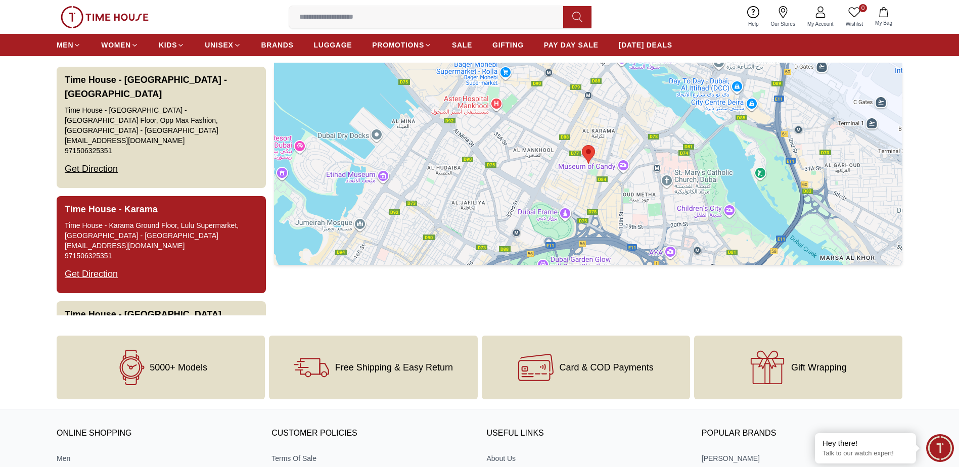
scroll to position [1617, 0]
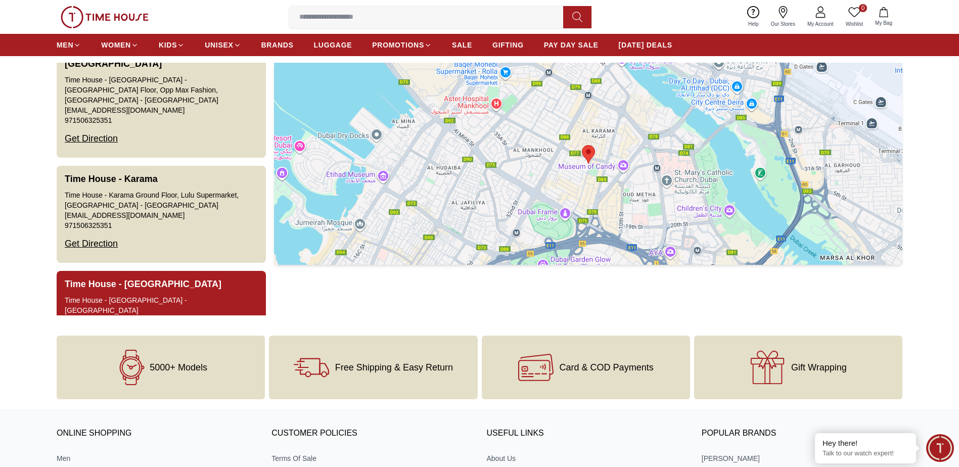
click at [210, 295] on div "Time House - [GEOGRAPHIC_DATA] - [GEOGRAPHIC_DATA]" at bounding box center [161, 305] width 193 height 20
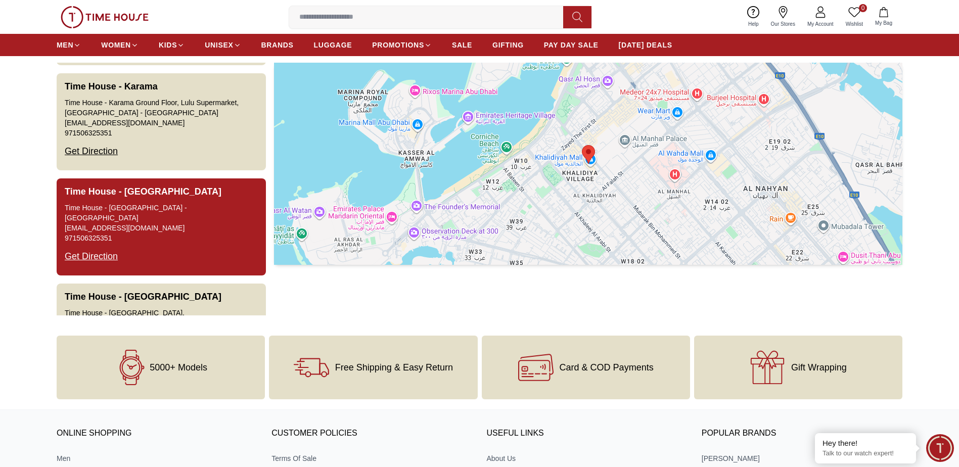
scroll to position [1769, 0]
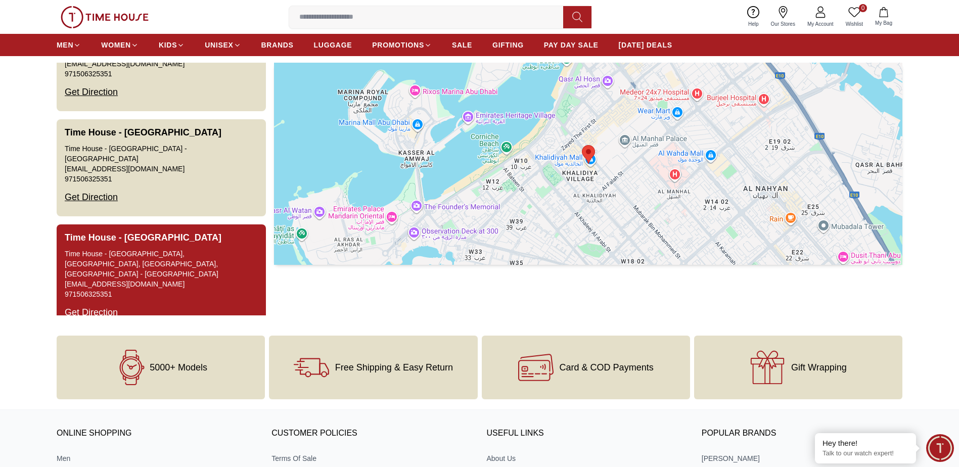
click at [229, 249] on div "Time House - [GEOGRAPHIC_DATA], [GEOGRAPHIC_DATA], [GEOGRAPHIC_DATA], [GEOGRAPH…" at bounding box center [161, 264] width 193 height 30
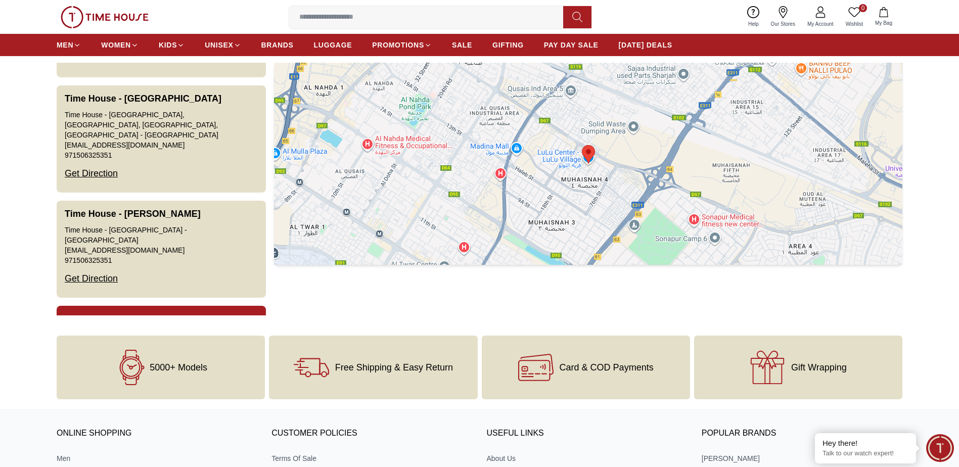
scroll to position [1920, 0]
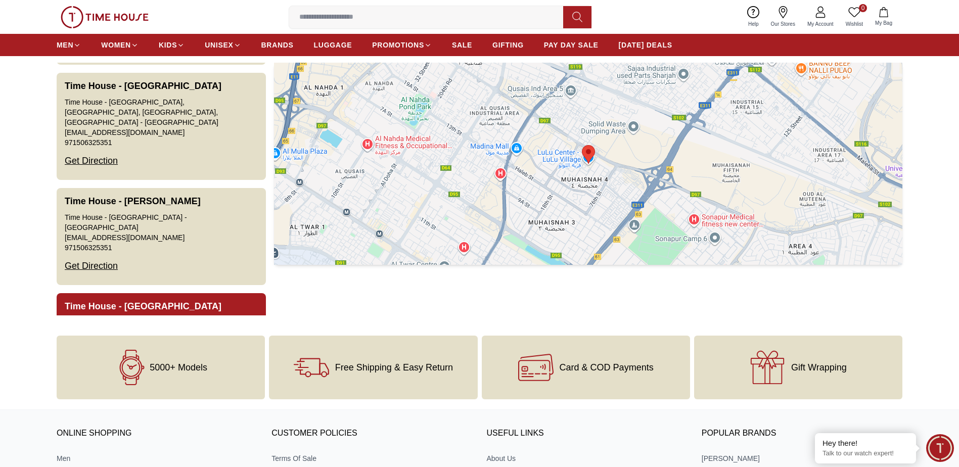
click at [223, 293] on button "Time House - [GEOGRAPHIC_DATA] [GEOGRAPHIC_DATA] - [GEOGRAPHIC_DATA] [GEOGRAPHI…" at bounding box center [161, 341] width 209 height 97
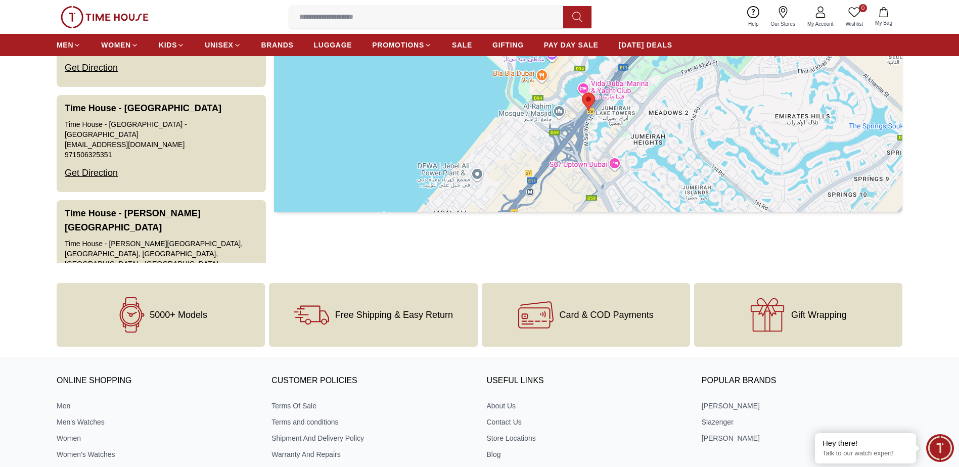
scroll to position [0, 0]
